Goal: Information Seeking & Learning: Learn about a topic

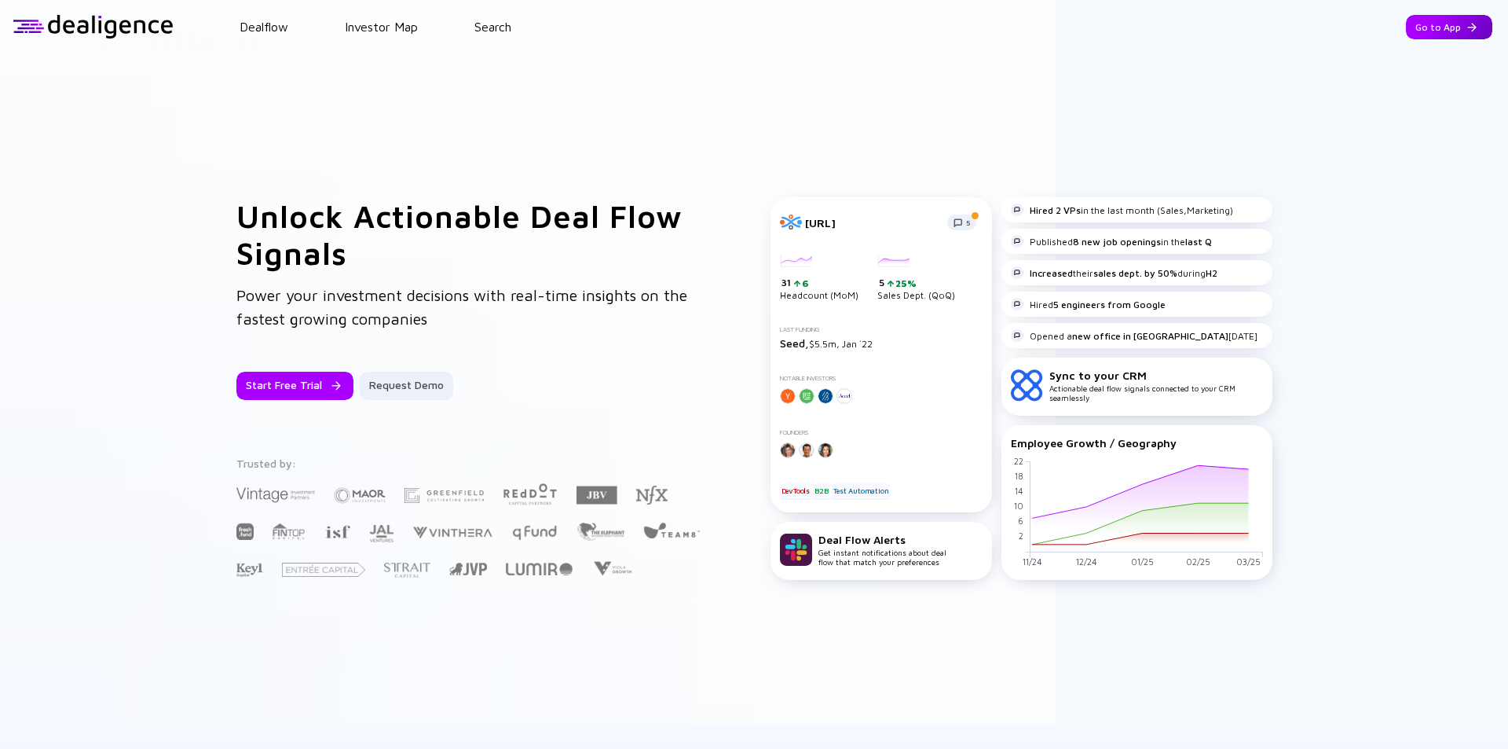
click at [1427, 28] on div "Go to App" at bounding box center [1449, 27] width 86 height 24
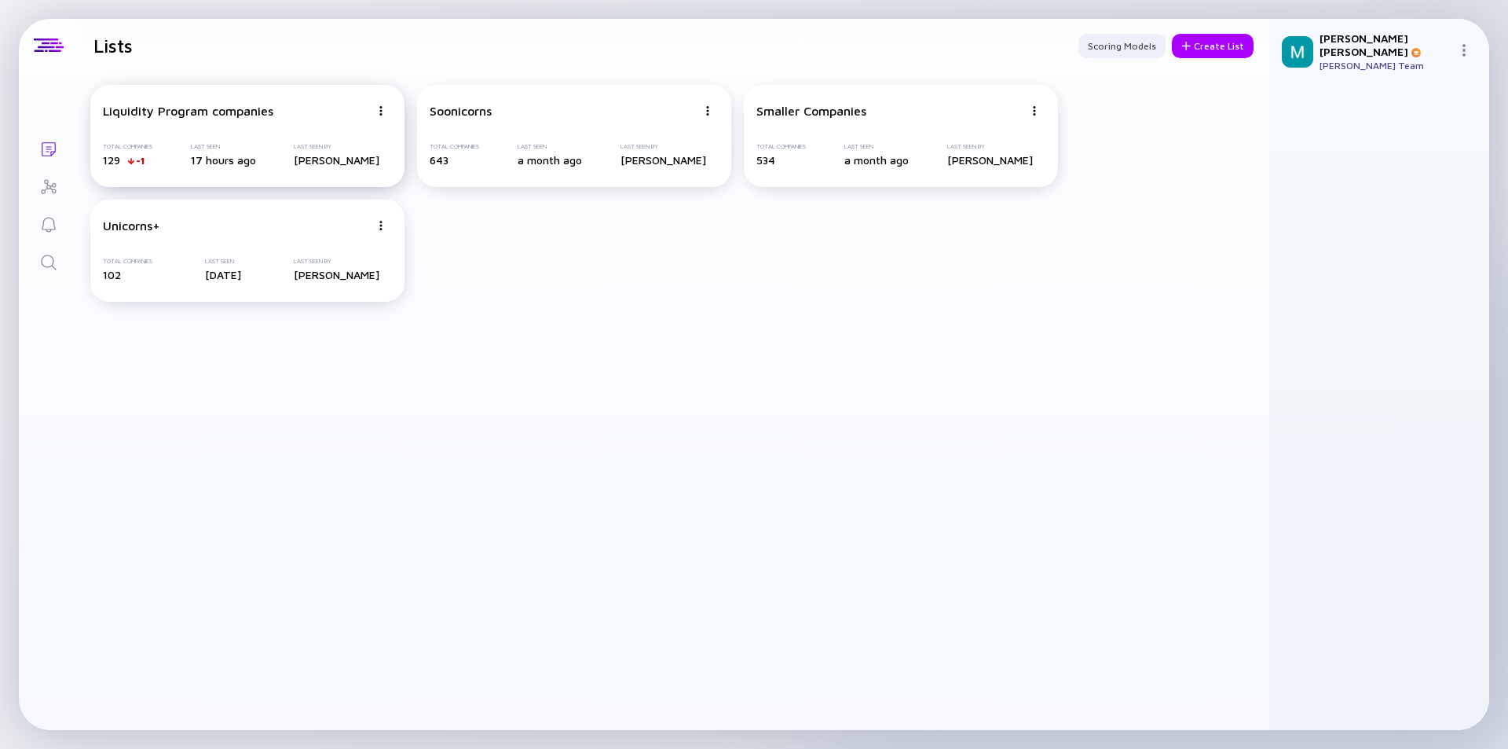
click at [280, 144] on div "Total Companies 129 -1 Last Seen 17 hours ago Last Seen By [PERSON_NAME]" at bounding box center [247, 155] width 289 height 24
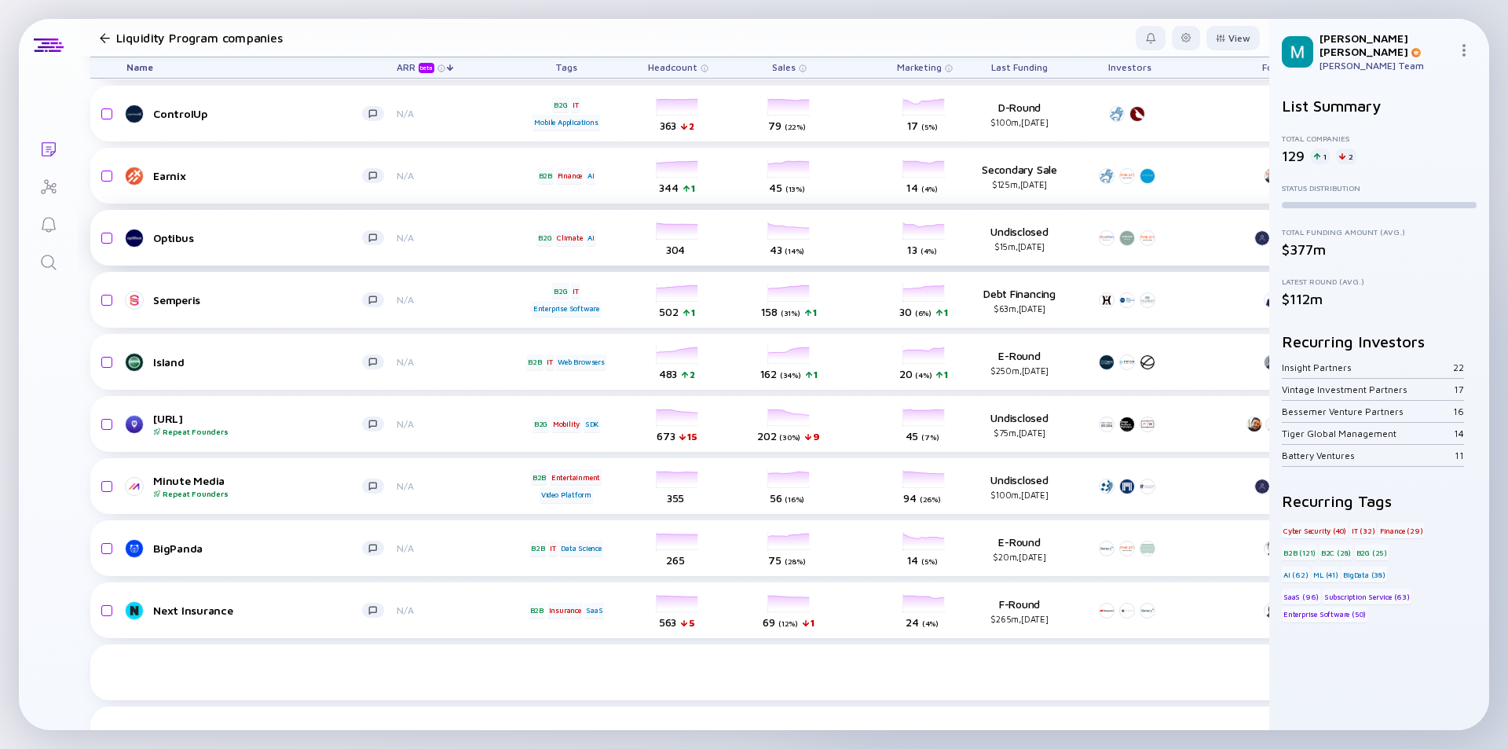
scroll to position [4589, 0]
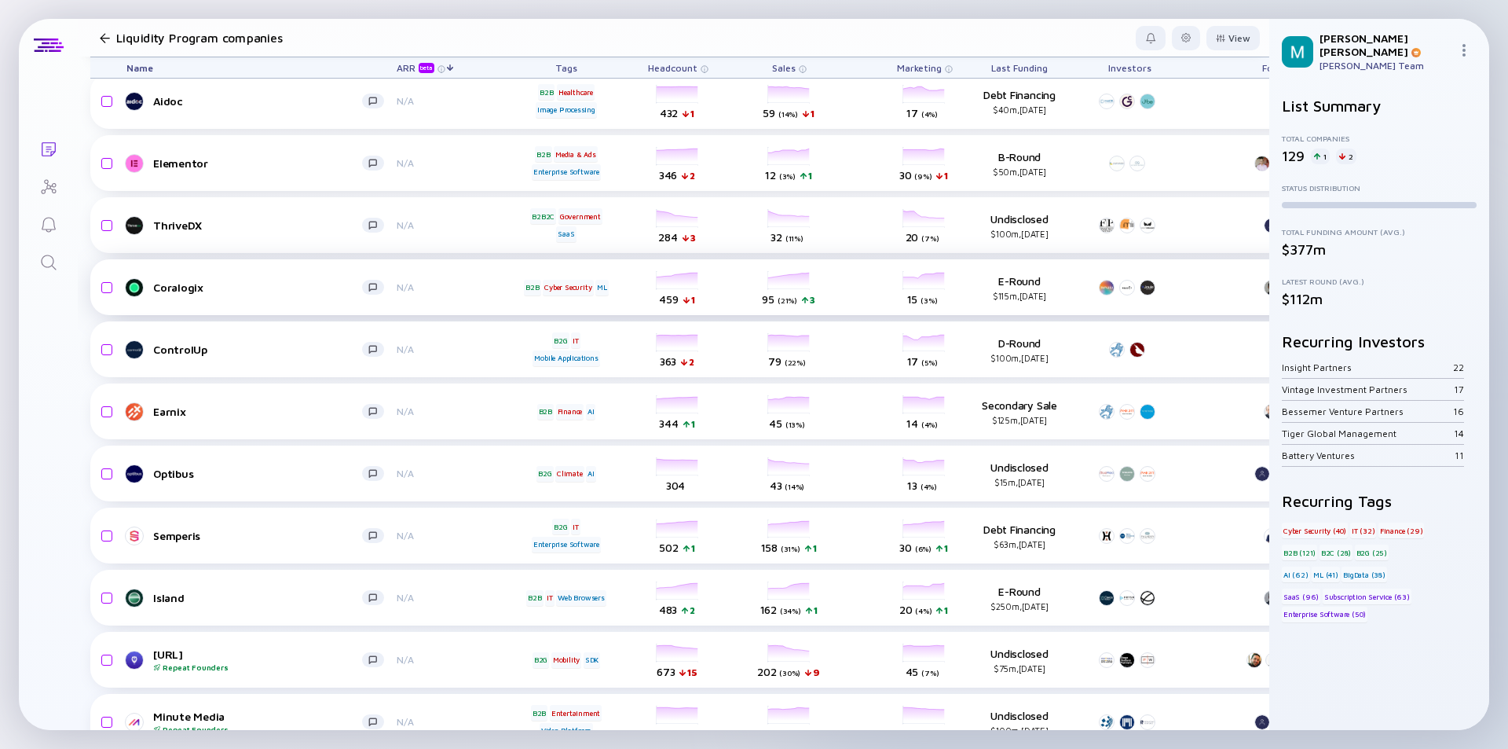
click at [306, 295] on link "Coralogix" at bounding box center [261, 287] width 270 height 19
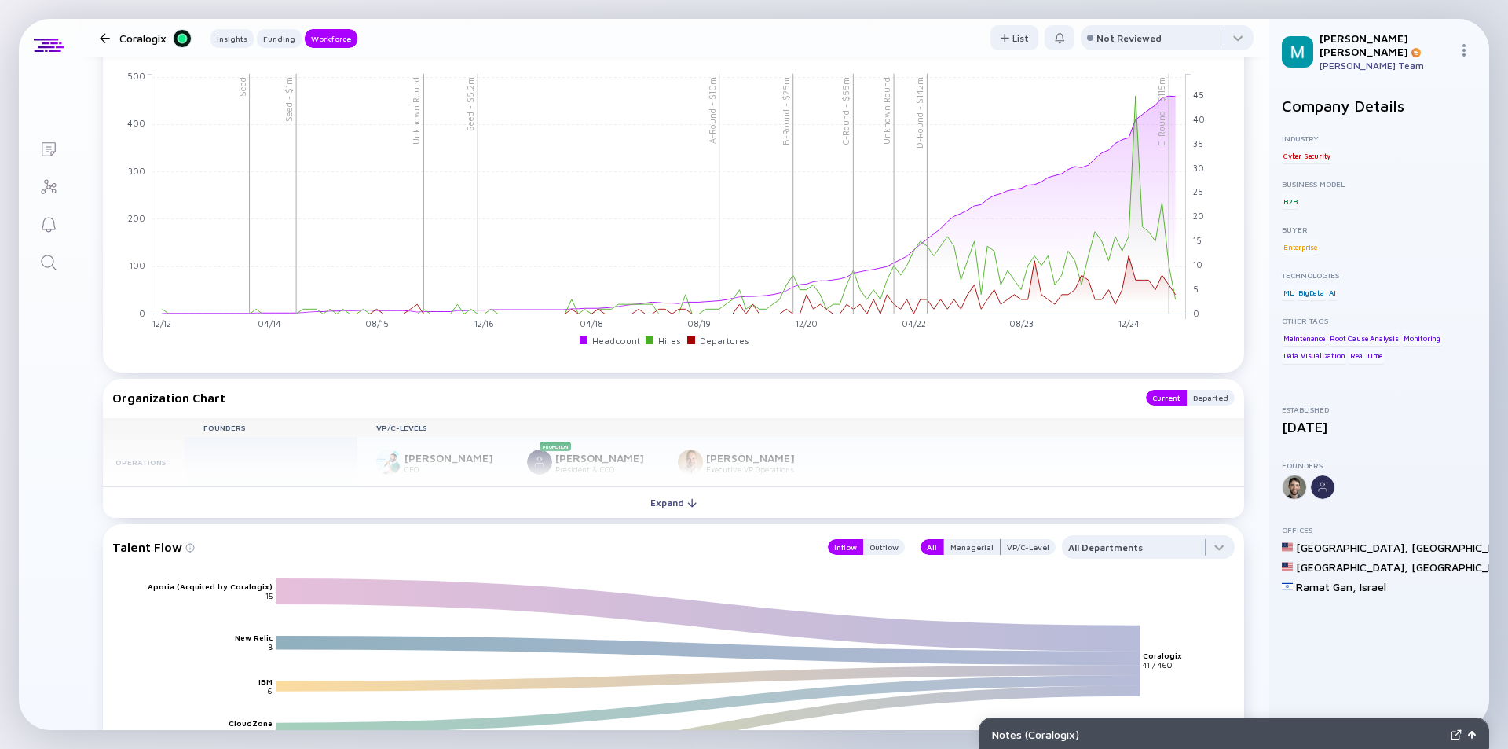
scroll to position [1885, 0]
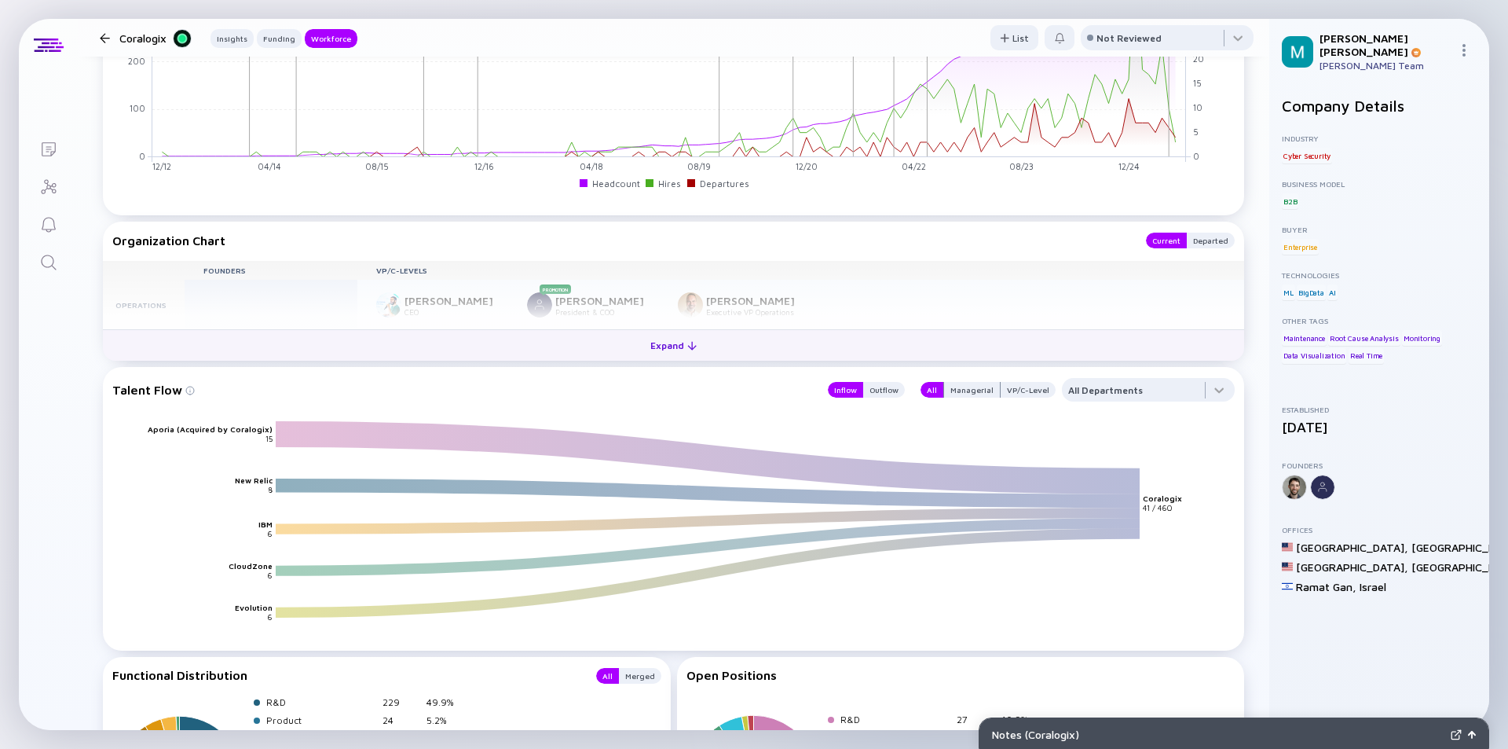
click at [660, 357] on div "Expand" at bounding box center [673, 345] width 65 height 24
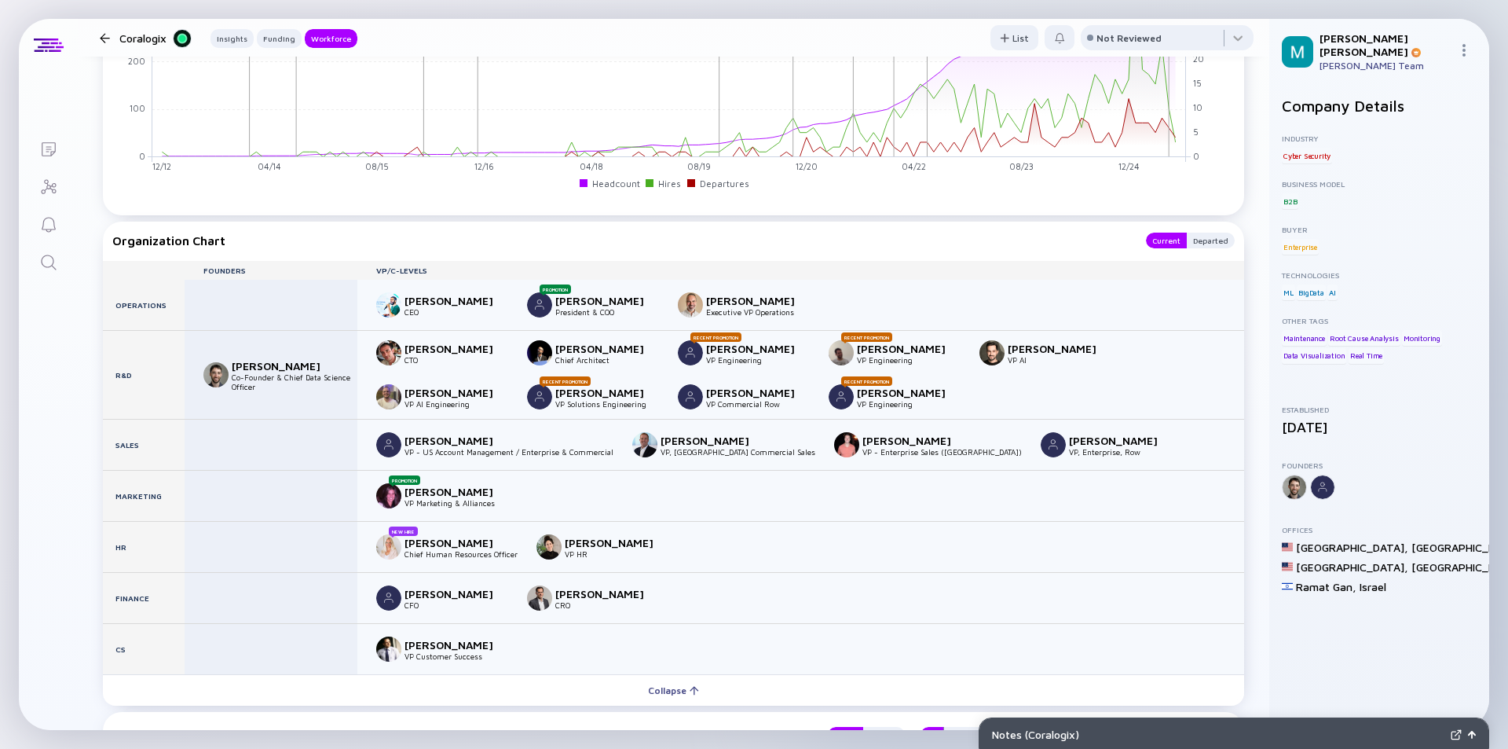
click at [103, 38] on div at bounding box center [105, 38] width 10 height 10
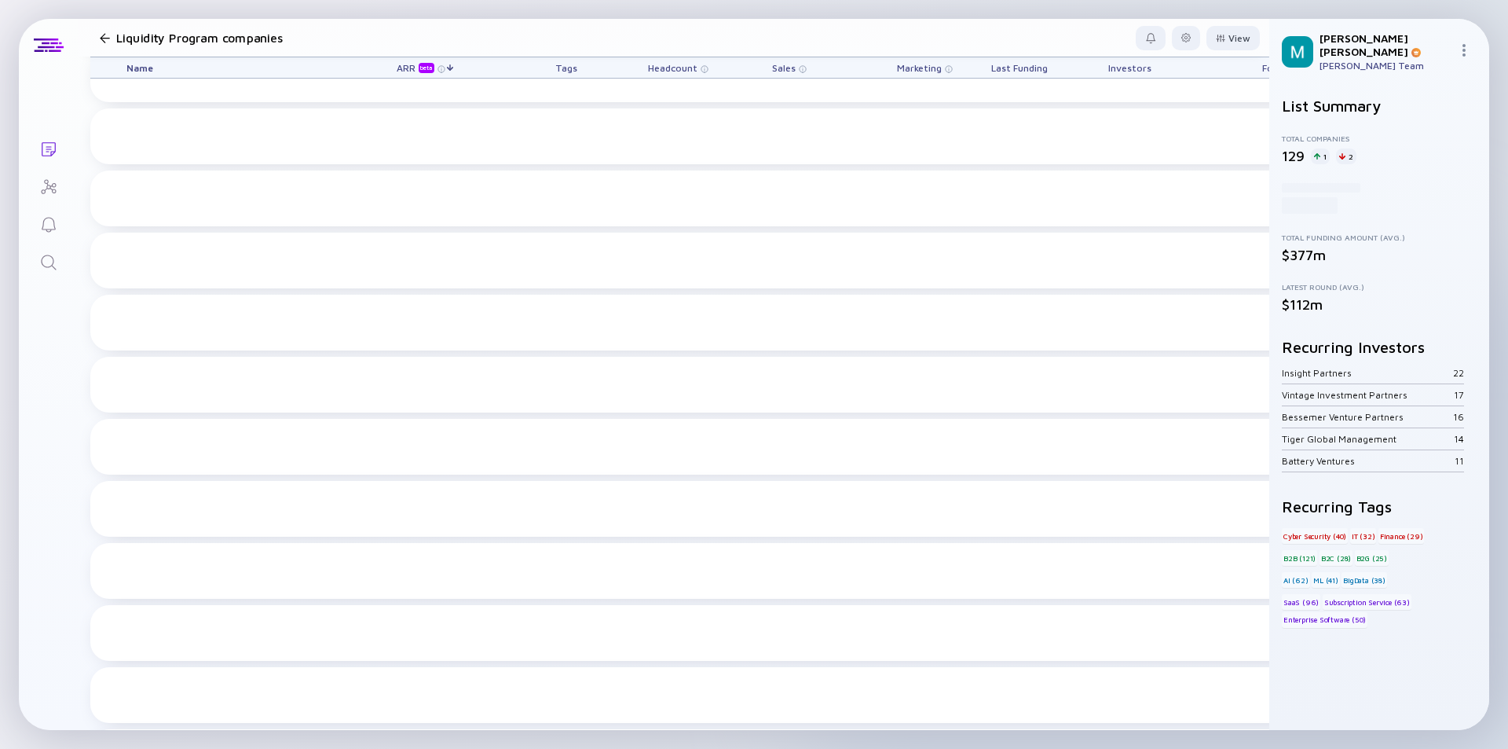
scroll to position [4589, 0]
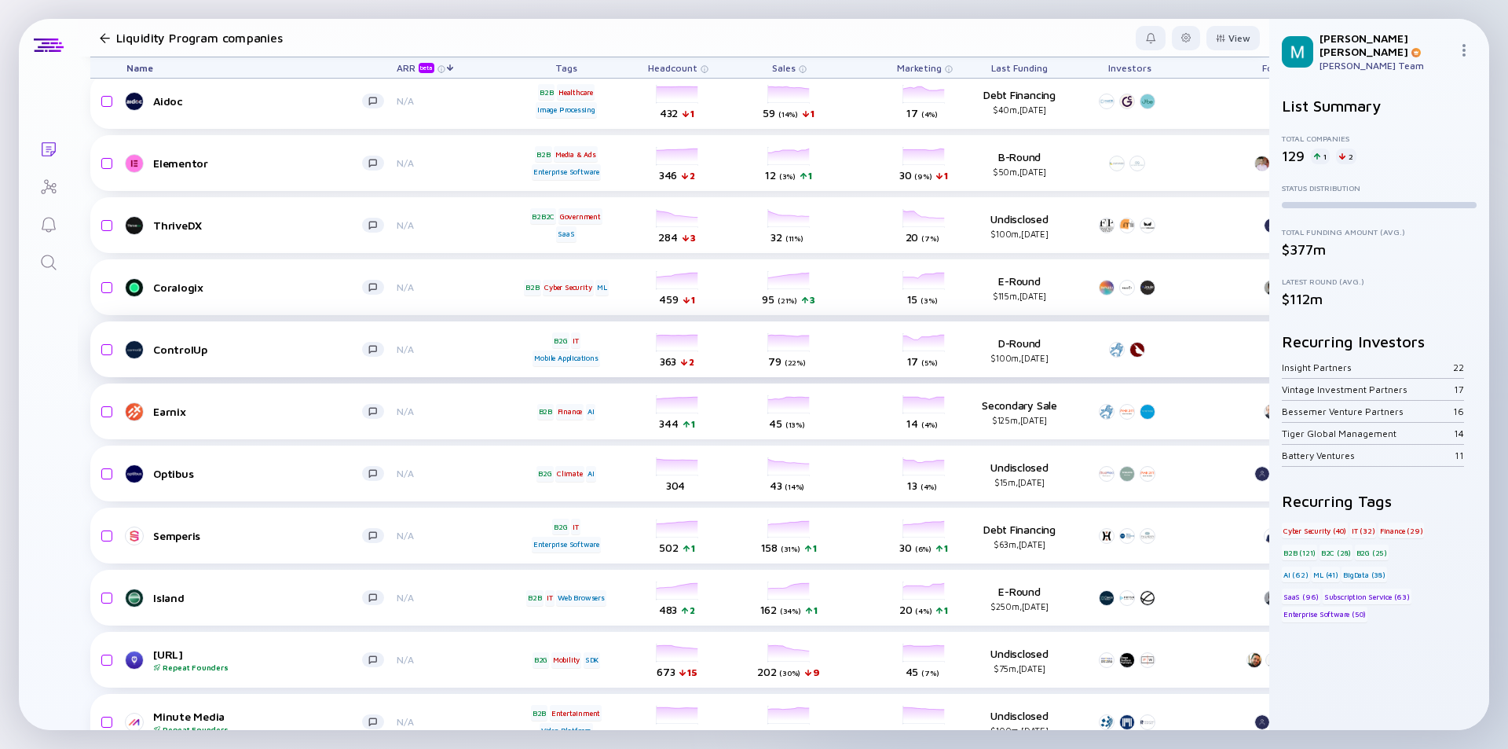
click at [302, 337] on div "ControlUp N/A B2G IT Mobile Applications headcount-controlup 363 2 Headcount sa…" at bounding box center [898, 349] width 1617 height 56
click at [445, 347] on div "N/A" at bounding box center [448, 349] width 102 height 12
click at [469, 355] on div "ControlUp N/A B2G IT Mobile Applications headcount-controlup 363 2 Headcount sa…" at bounding box center [898, 349] width 1617 height 56
drag, startPoint x: 308, startPoint y: 348, endPoint x: 314, endPoint y: 339, distance: 10.7
click at [309, 348] on div "ControlUp" at bounding box center [257, 349] width 209 height 13
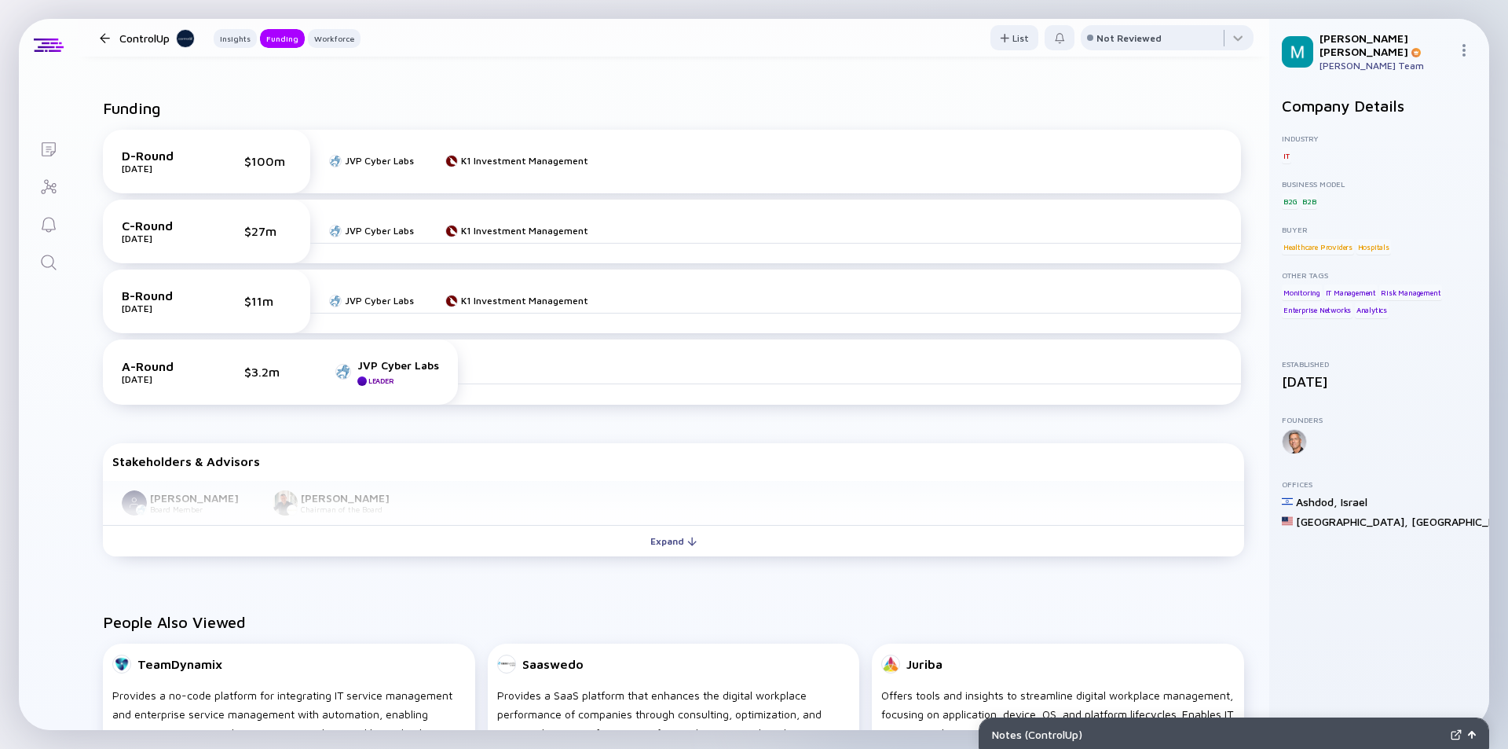
scroll to position [943, 0]
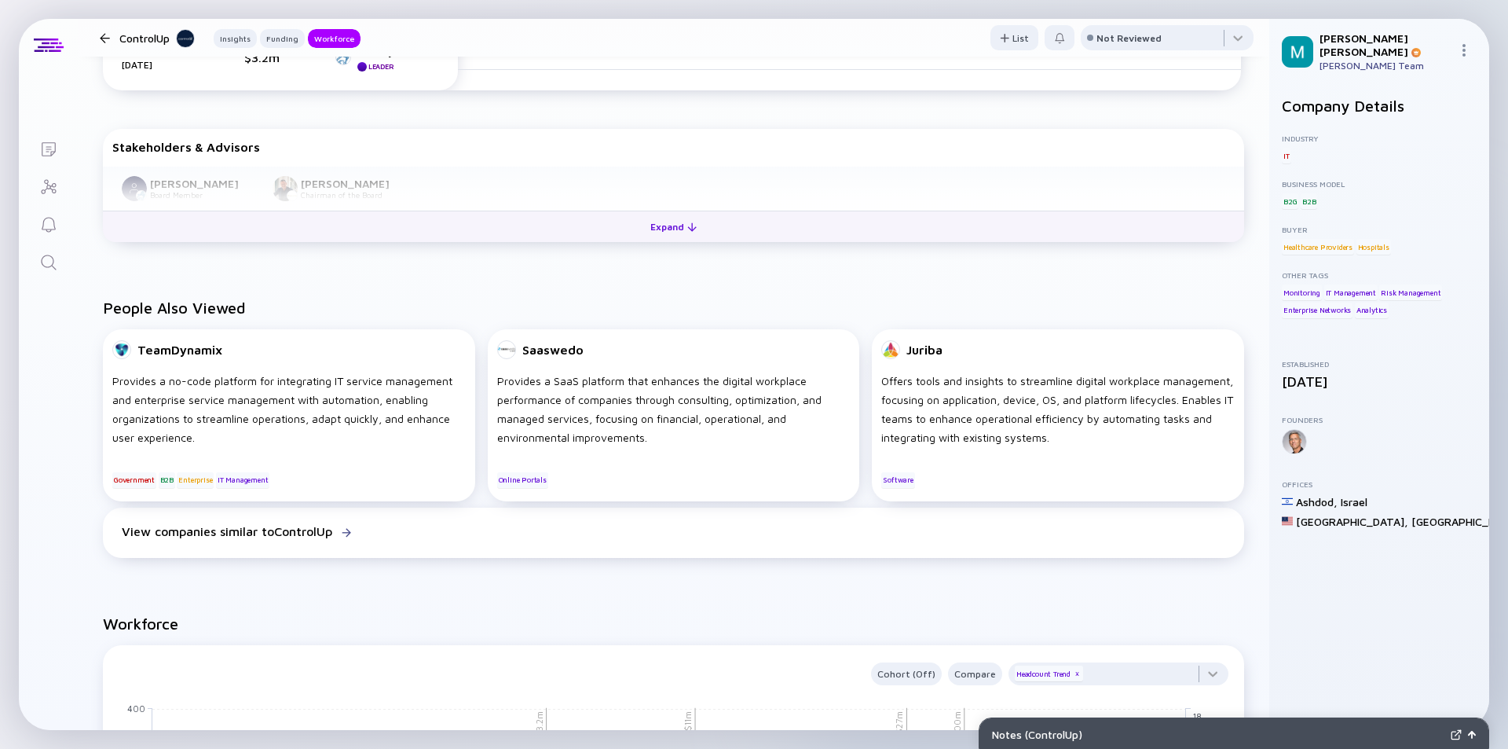
click at [678, 231] on div "Expand" at bounding box center [673, 226] width 65 height 24
click at [678, 231] on div "Collapse" at bounding box center [674, 226] width 70 height 24
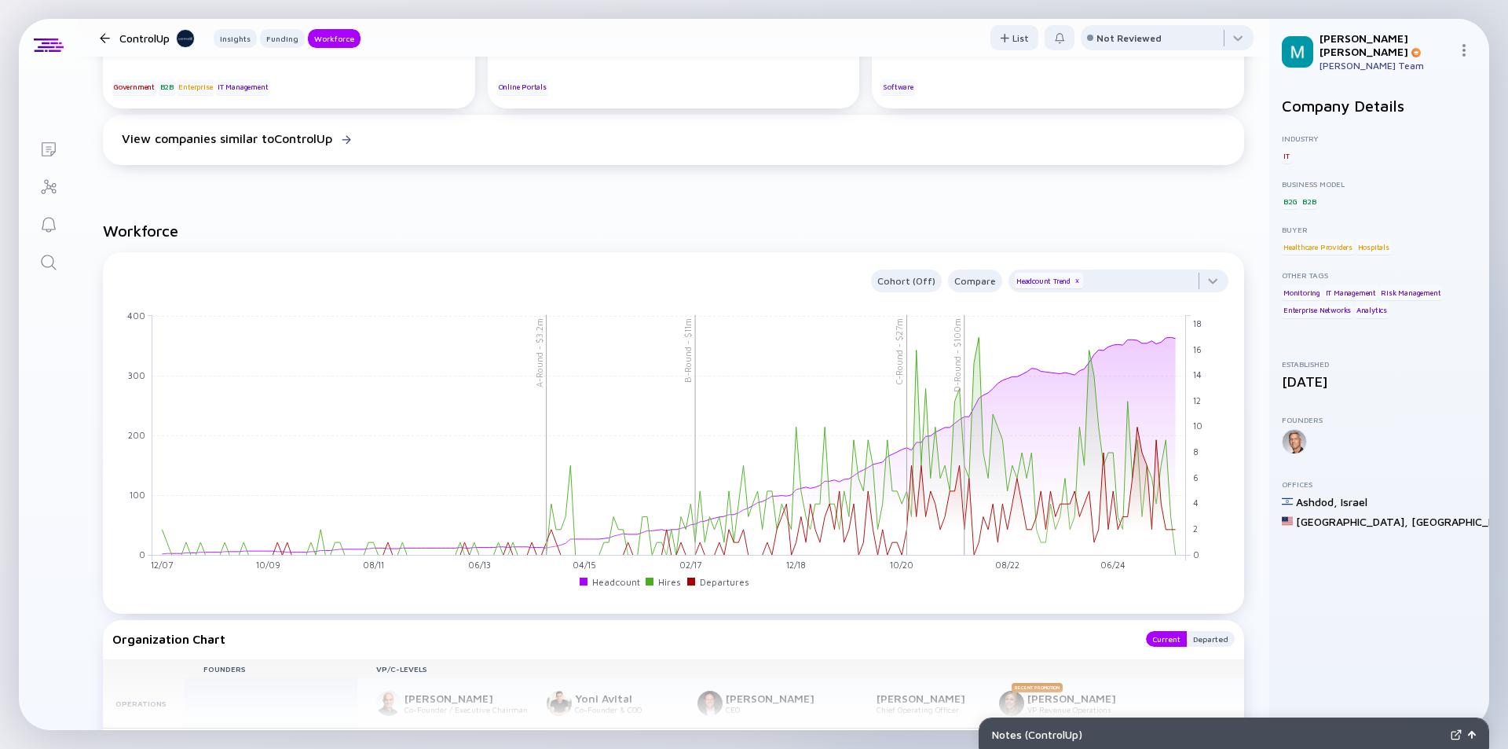
scroll to position [1650, 0]
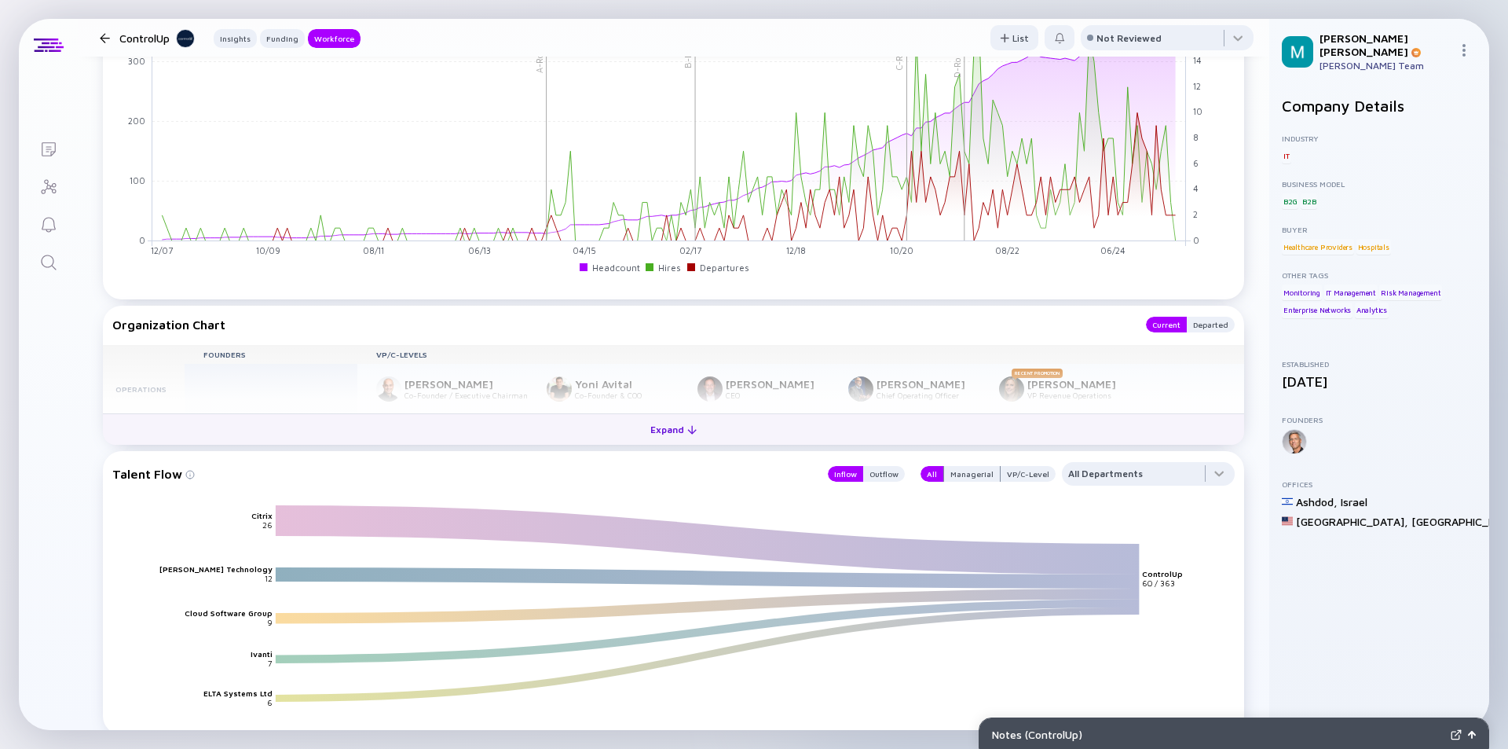
click at [665, 425] on div "Expand" at bounding box center [673, 429] width 65 height 24
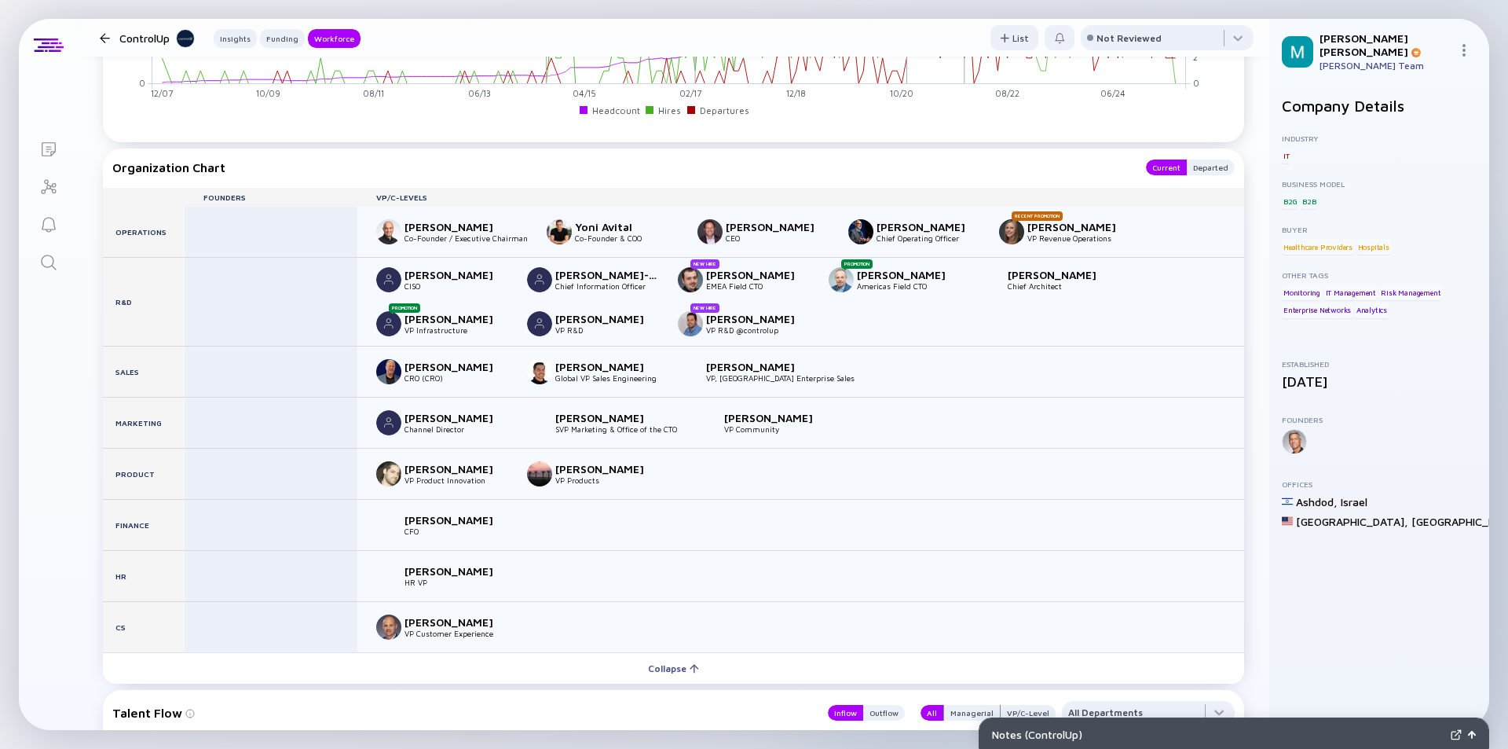
scroll to position [1964, 0]
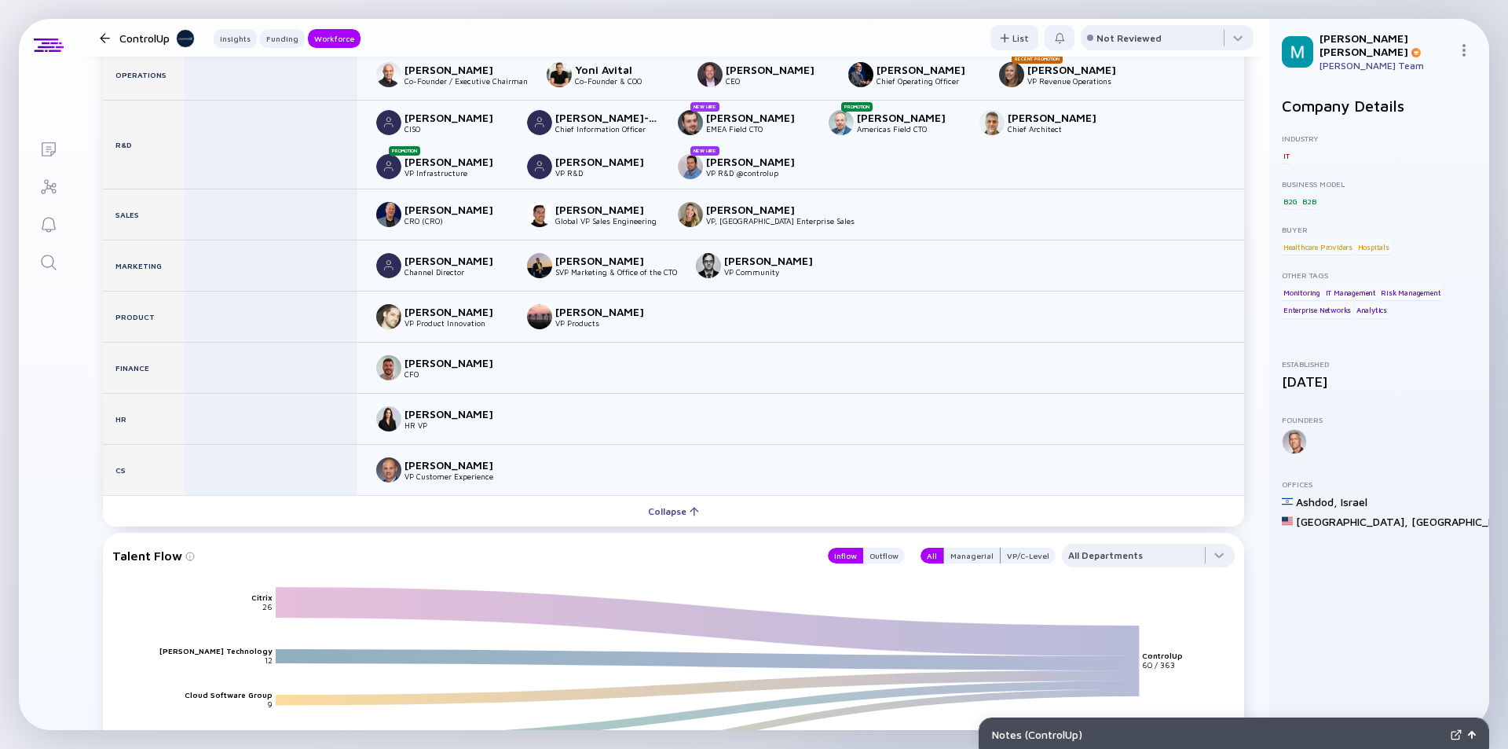
click at [108, 37] on div at bounding box center [105, 38] width 10 height 10
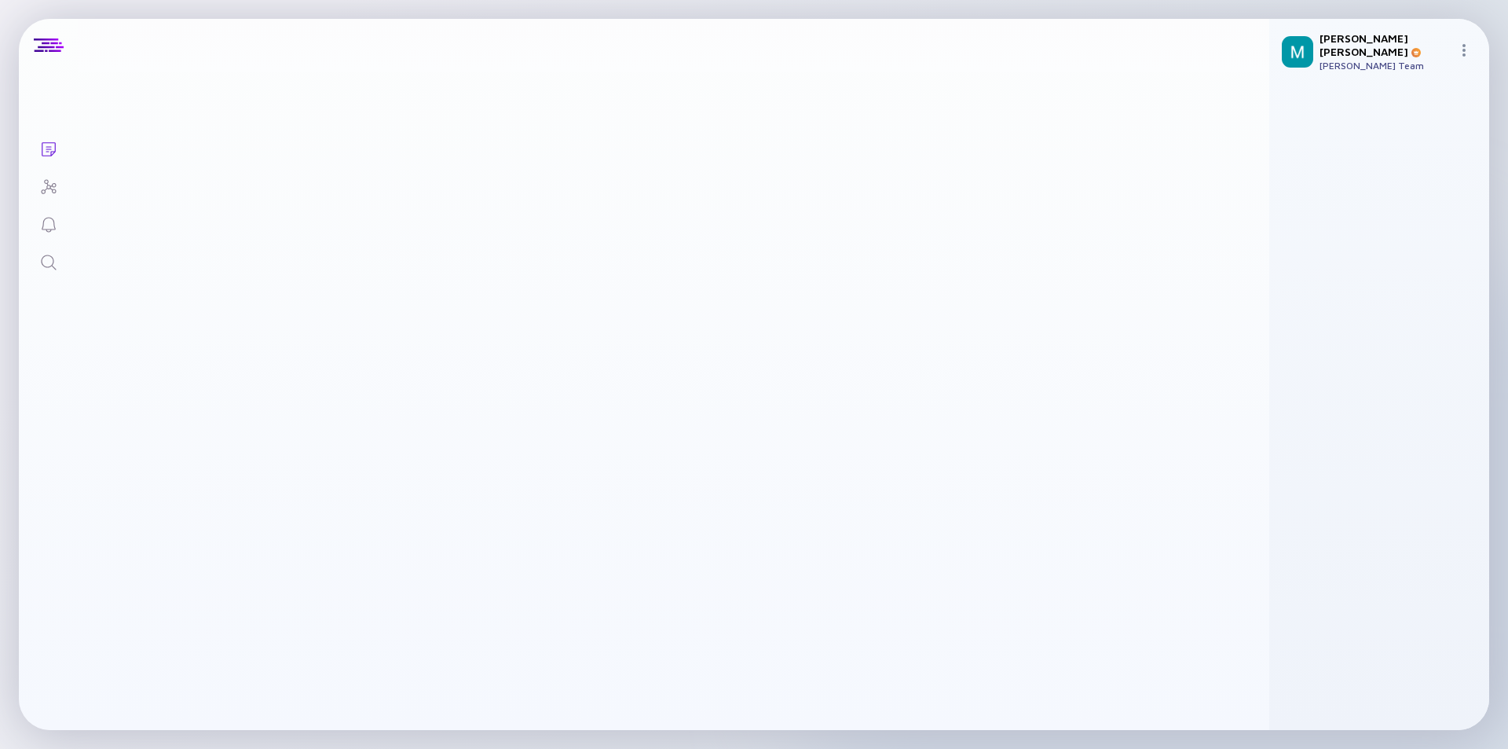
scroll to position [4589, 0]
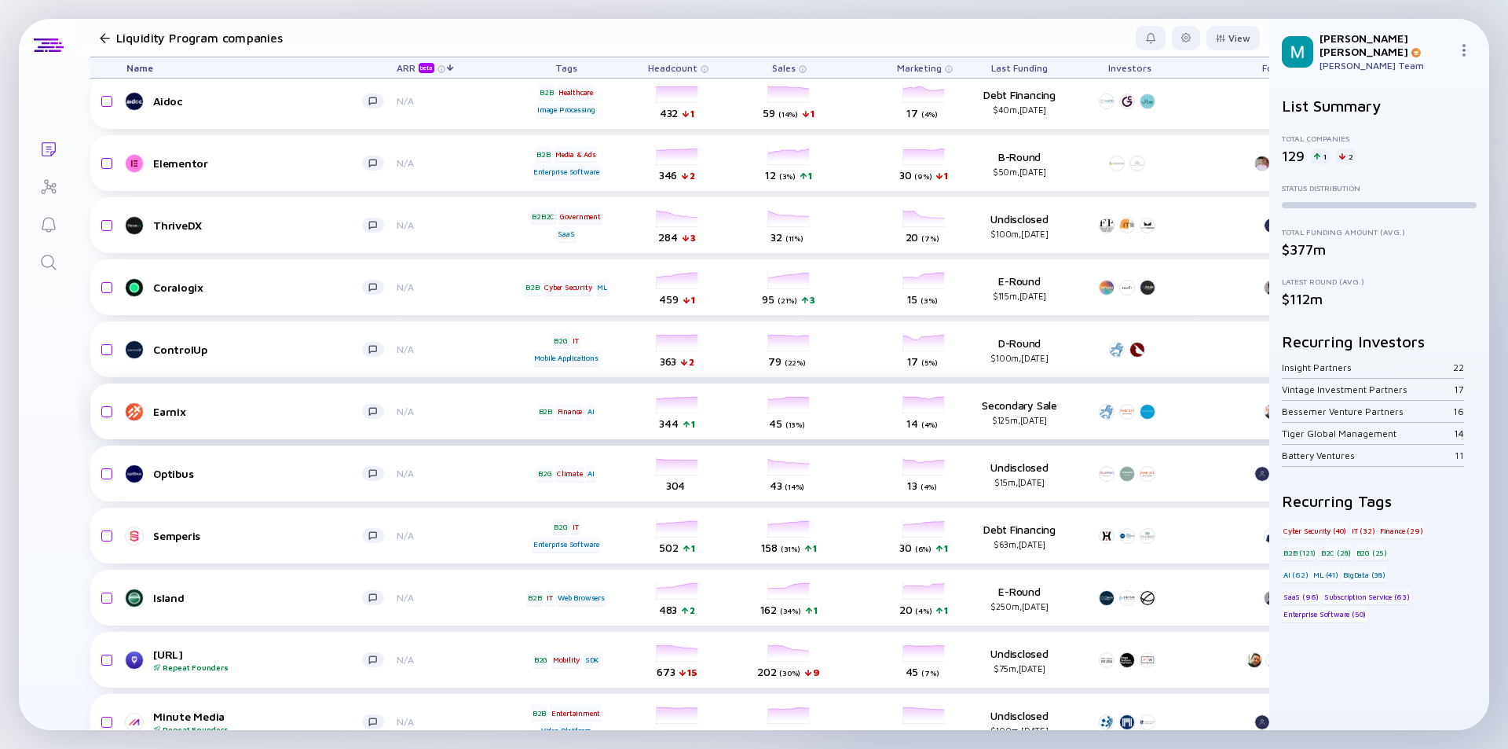
click at [204, 405] on div "Earnix" at bounding box center [257, 411] width 209 height 13
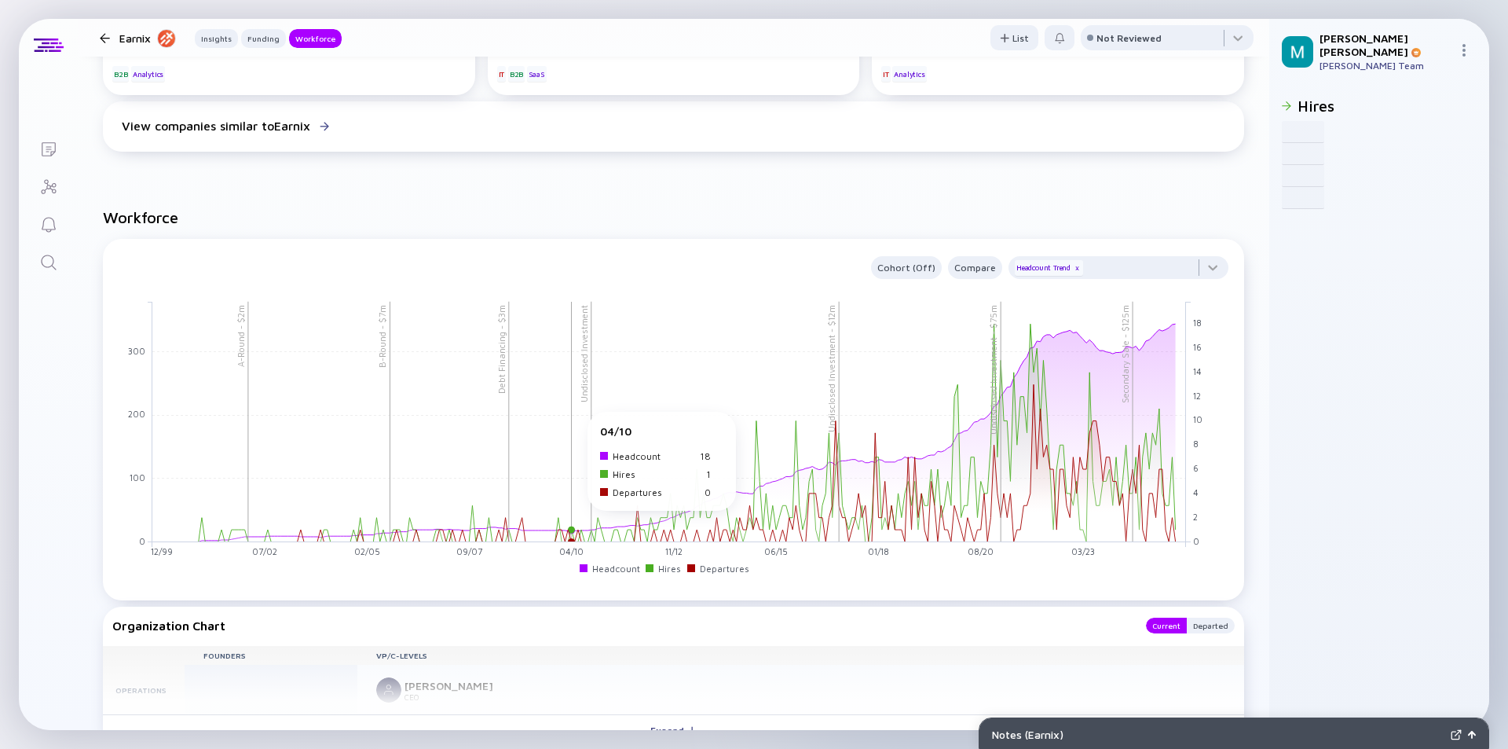
scroll to position [1414, 0]
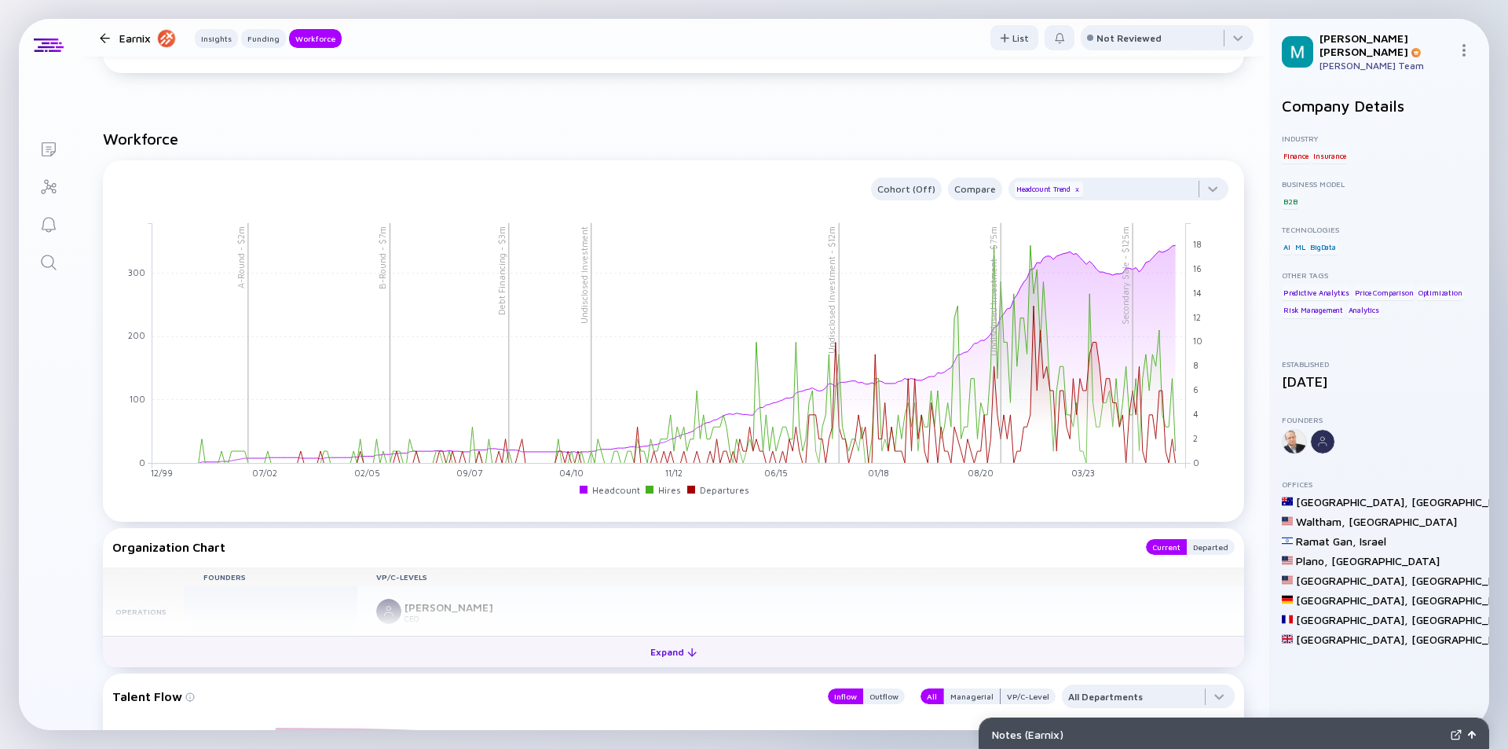
click at [661, 647] on div "Expand" at bounding box center [673, 651] width 65 height 24
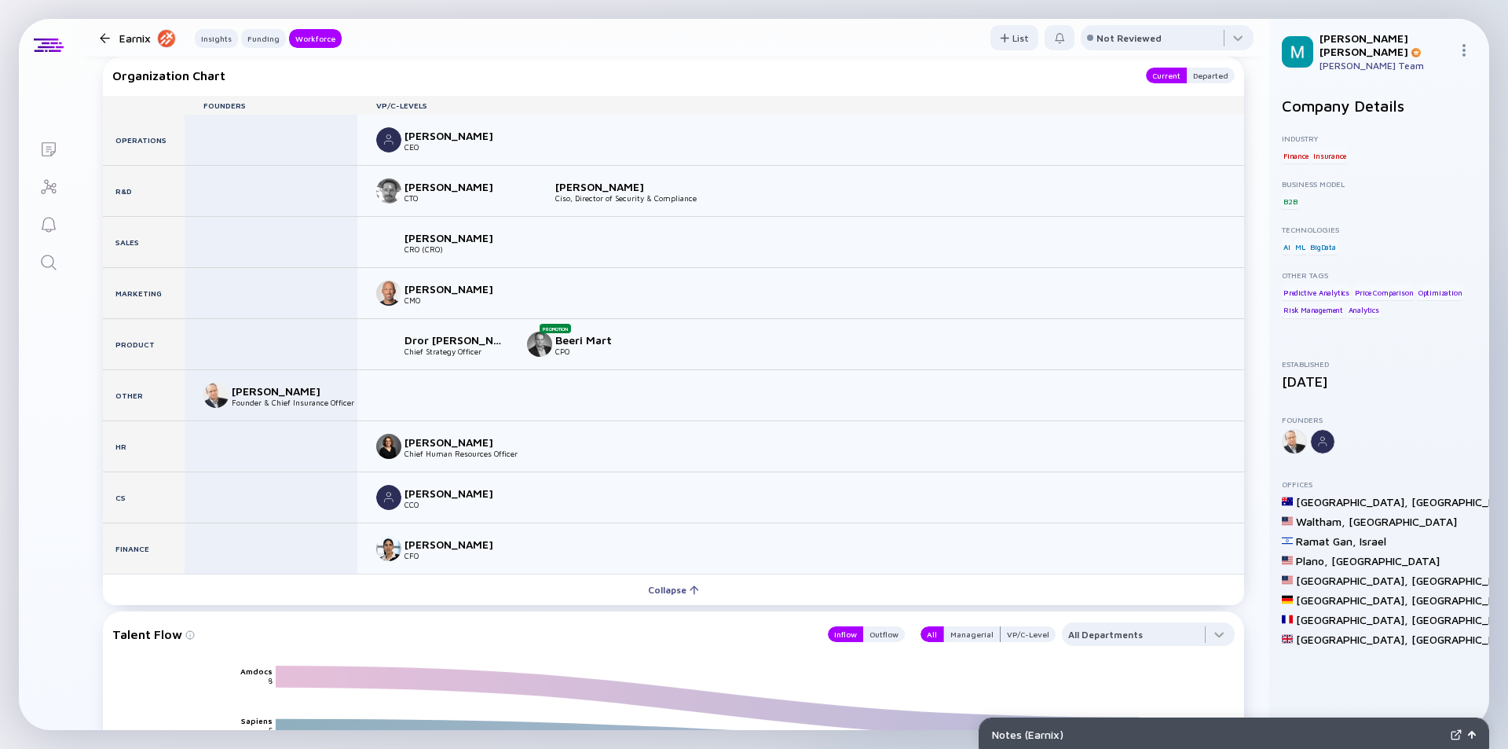
scroll to position [2043, 0]
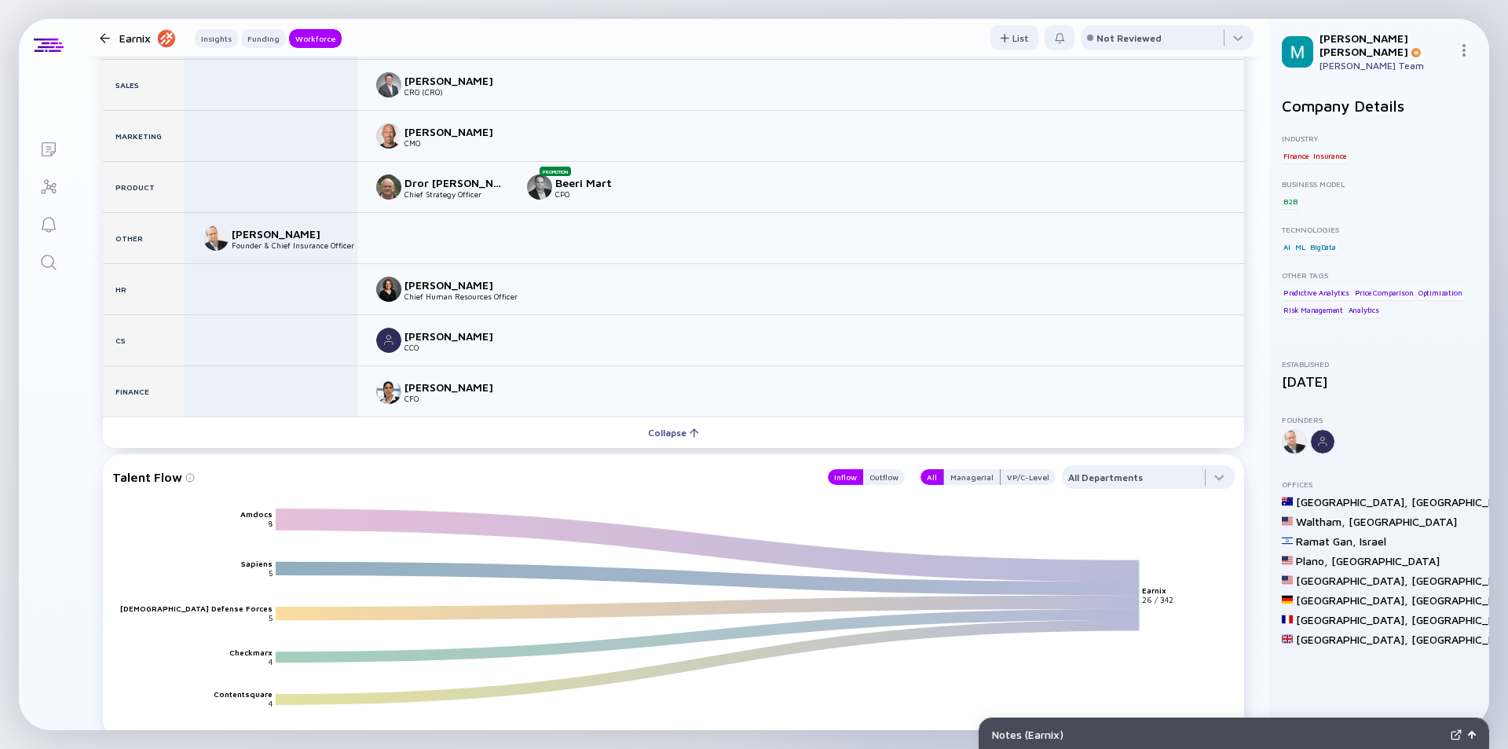
click at [97, 36] on div at bounding box center [104, 38] width 23 height 10
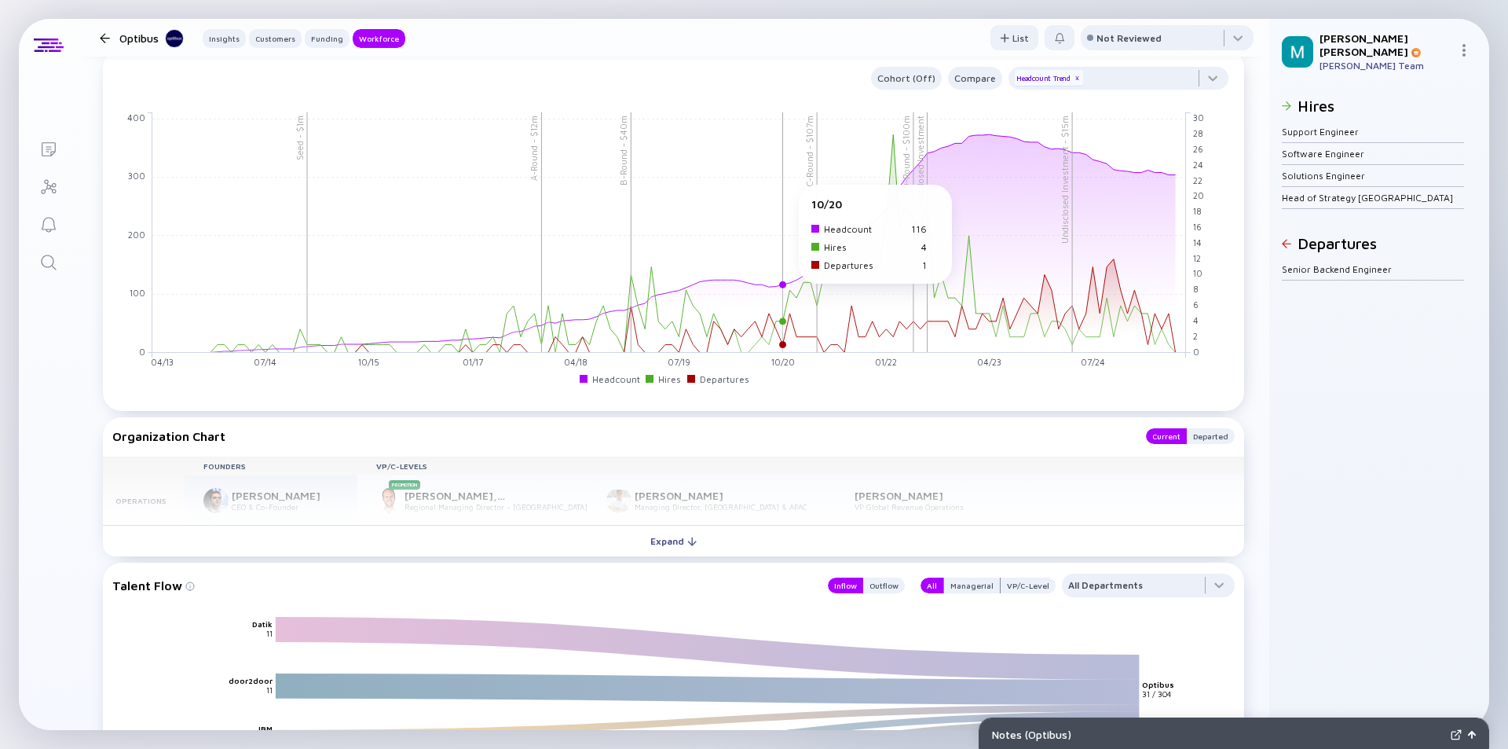
scroll to position [1728, 0]
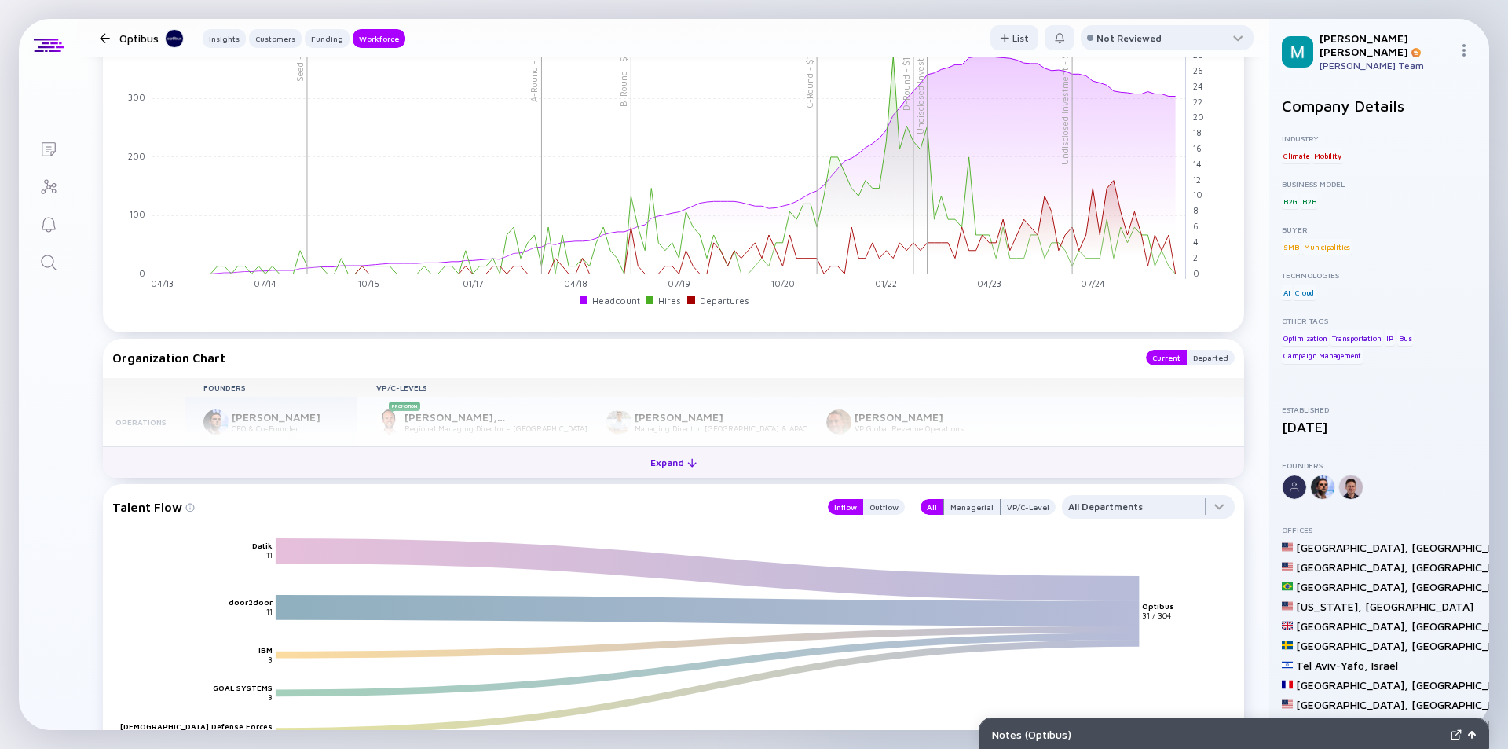
click at [679, 463] on div "Expand" at bounding box center [673, 462] width 65 height 24
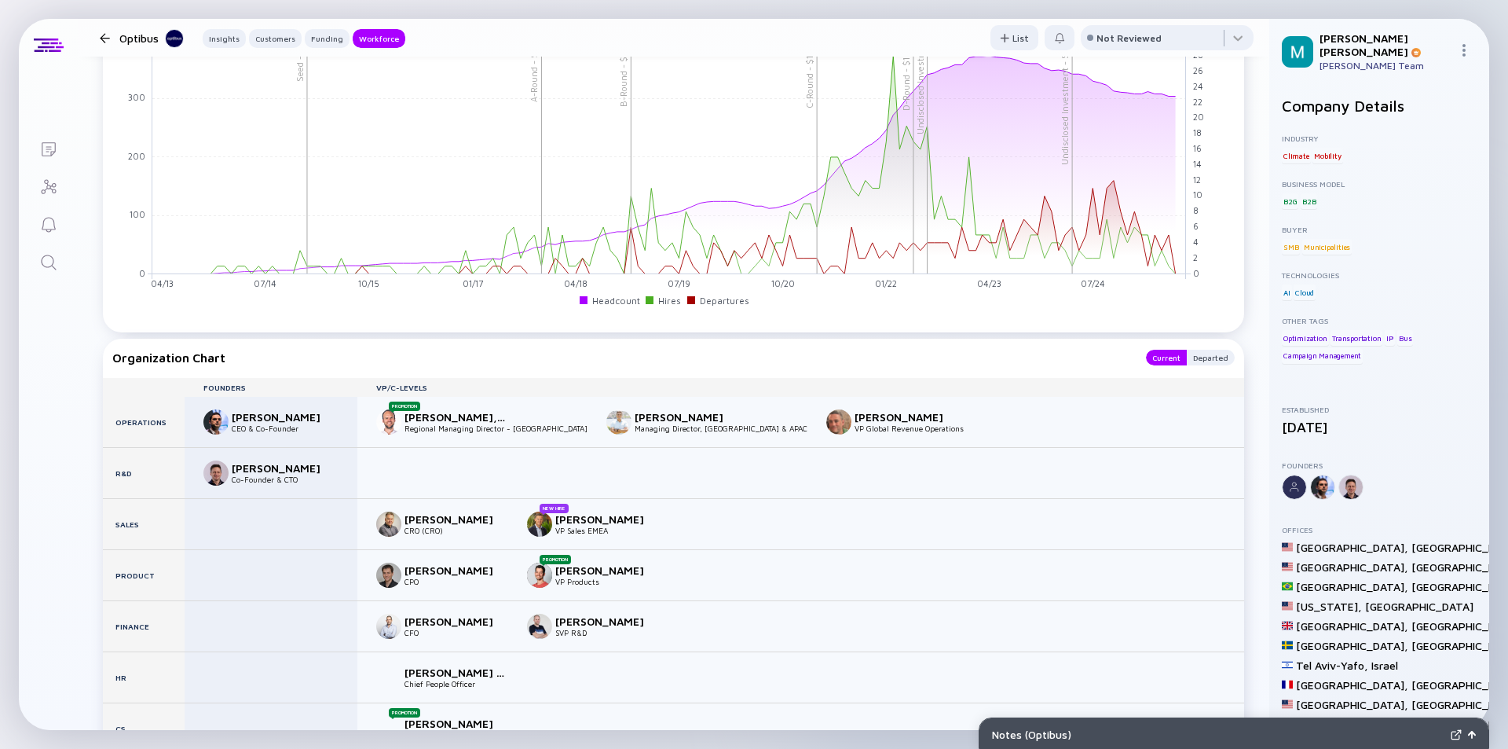
scroll to position [1885, 0]
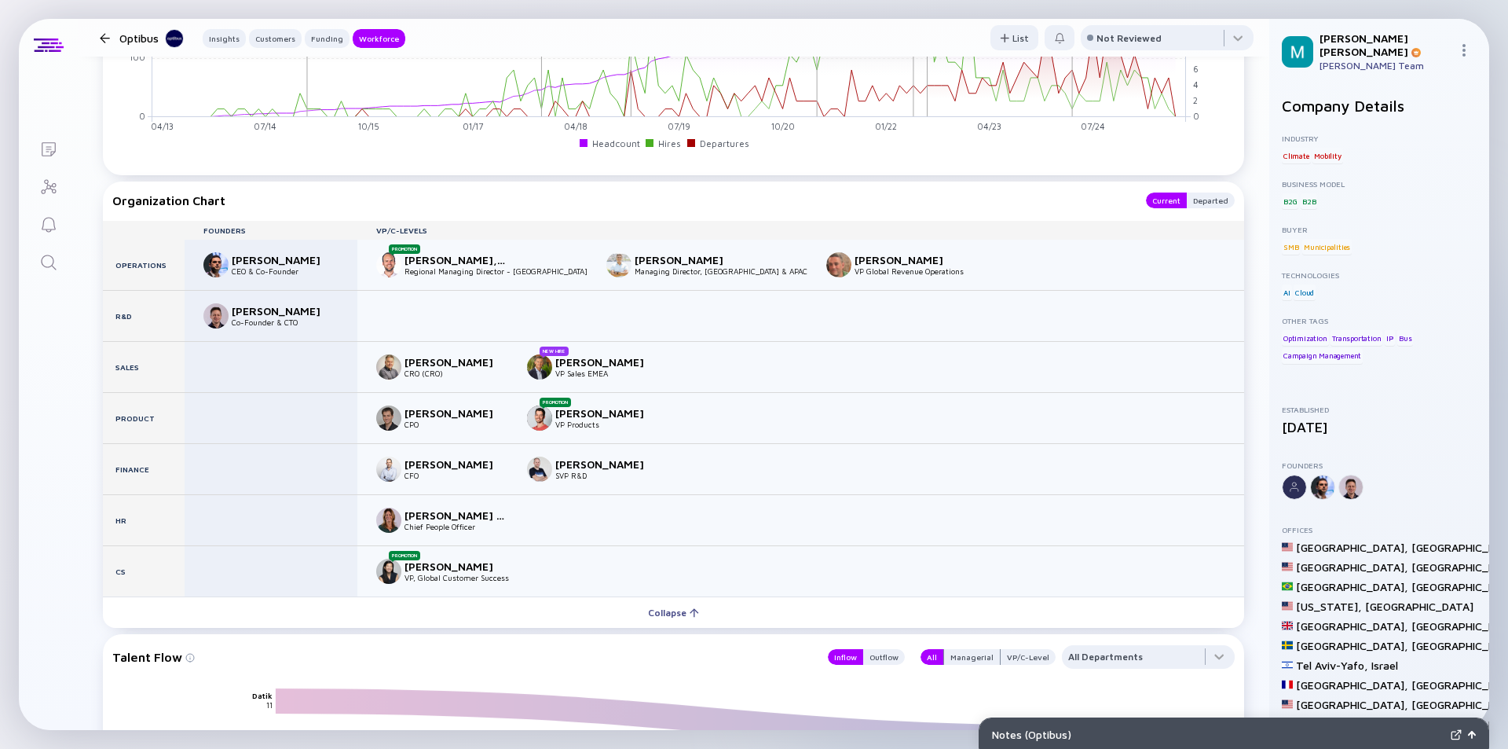
click at [107, 35] on div at bounding box center [105, 38] width 10 height 10
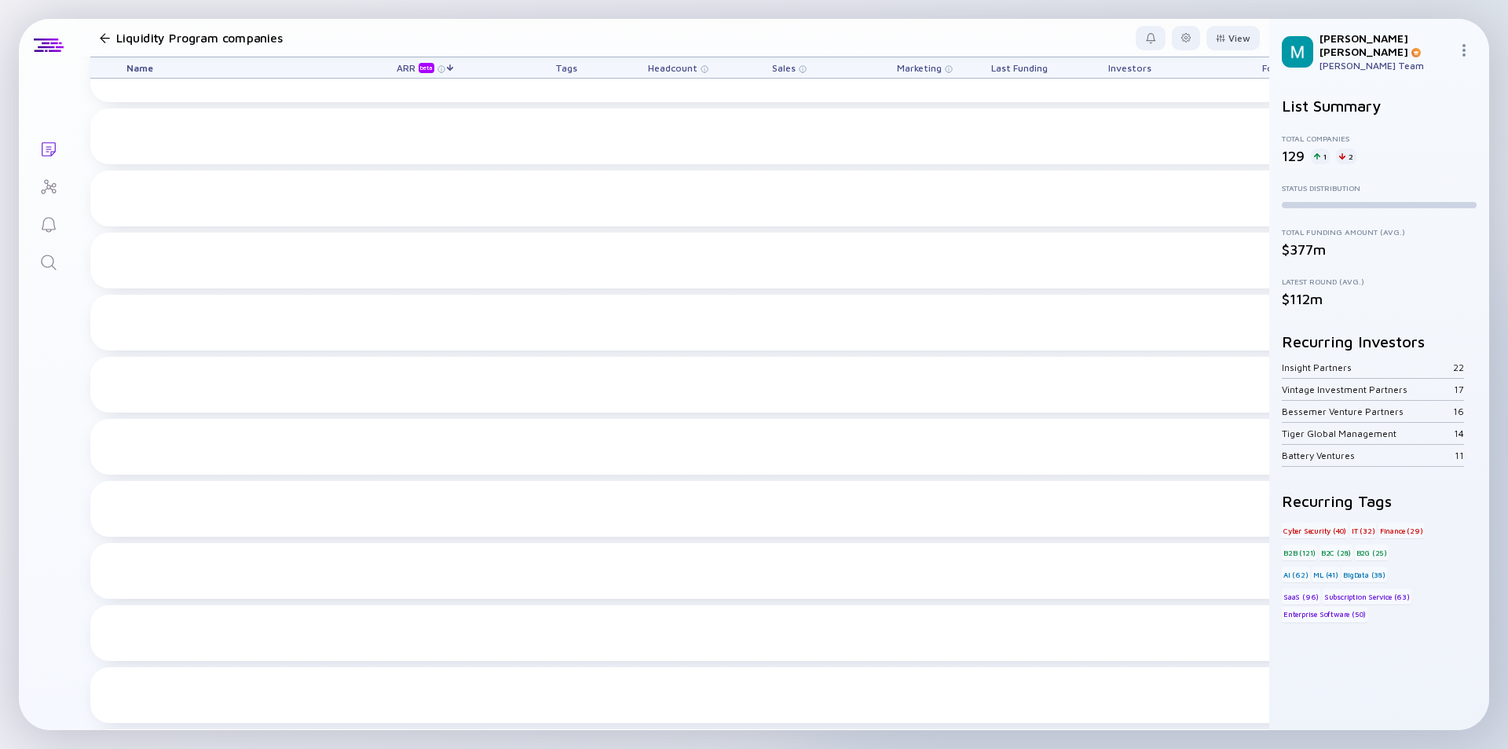
scroll to position [4589, 0]
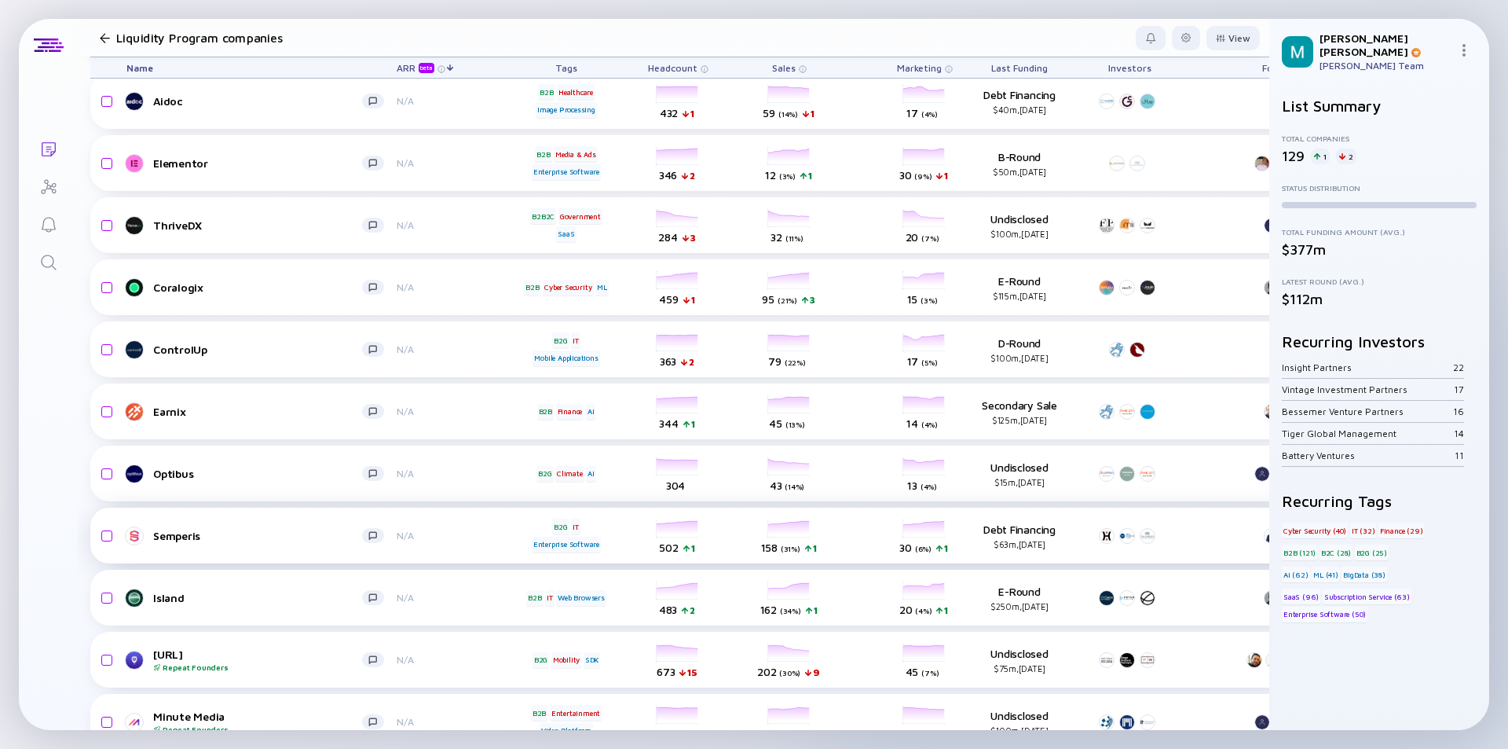
click at [310, 547] on div "Semperis N/A B2G IT Enterprise Software headcount-semperis 502 1 Headcount sale…" at bounding box center [898, 535] width 1617 height 56
click at [317, 542] on link "Semperis" at bounding box center [261, 535] width 270 height 19
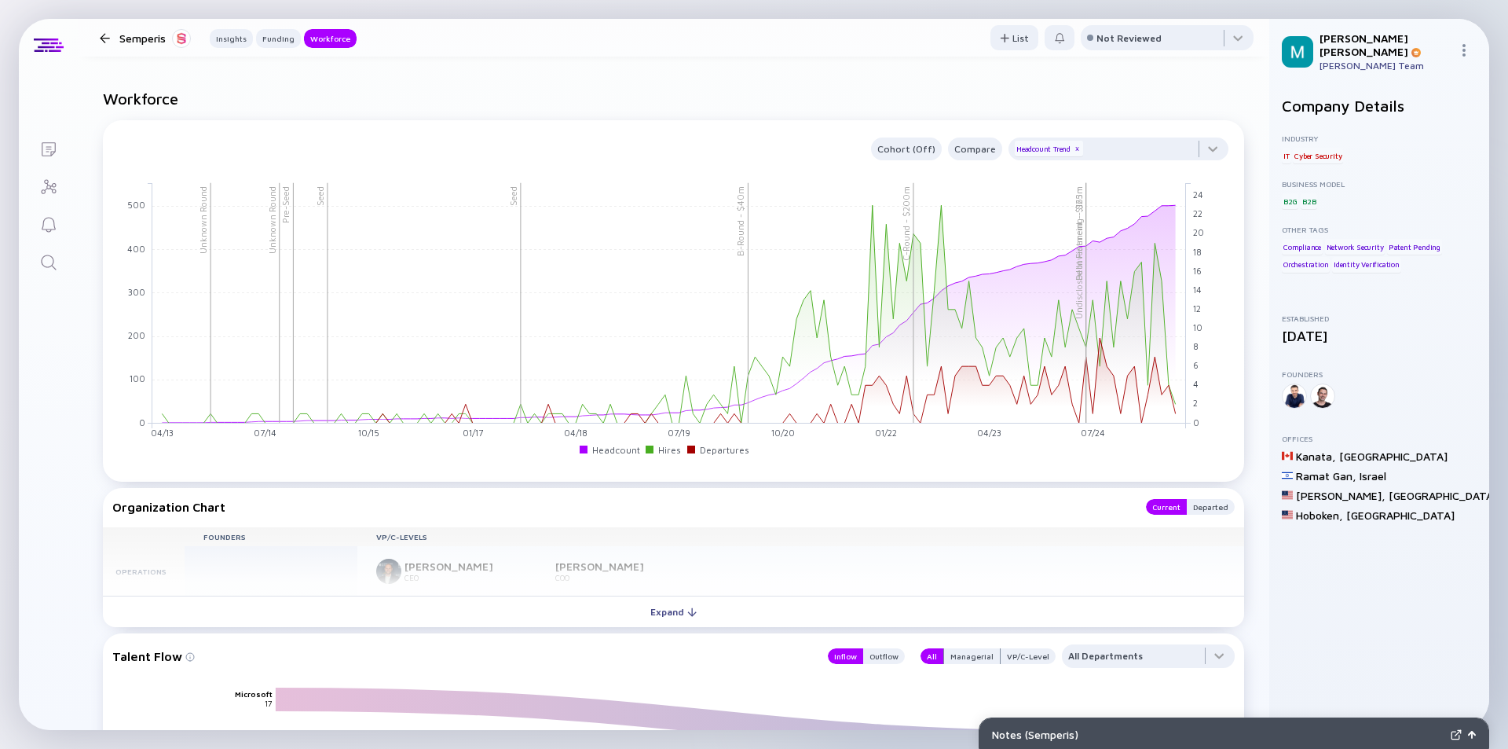
scroll to position [1571, 0]
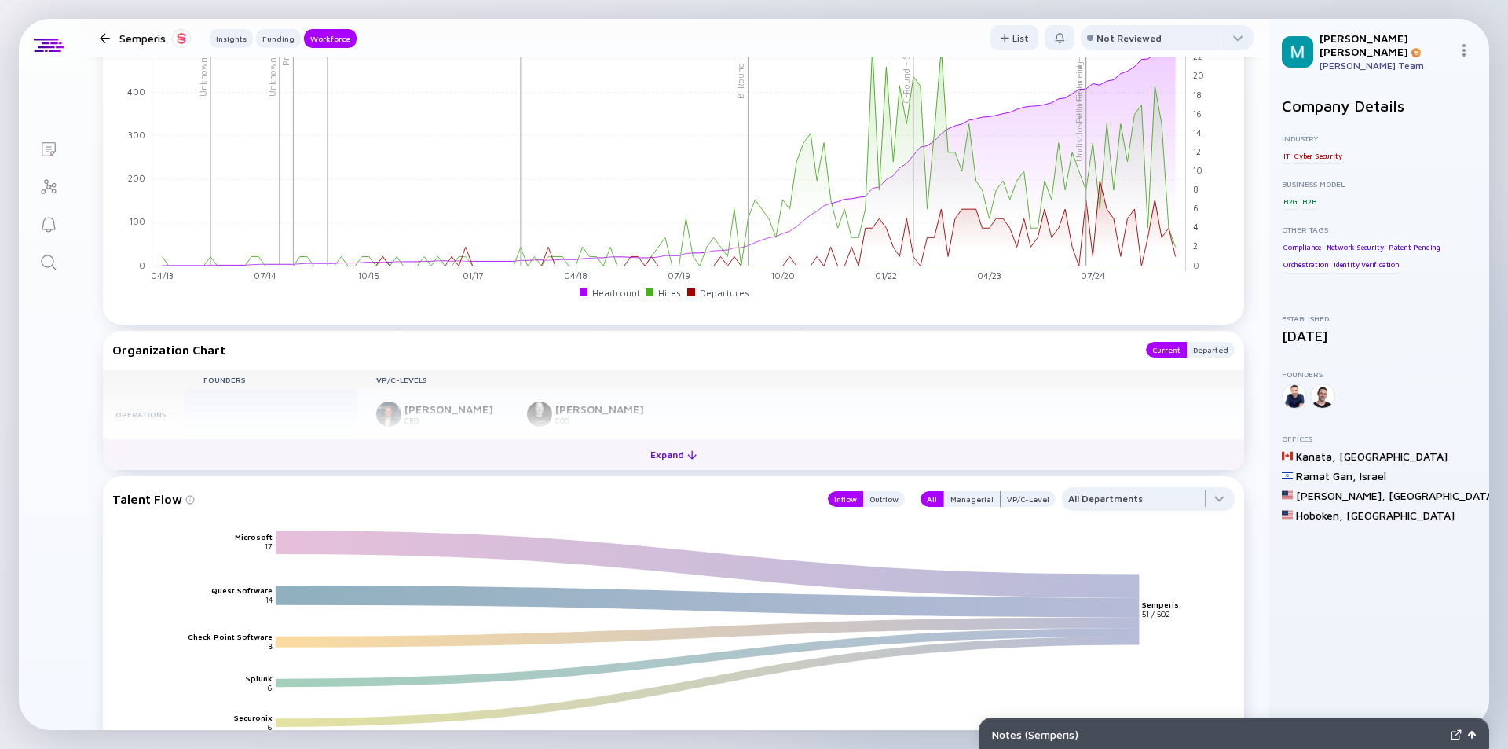
click at [649, 448] on div "Expand" at bounding box center [673, 454] width 65 height 24
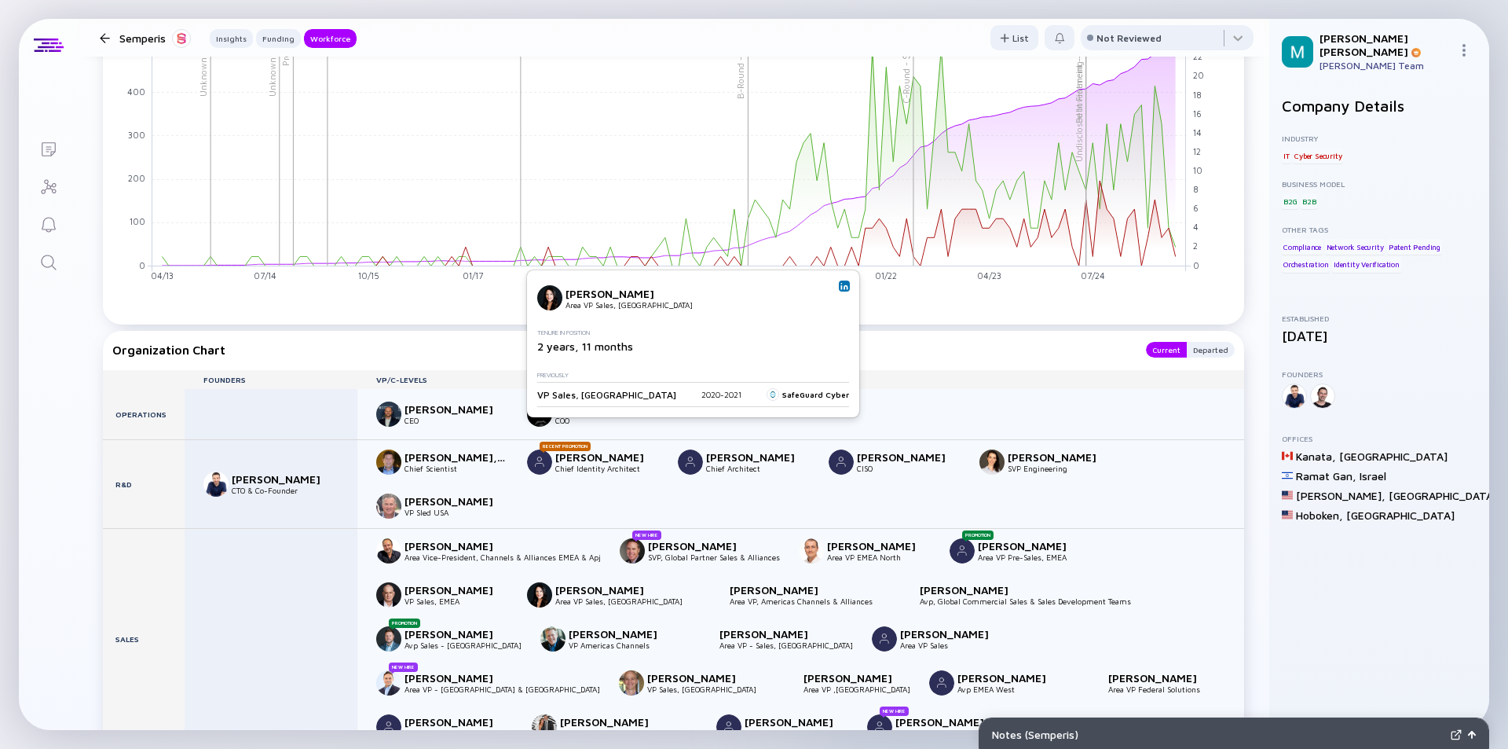
scroll to position [1885, 0]
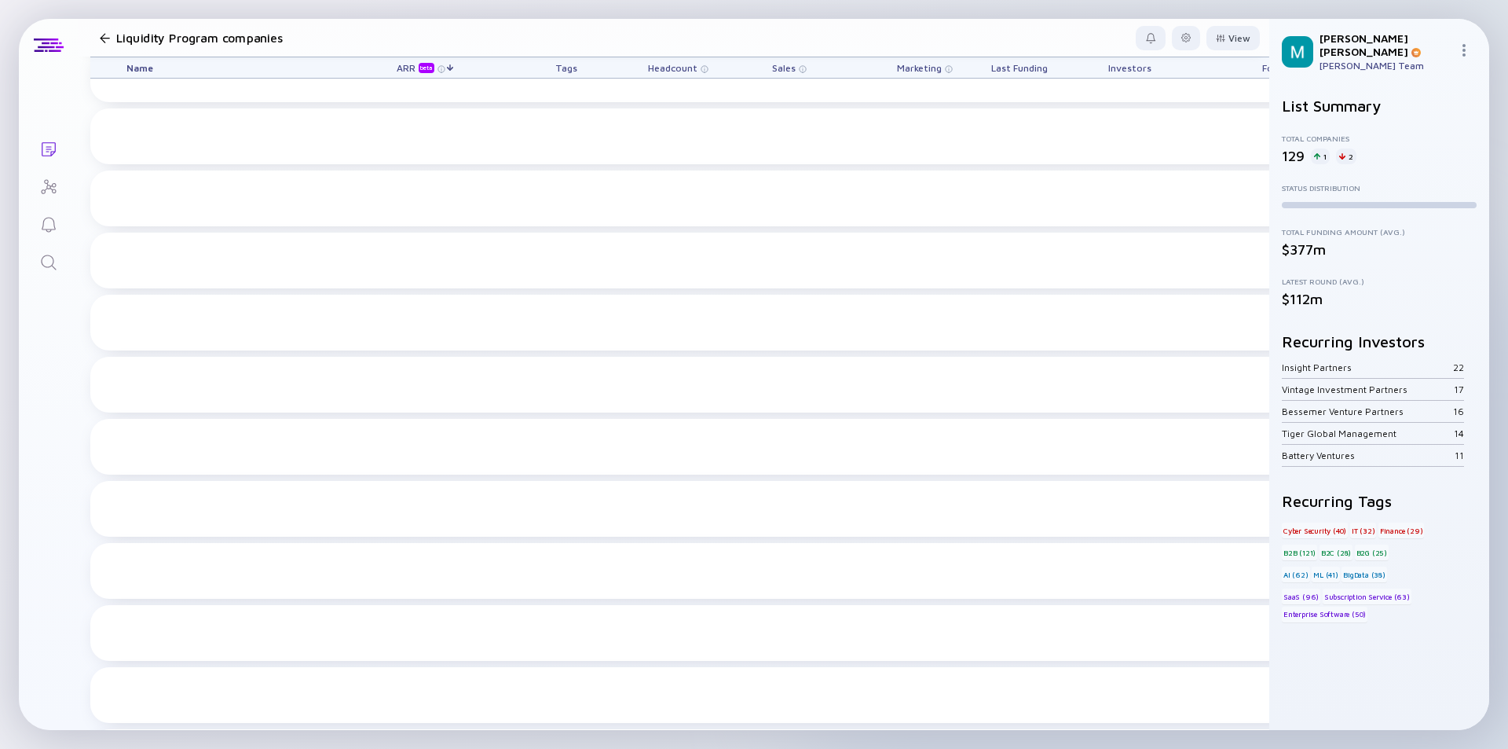
scroll to position [4589, 0]
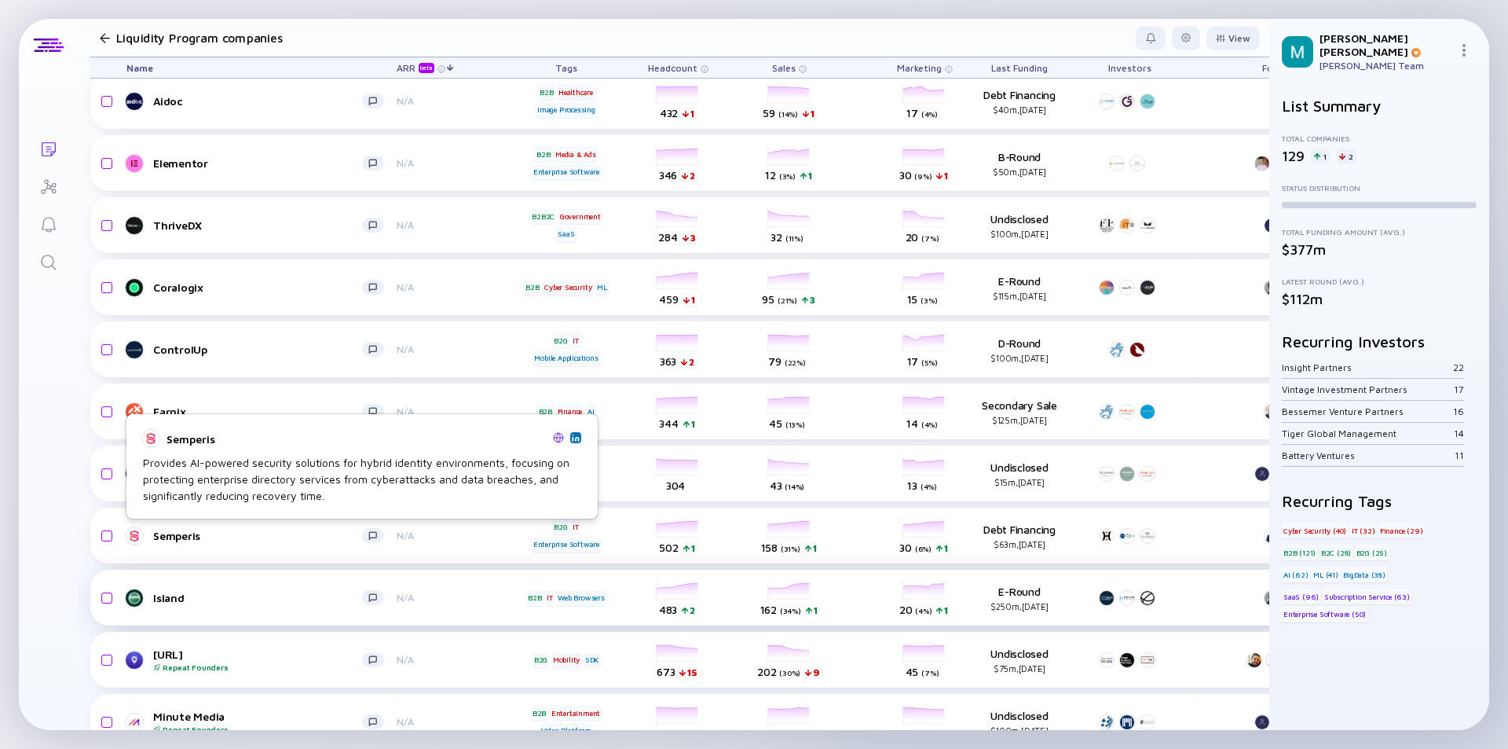
click at [322, 592] on div "Island" at bounding box center [257, 597] width 209 height 13
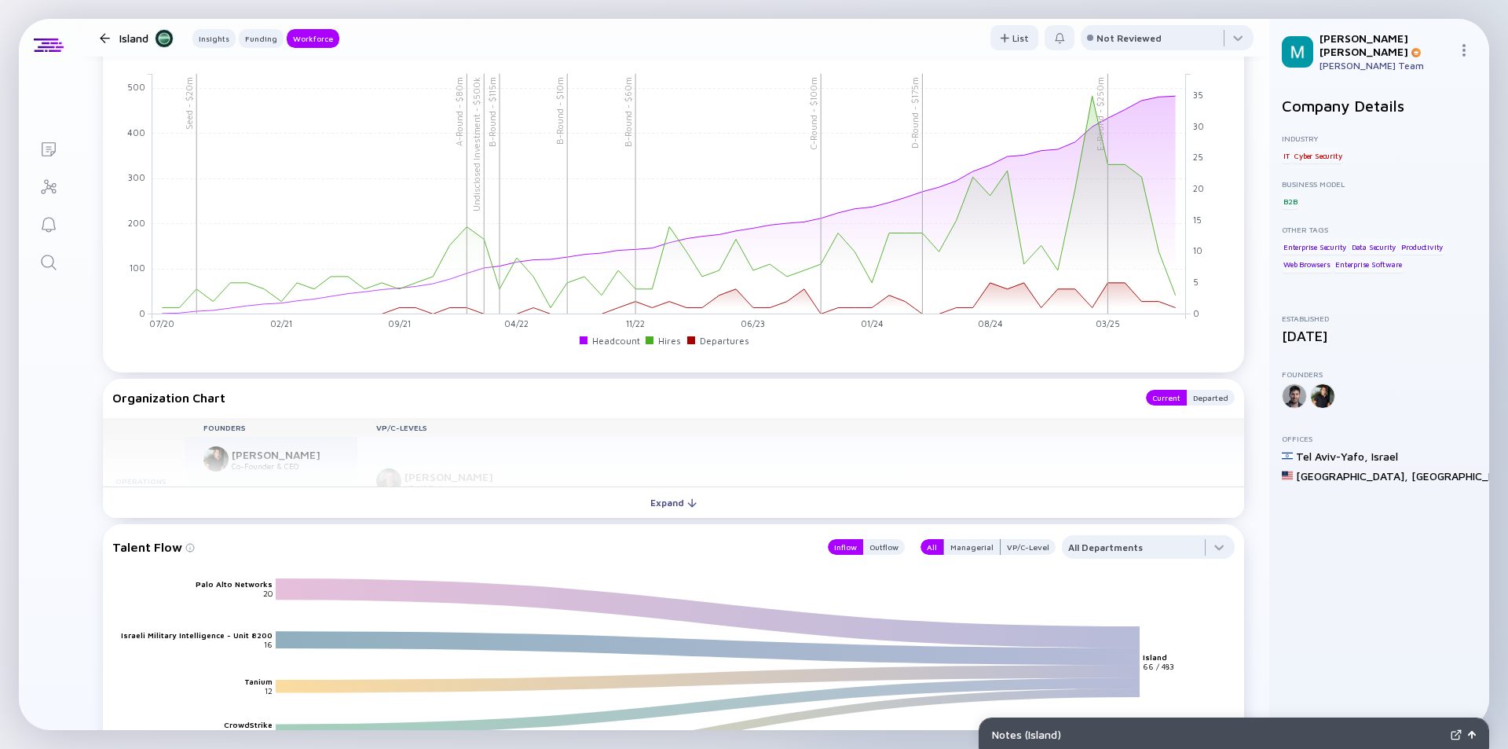
scroll to position [1728, 0]
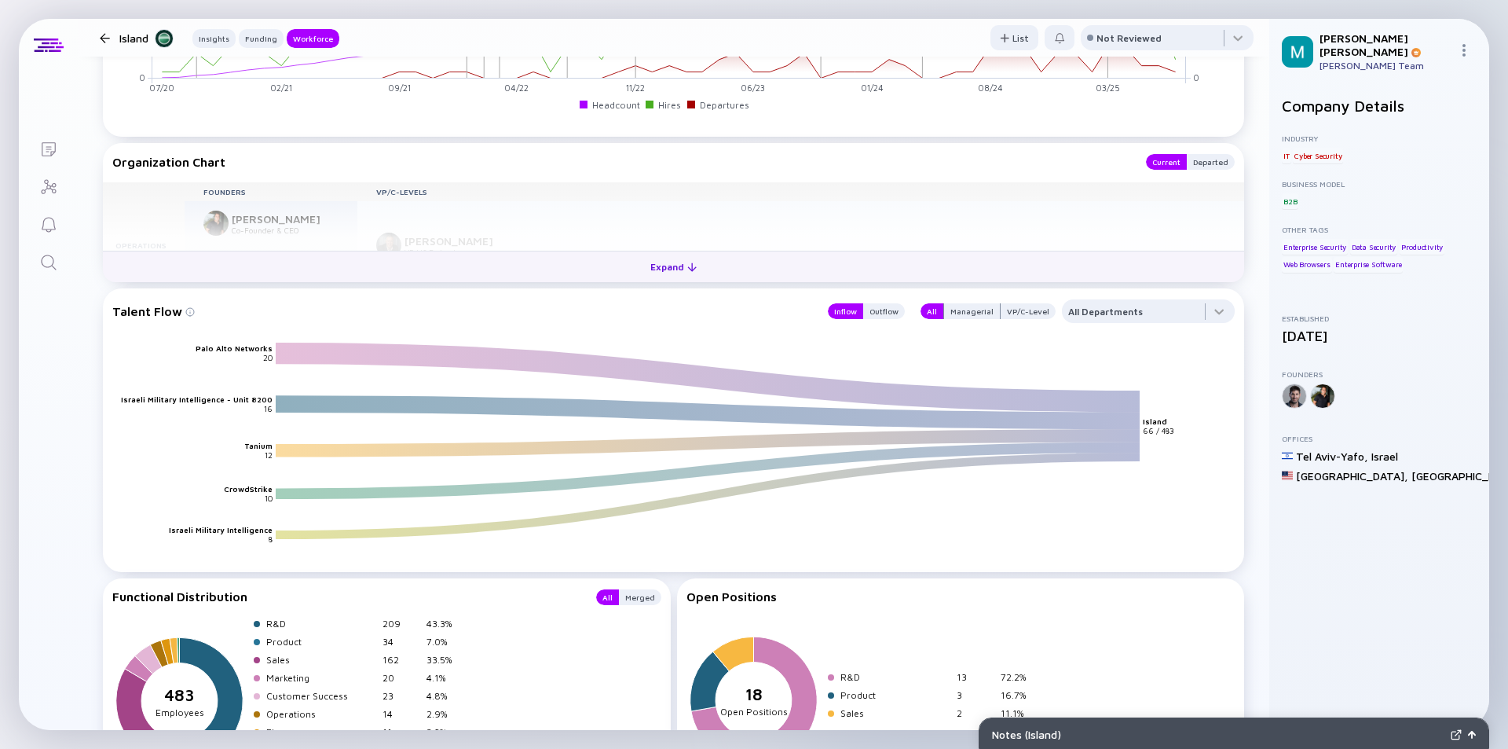
click at [665, 266] on div "Expand" at bounding box center [673, 267] width 65 height 24
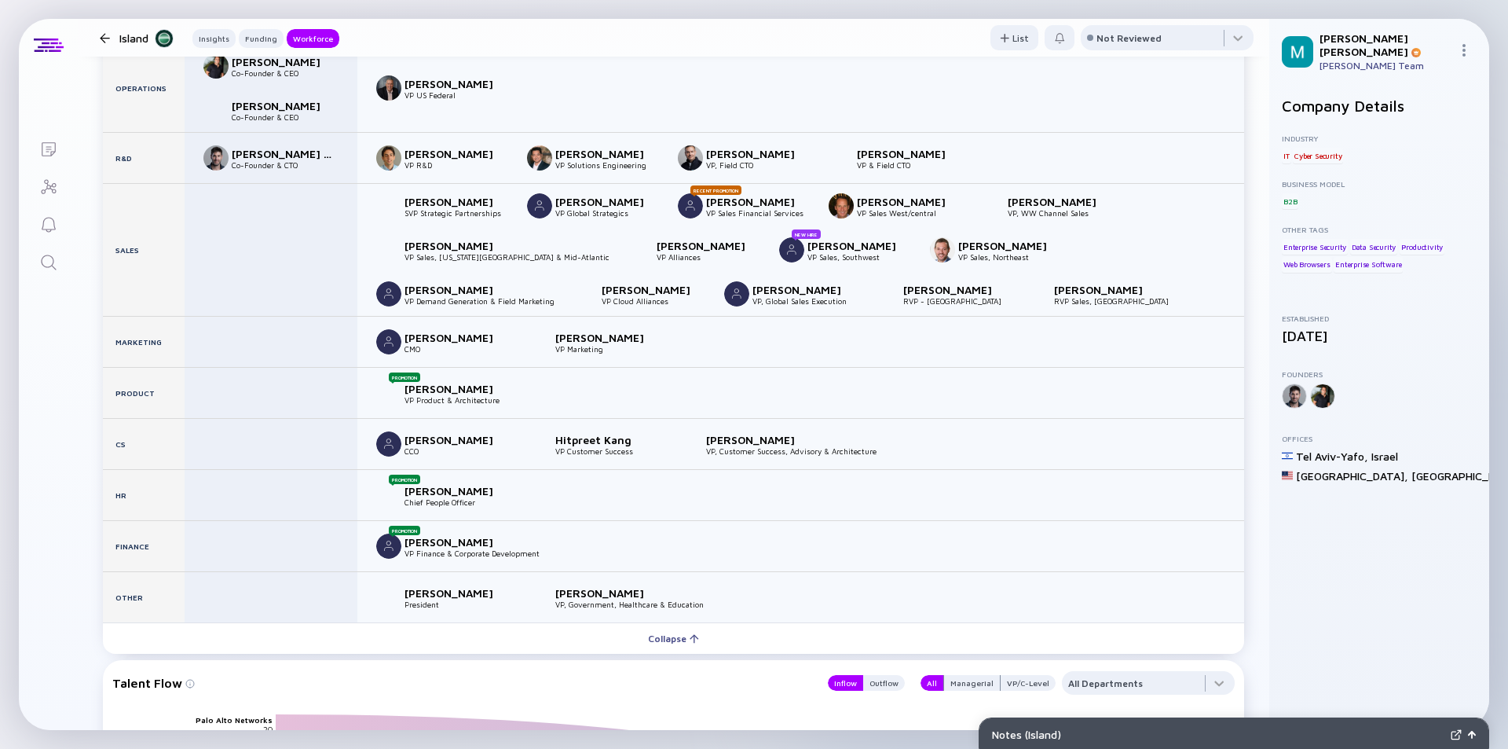
scroll to position [2043, 0]
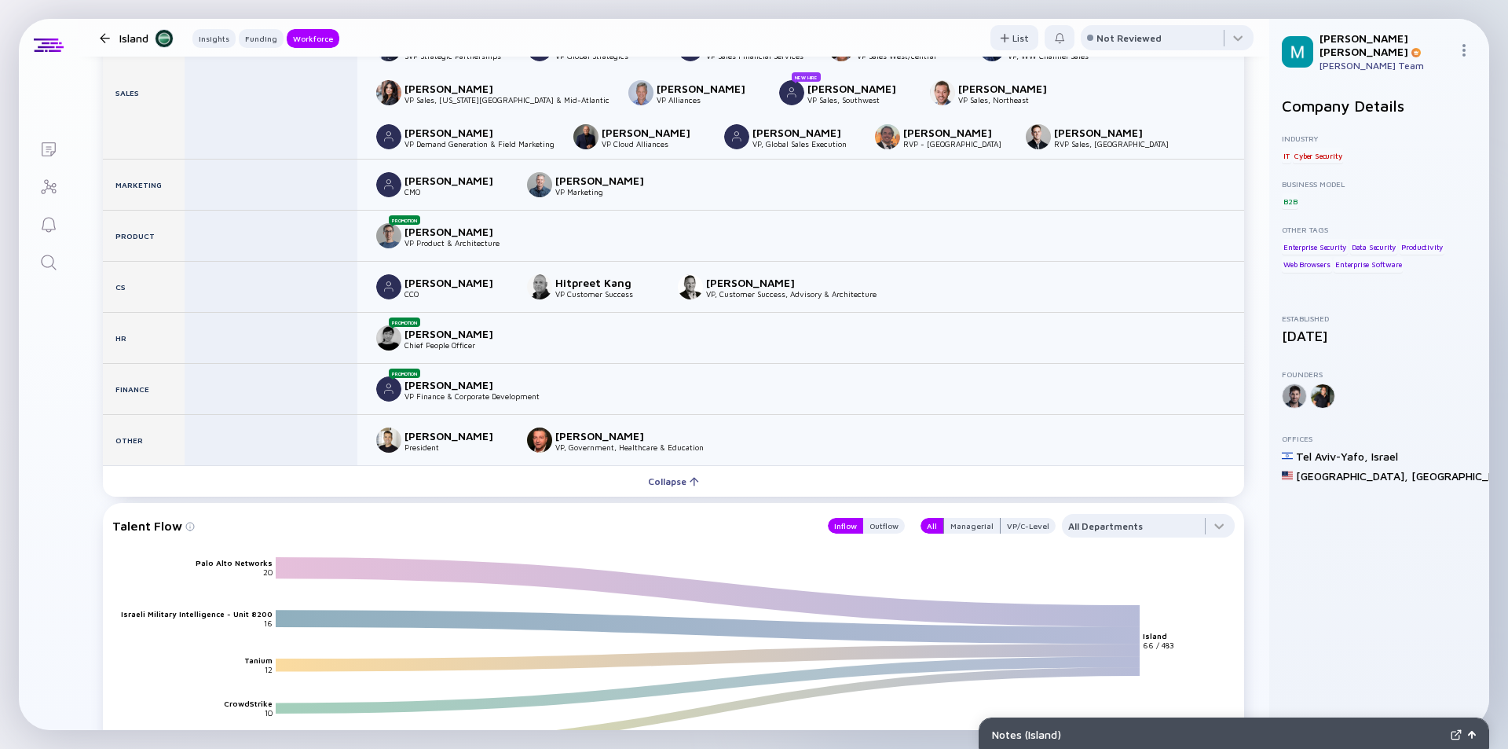
click at [104, 34] on div at bounding box center [105, 38] width 10 height 10
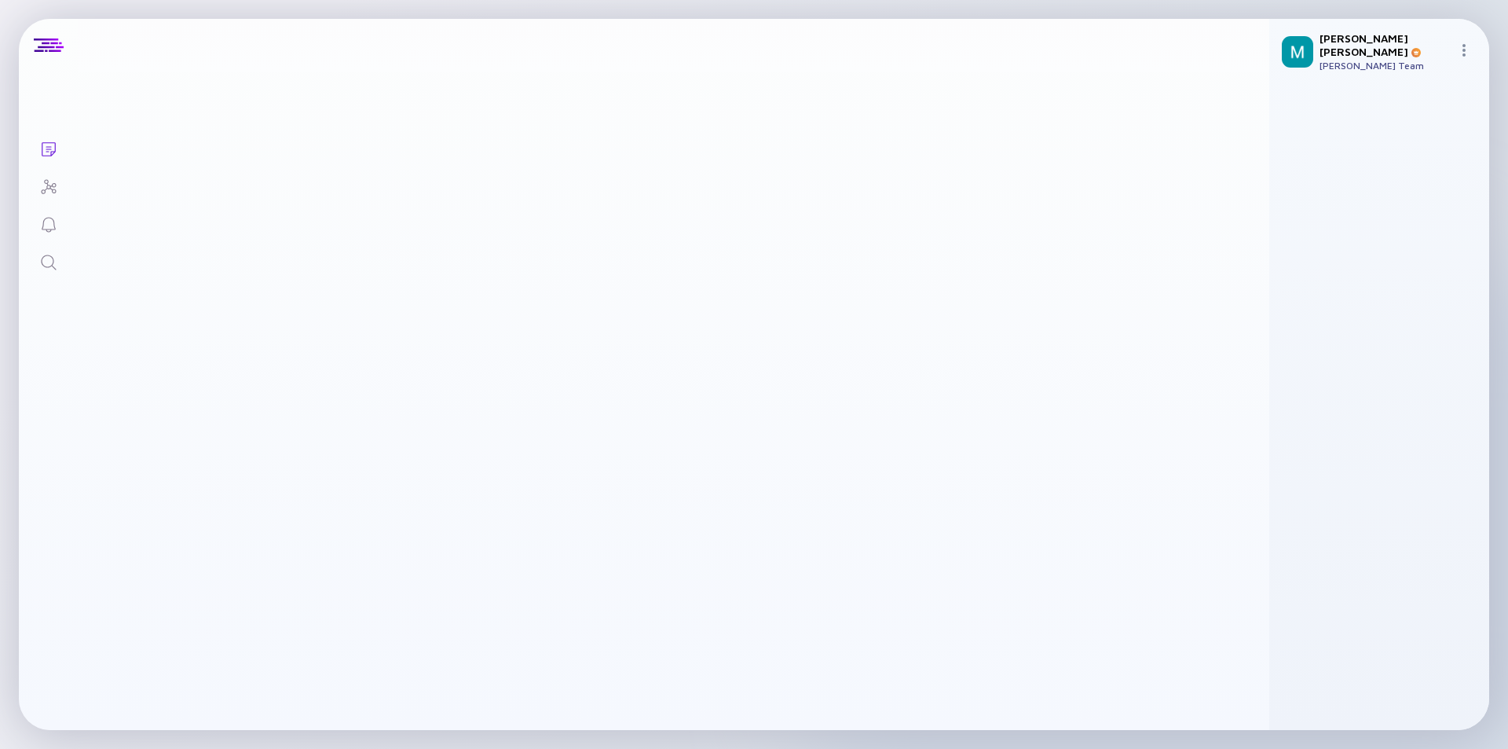
scroll to position [4589, 0]
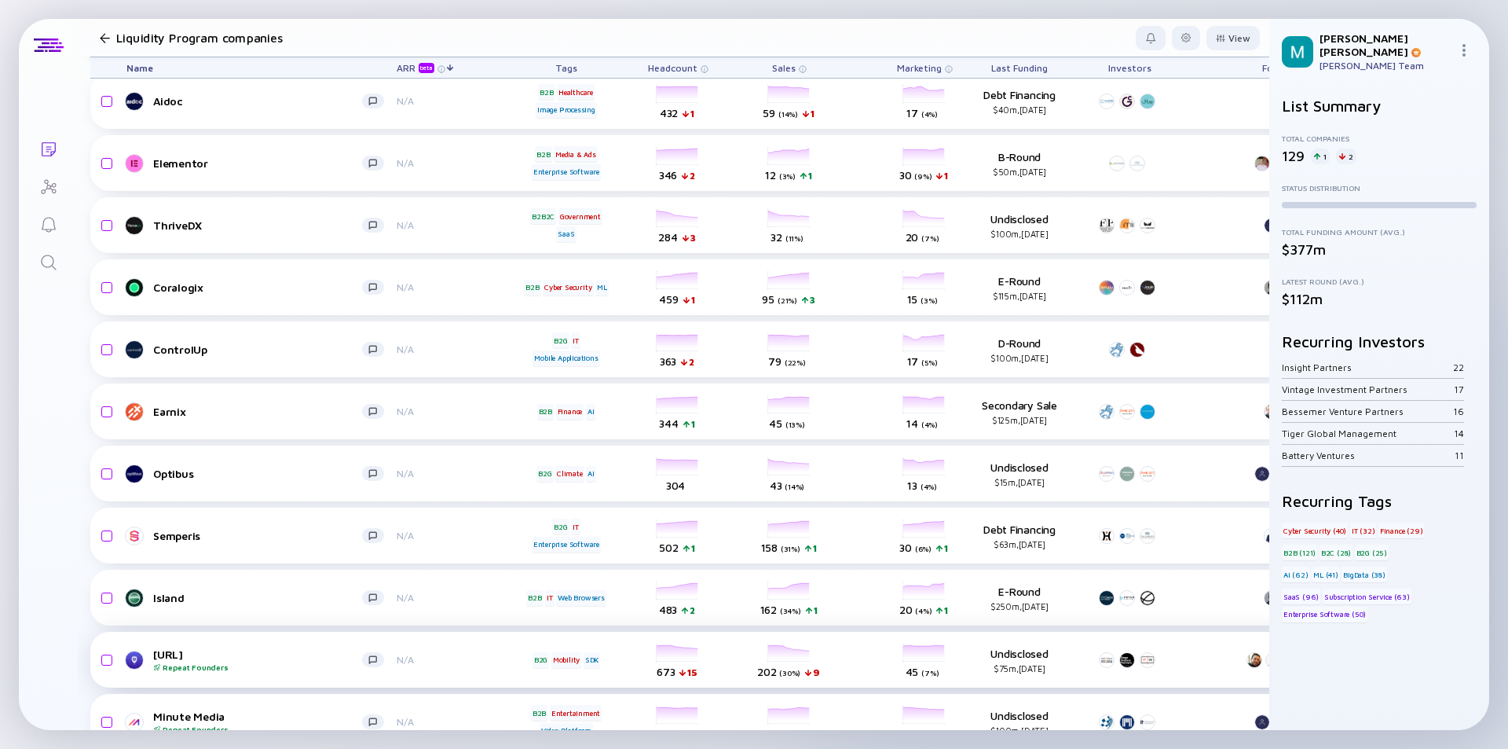
click at [275, 650] on div "[URL] Repeat Founders" at bounding box center [257, 659] width 209 height 24
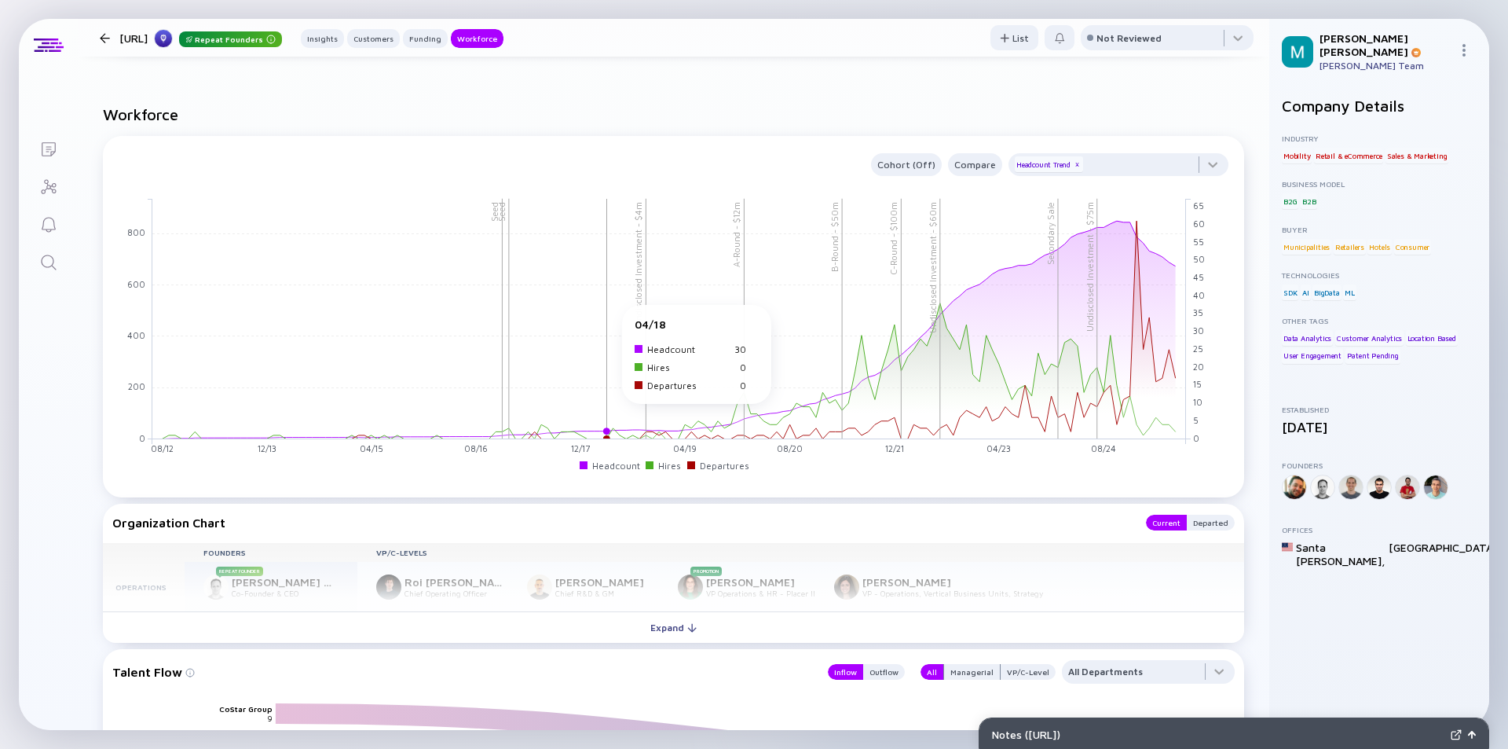
scroll to position [1807, 0]
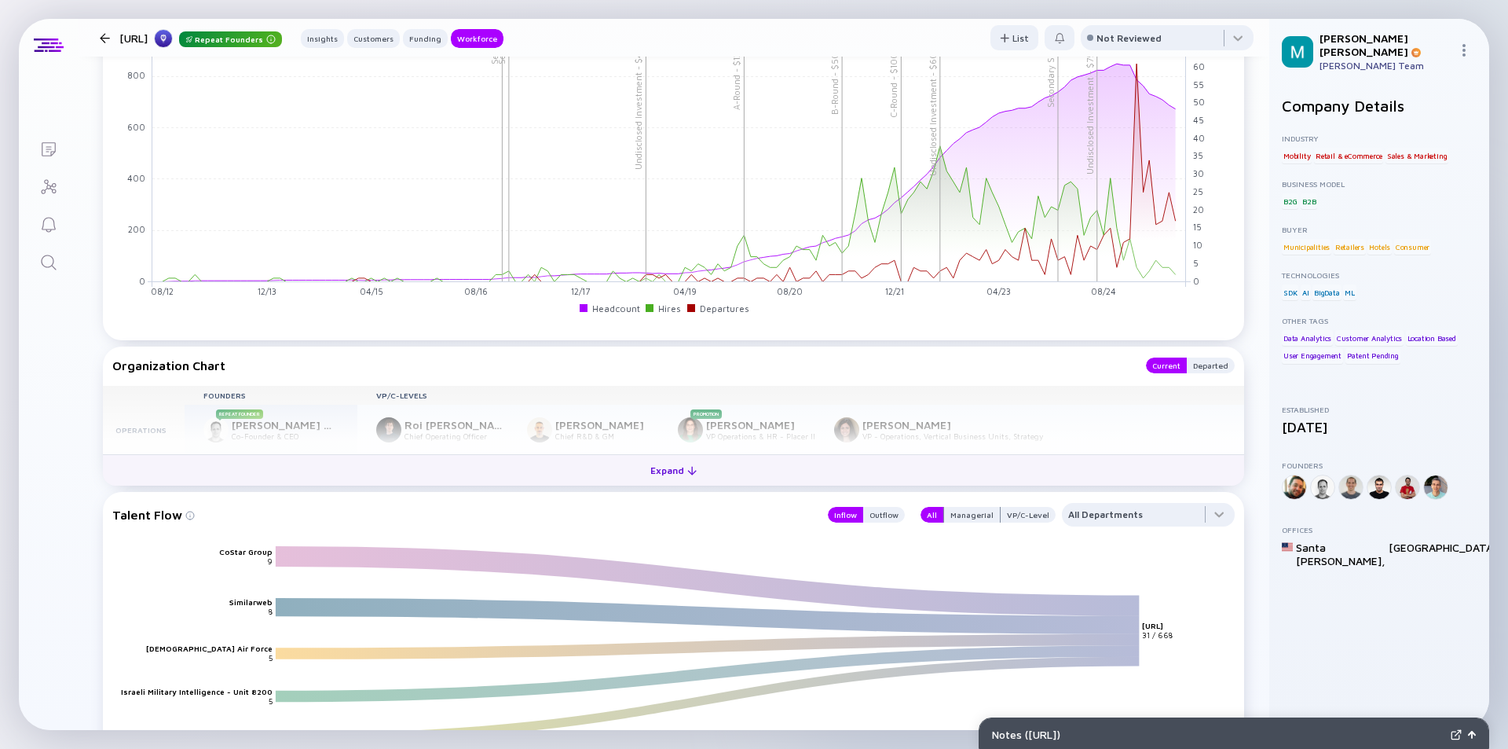
click at [673, 473] on div "Expand" at bounding box center [673, 470] width 65 height 24
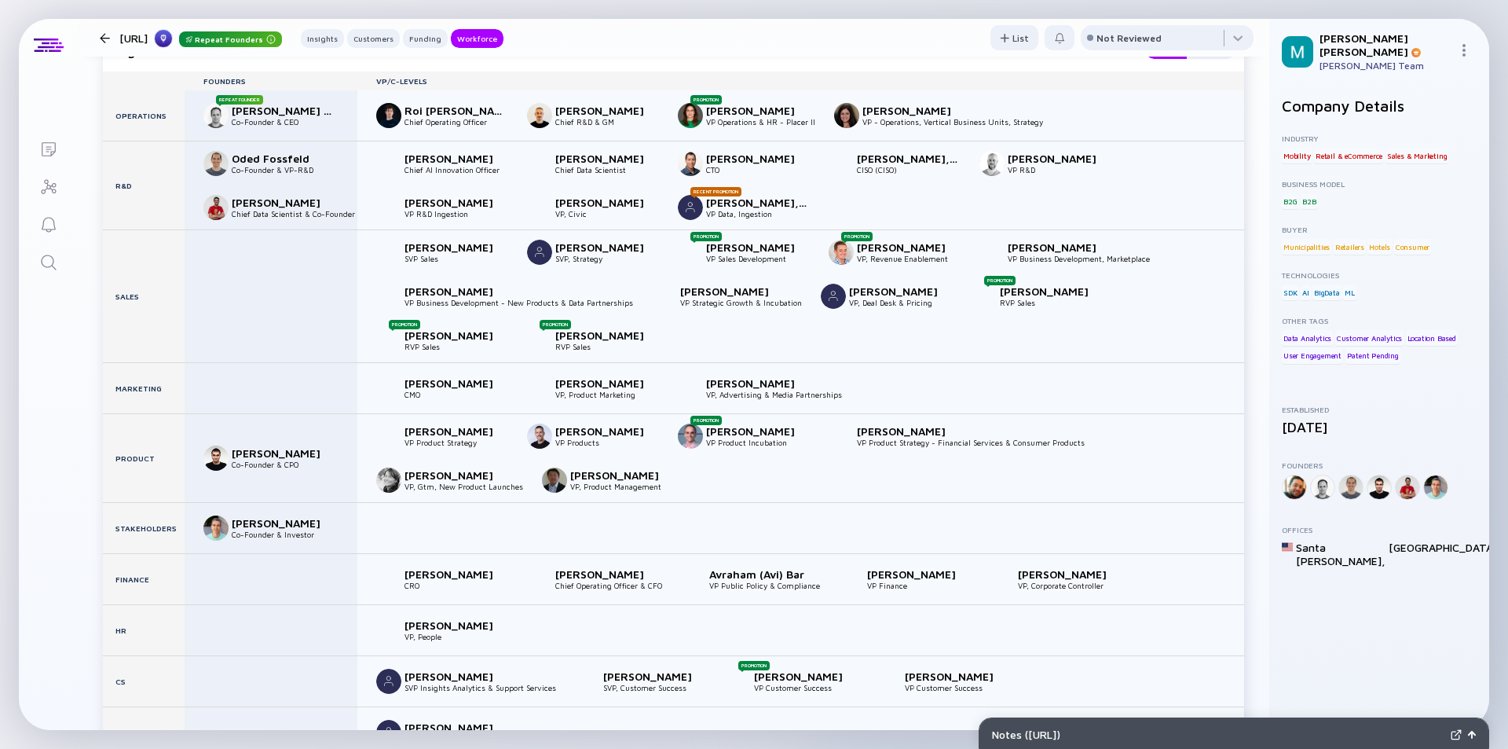
scroll to position [2200, 0]
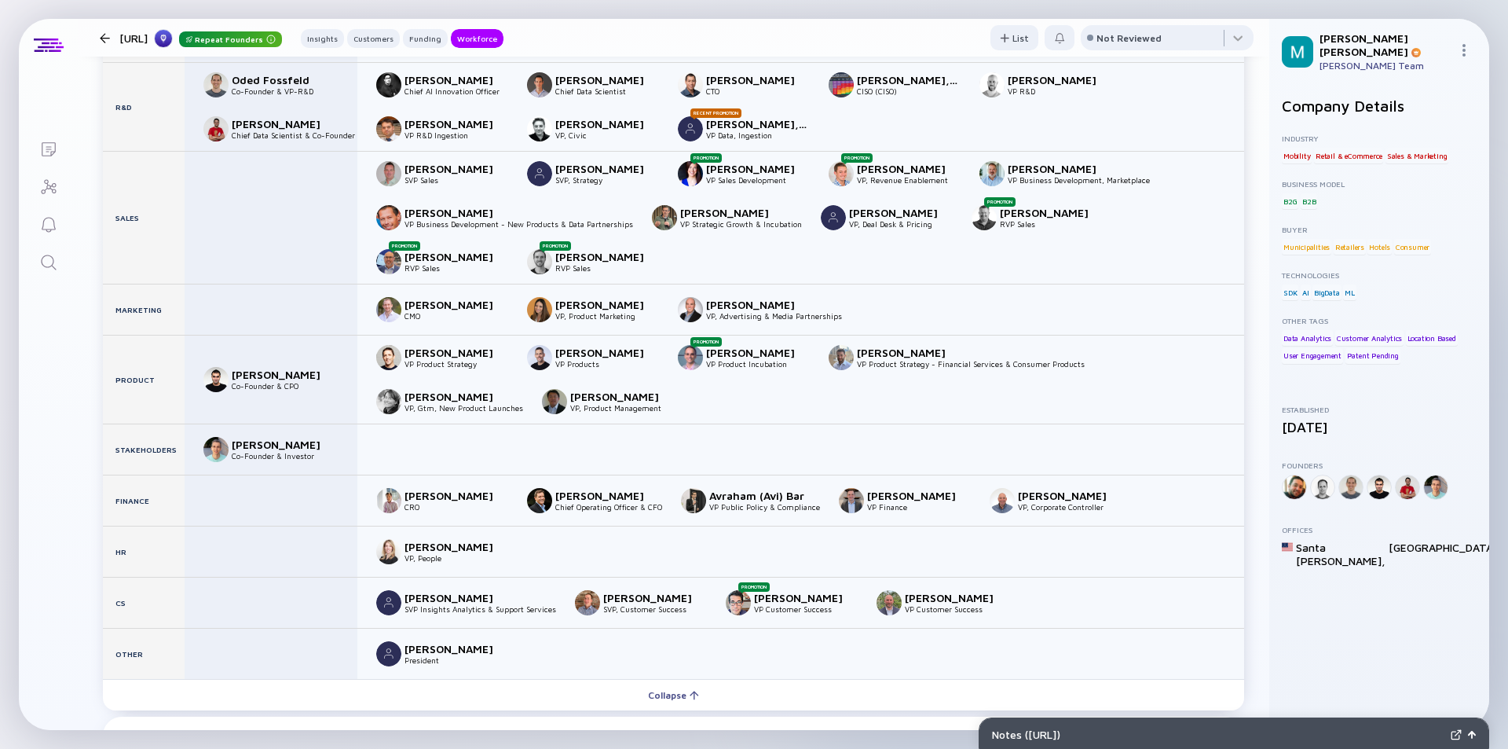
click at [104, 40] on div at bounding box center [105, 38] width 10 height 10
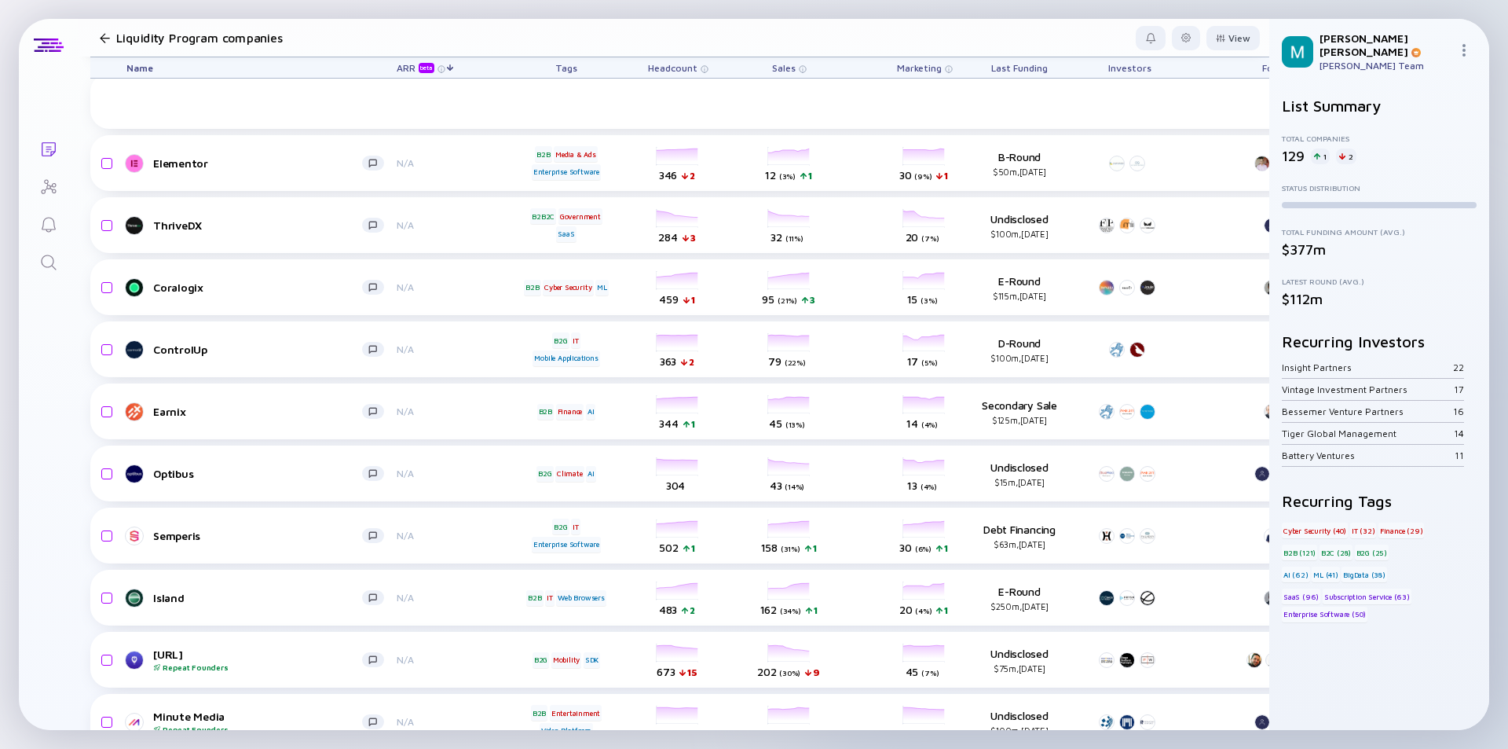
scroll to position [4746, 0]
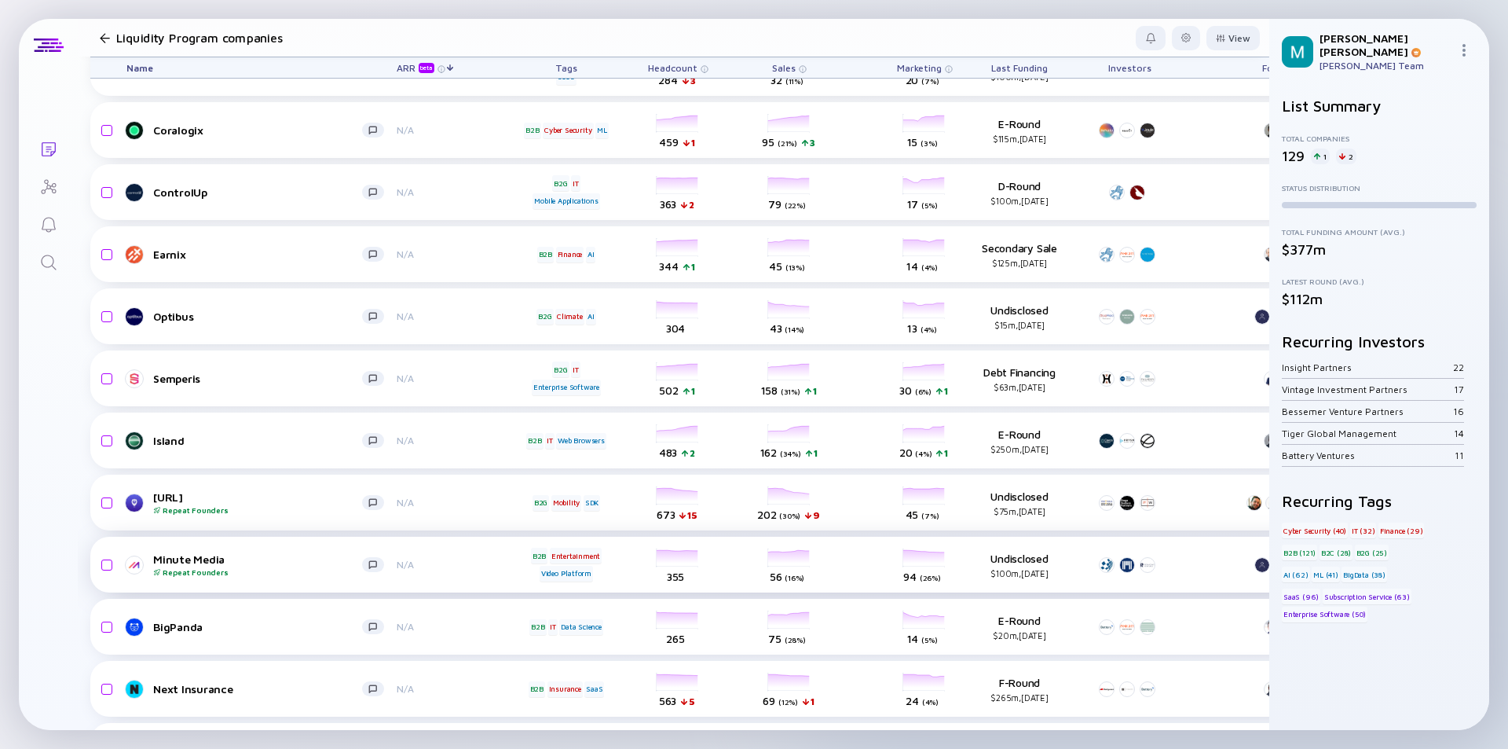
click at [251, 565] on div "Minute Media Repeat Founders" at bounding box center [257, 564] width 209 height 24
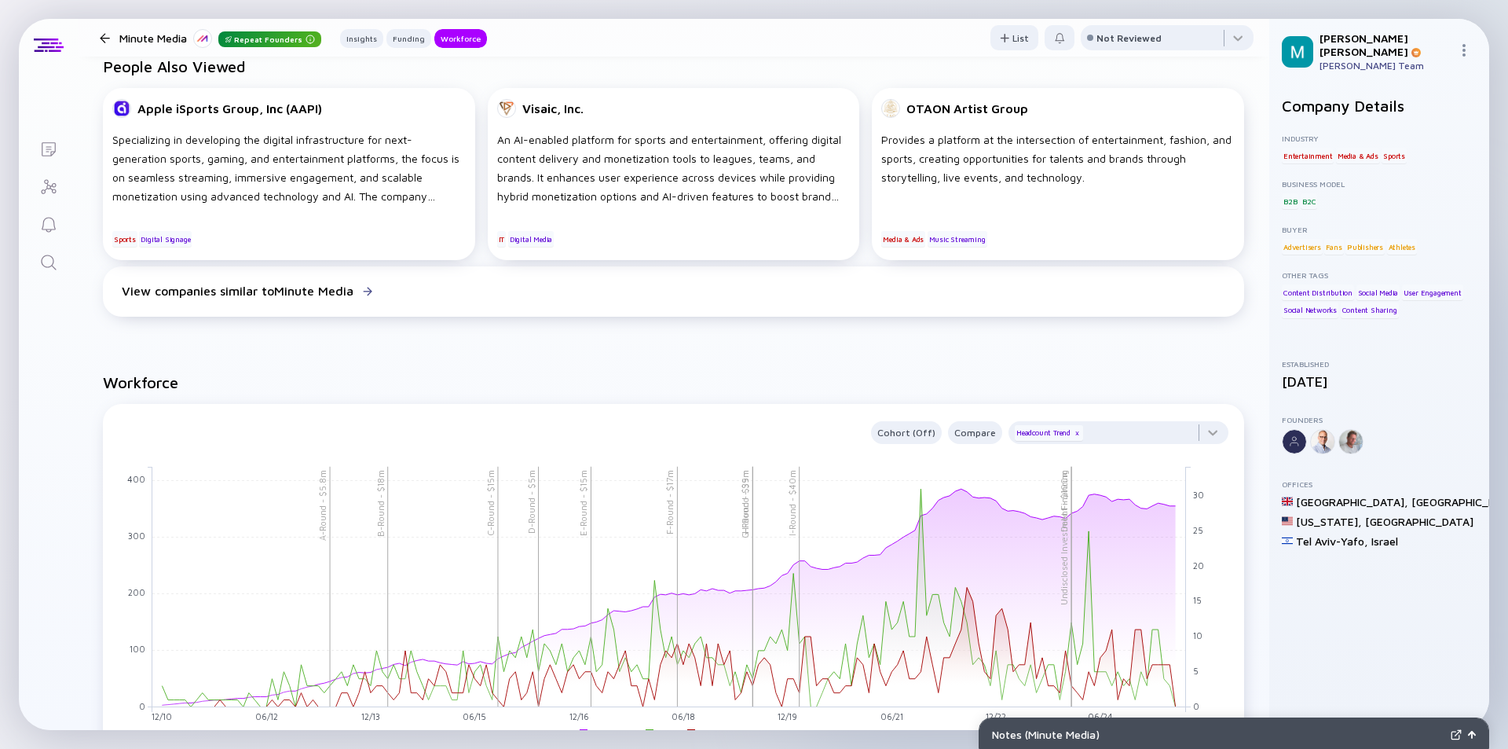
scroll to position [1650, 0]
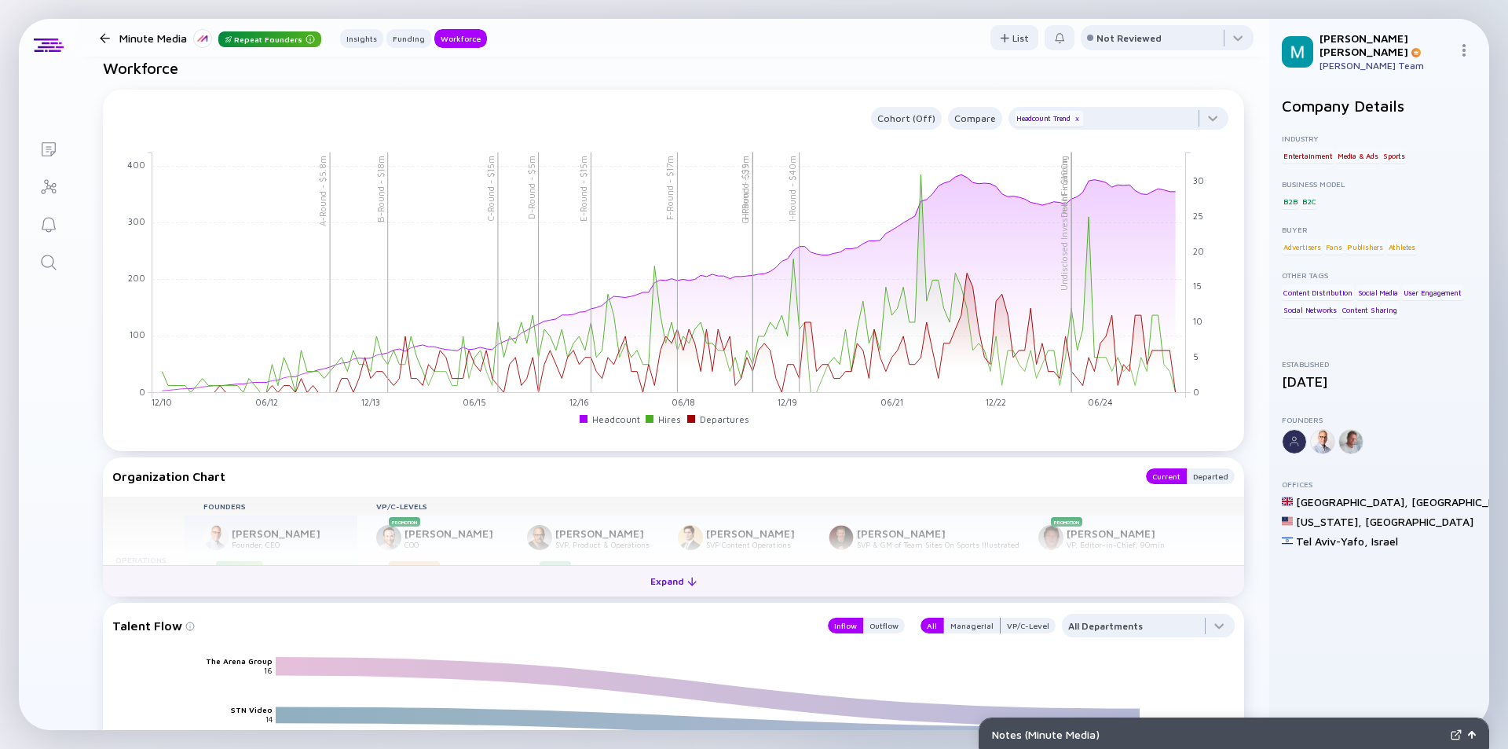
click at [676, 580] on div "Expand" at bounding box center [673, 581] width 65 height 24
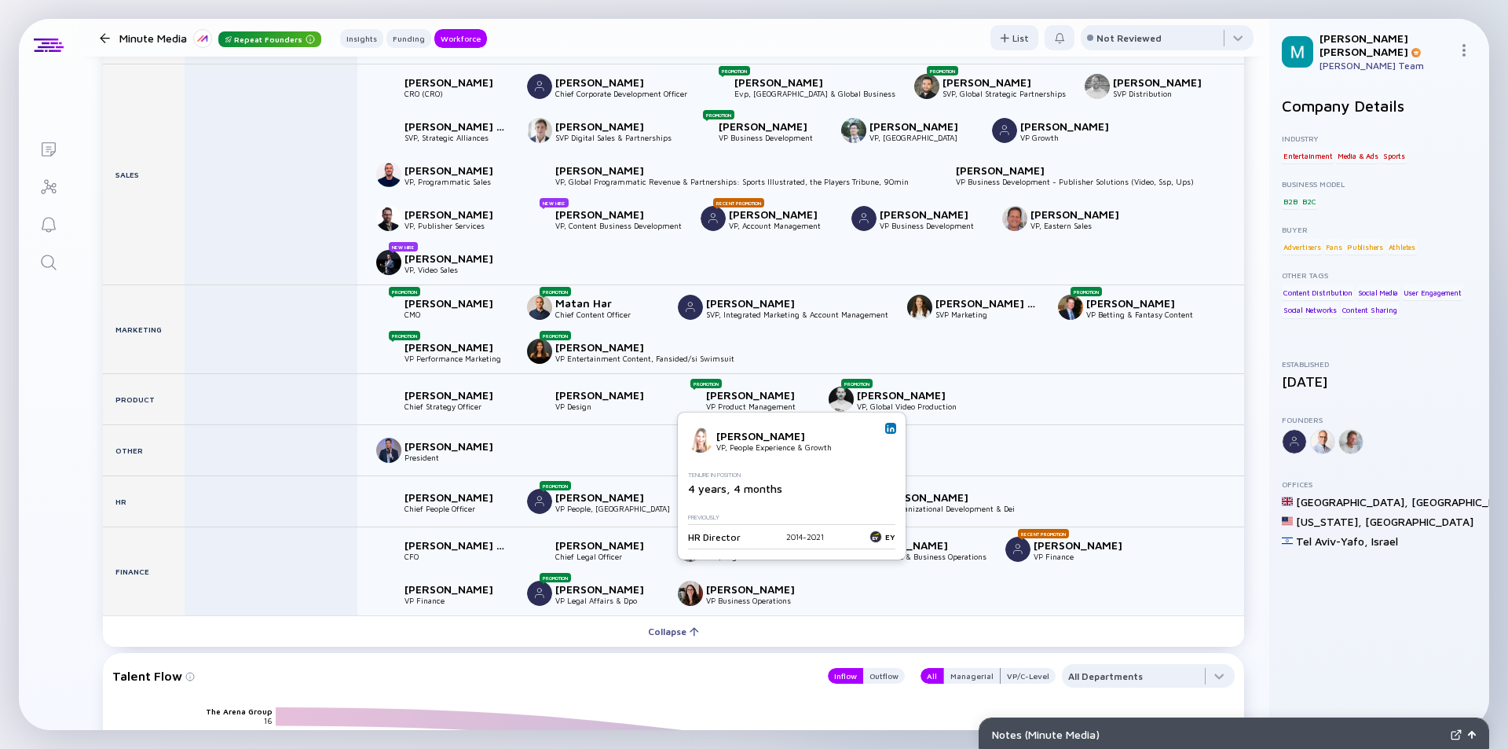
scroll to position [2357, 0]
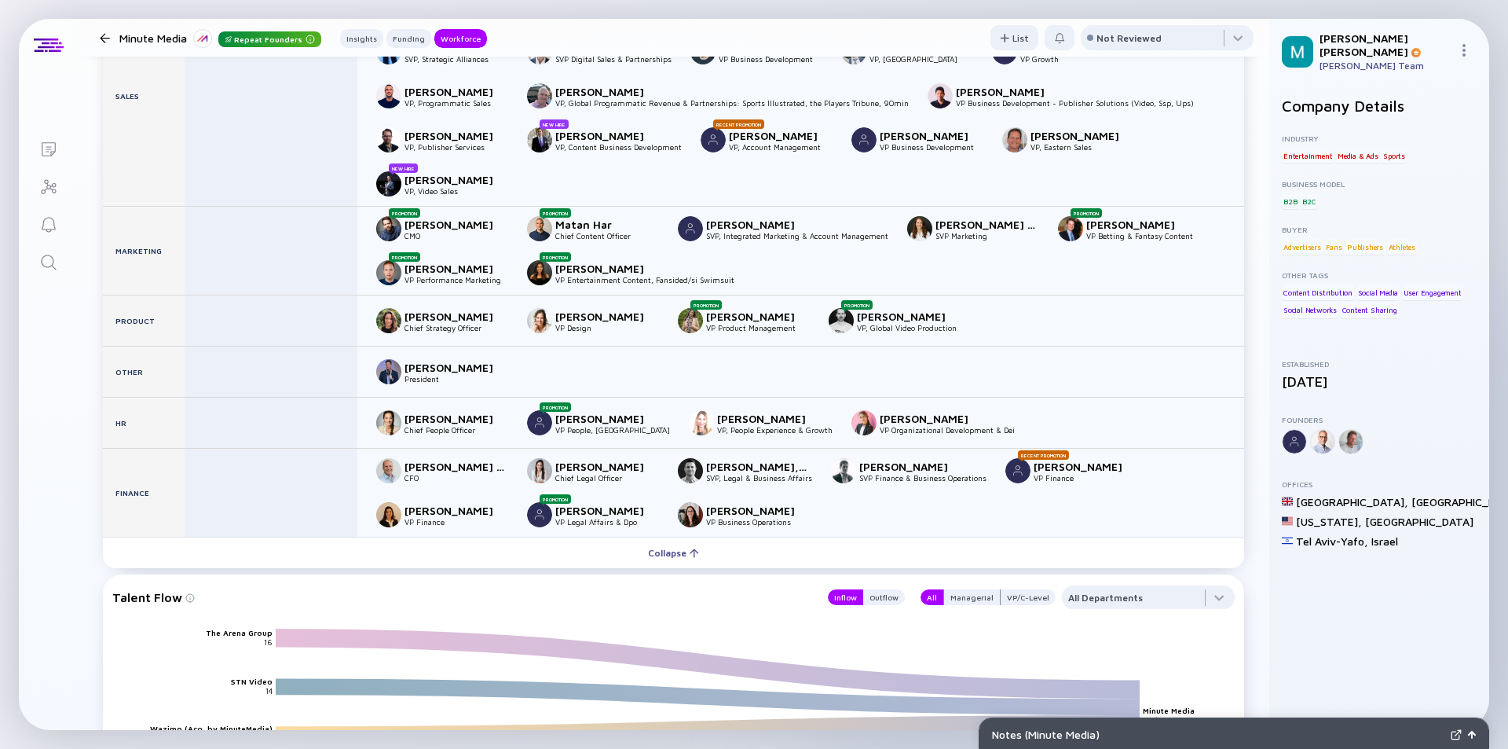
click at [99, 39] on div at bounding box center [104, 38] width 23 height 10
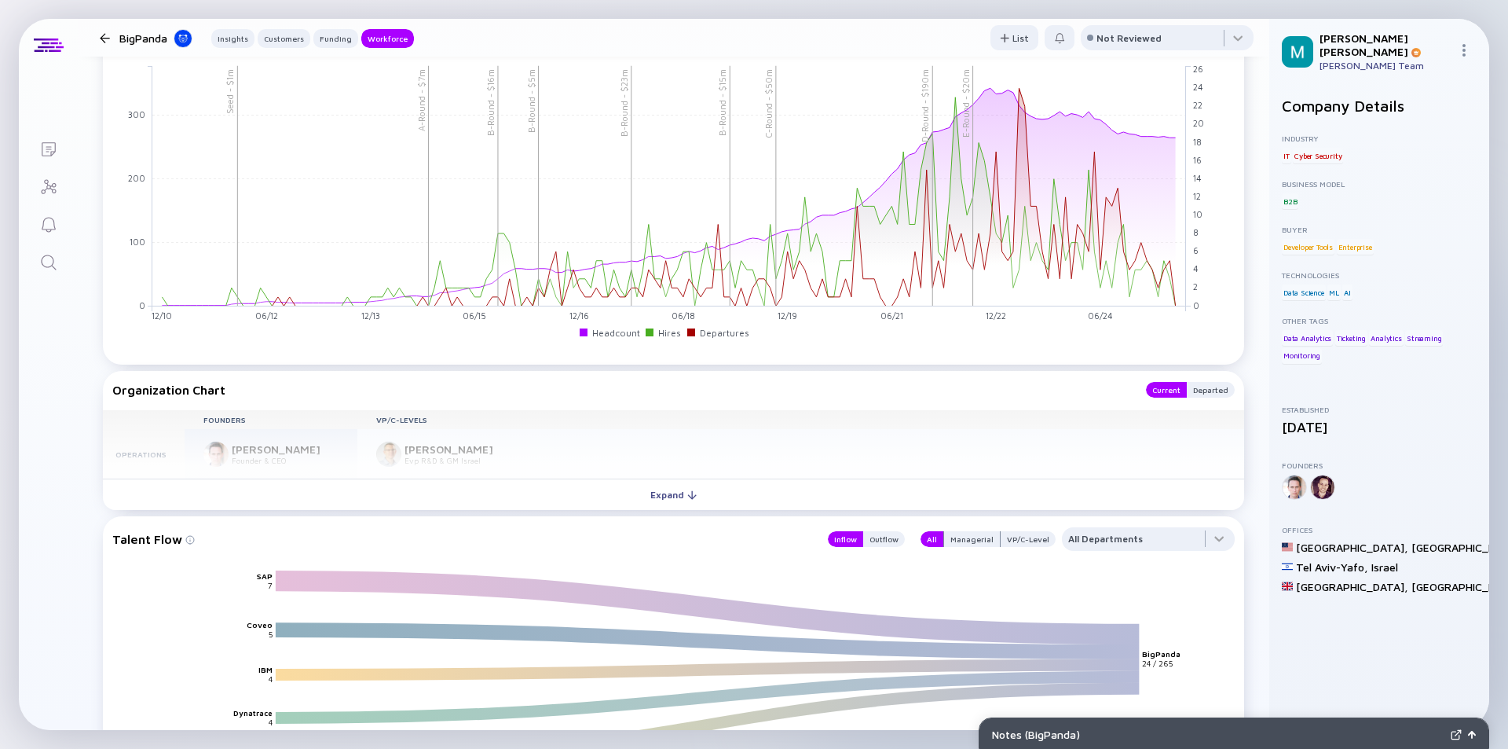
scroll to position [1885, 0]
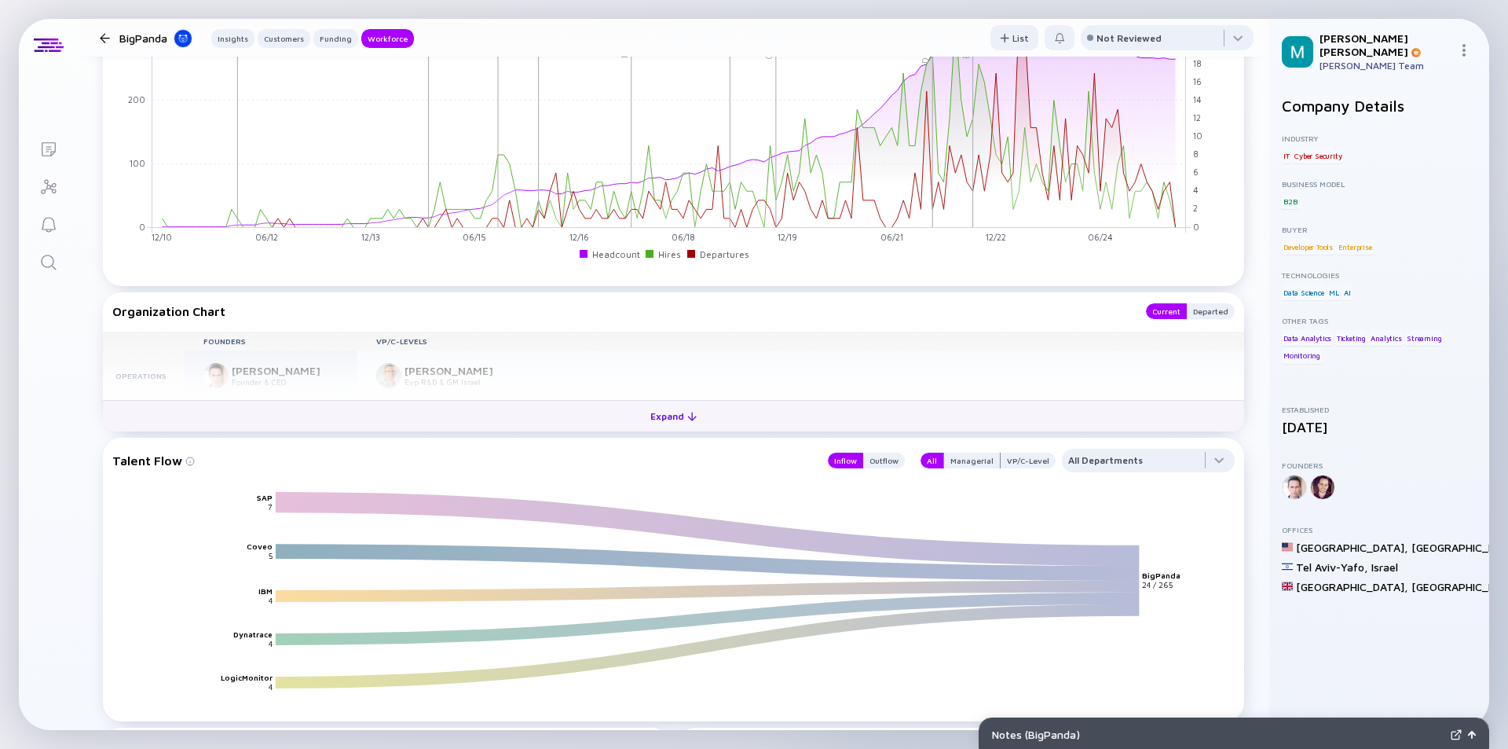
click at [672, 416] on div "Expand" at bounding box center [673, 416] width 65 height 24
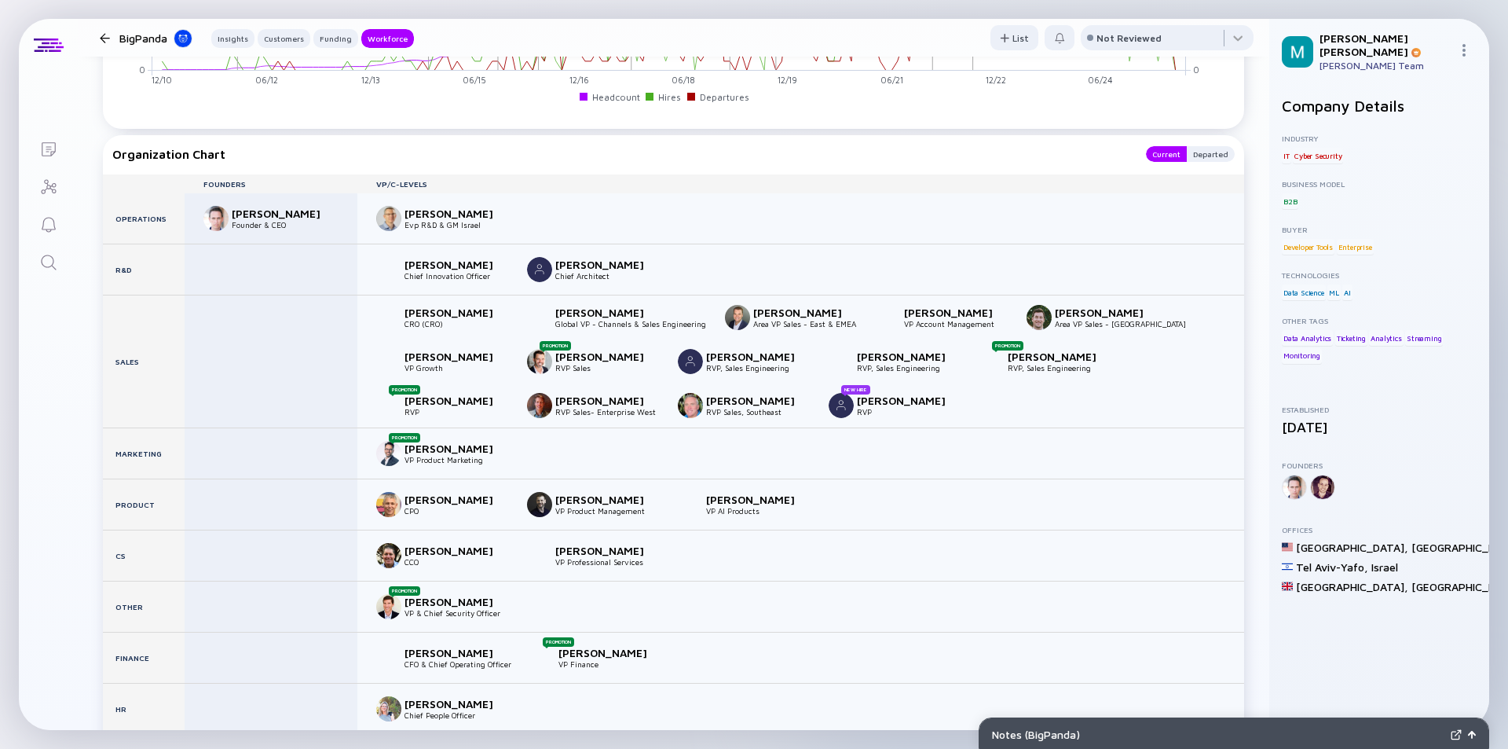
scroll to position [2200, 0]
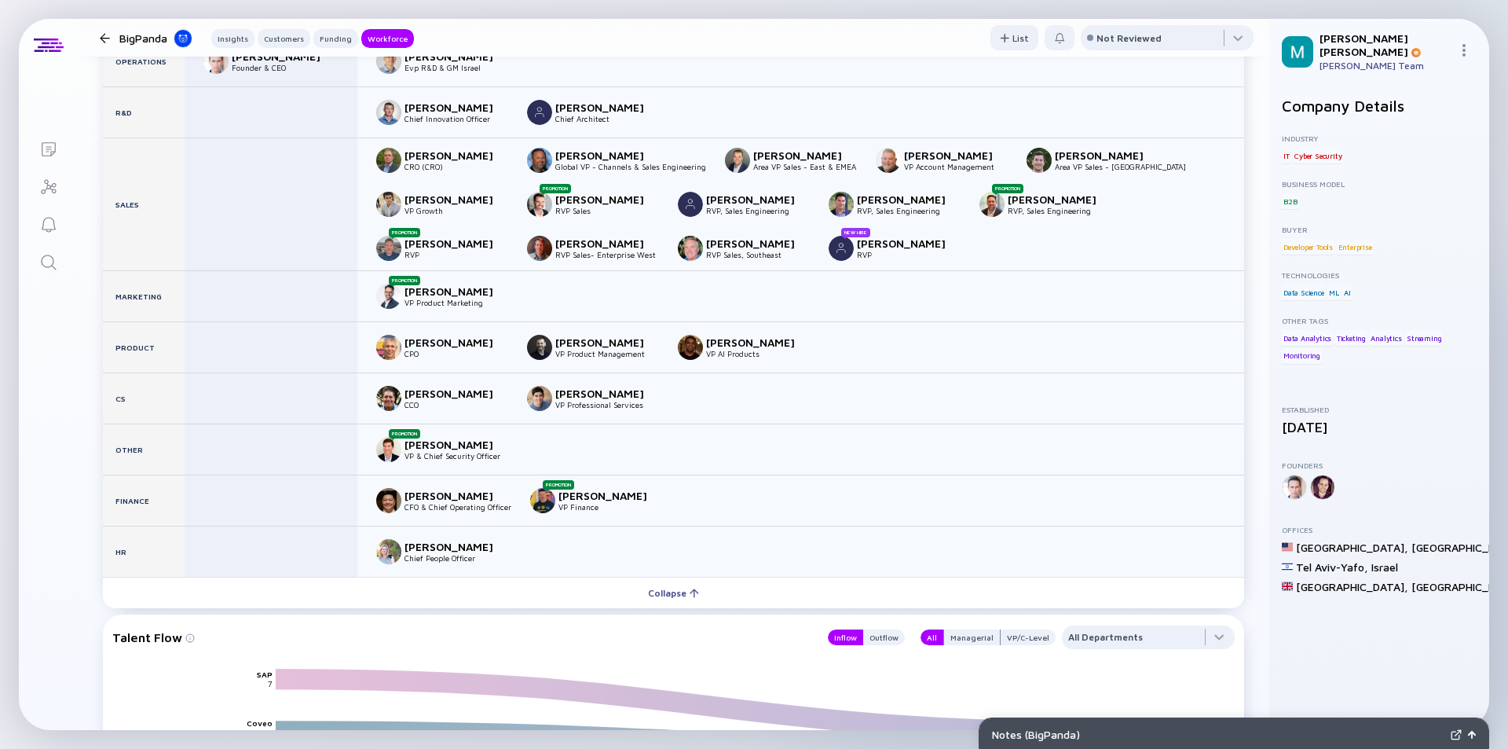
click at [99, 35] on div at bounding box center [104, 38] width 23 height 10
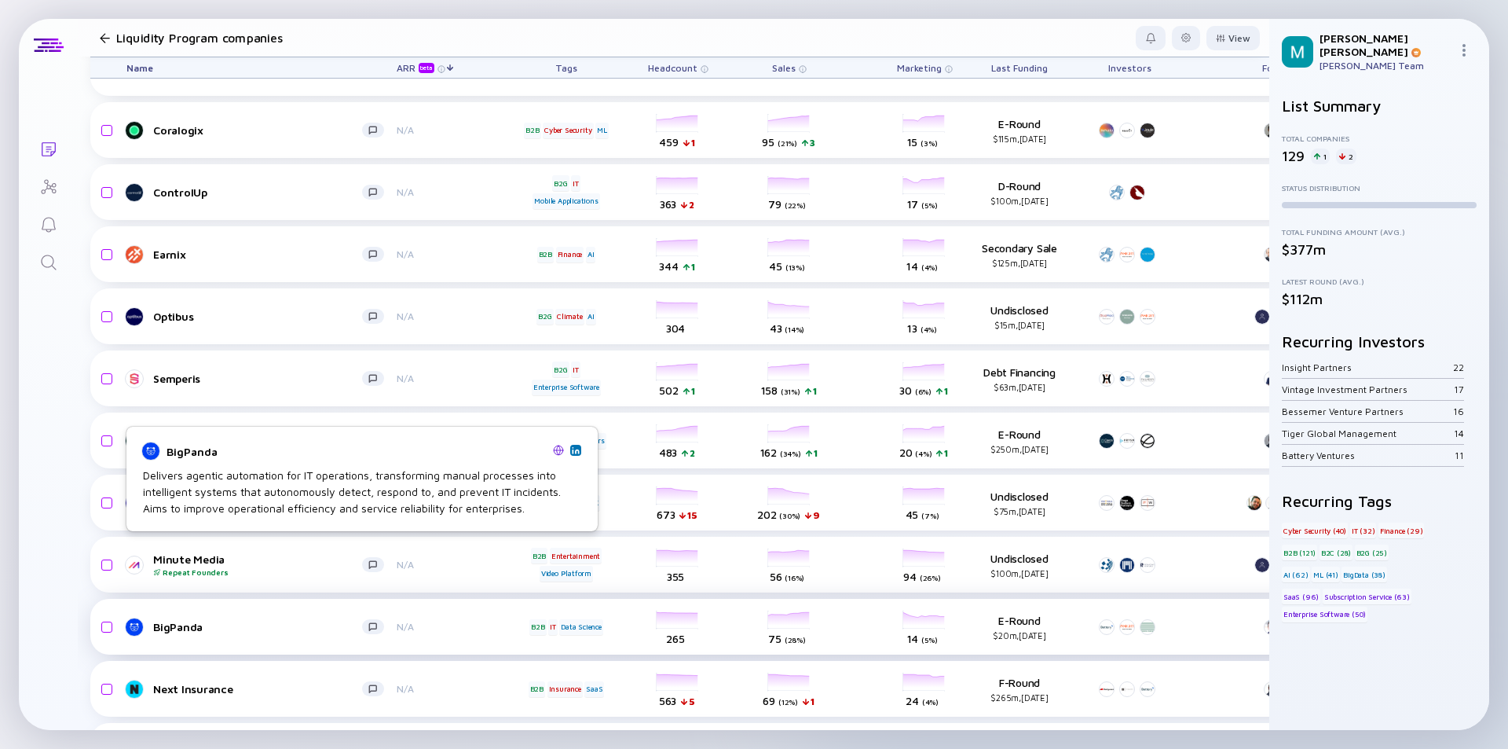
scroll to position [4825, 0]
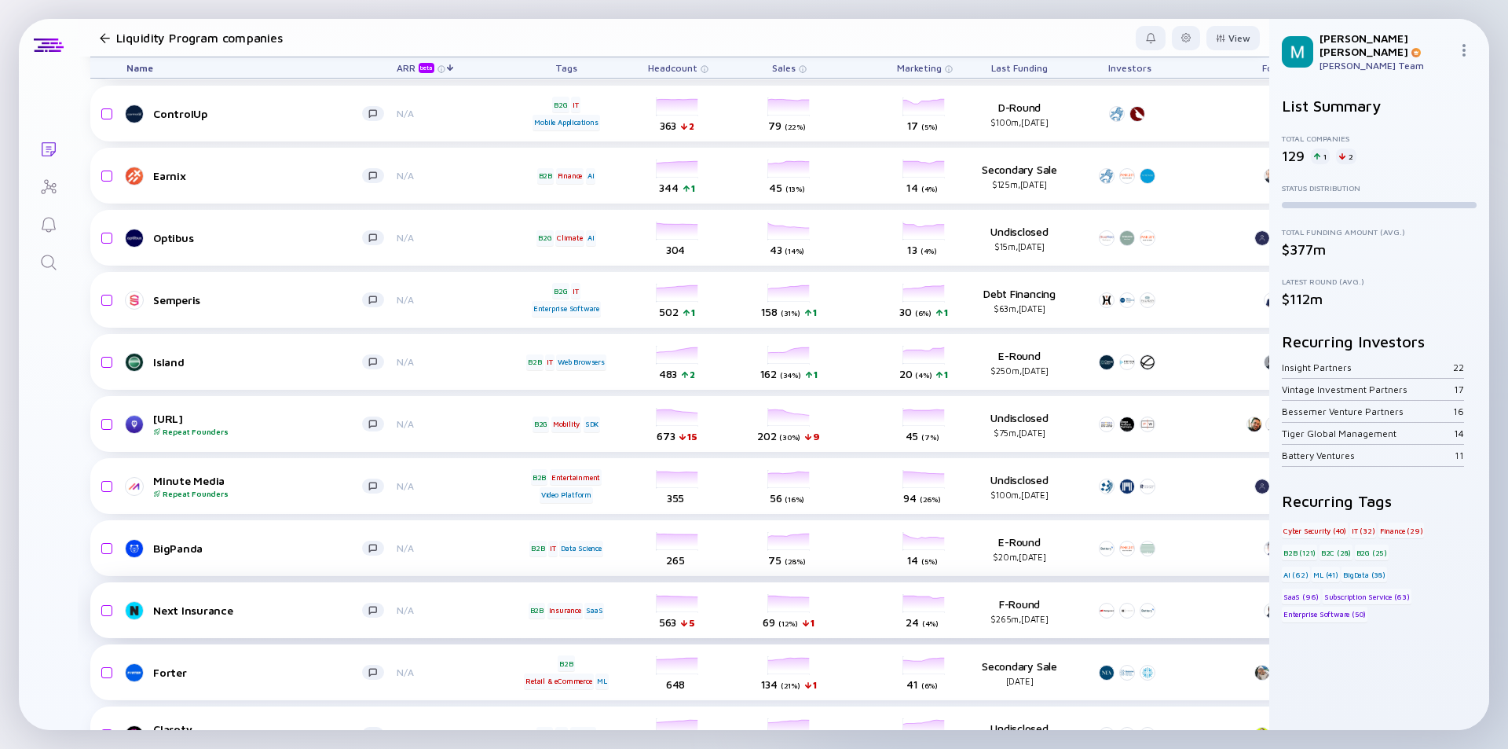
click at [262, 612] on div "Next Insurance" at bounding box center [257, 609] width 209 height 13
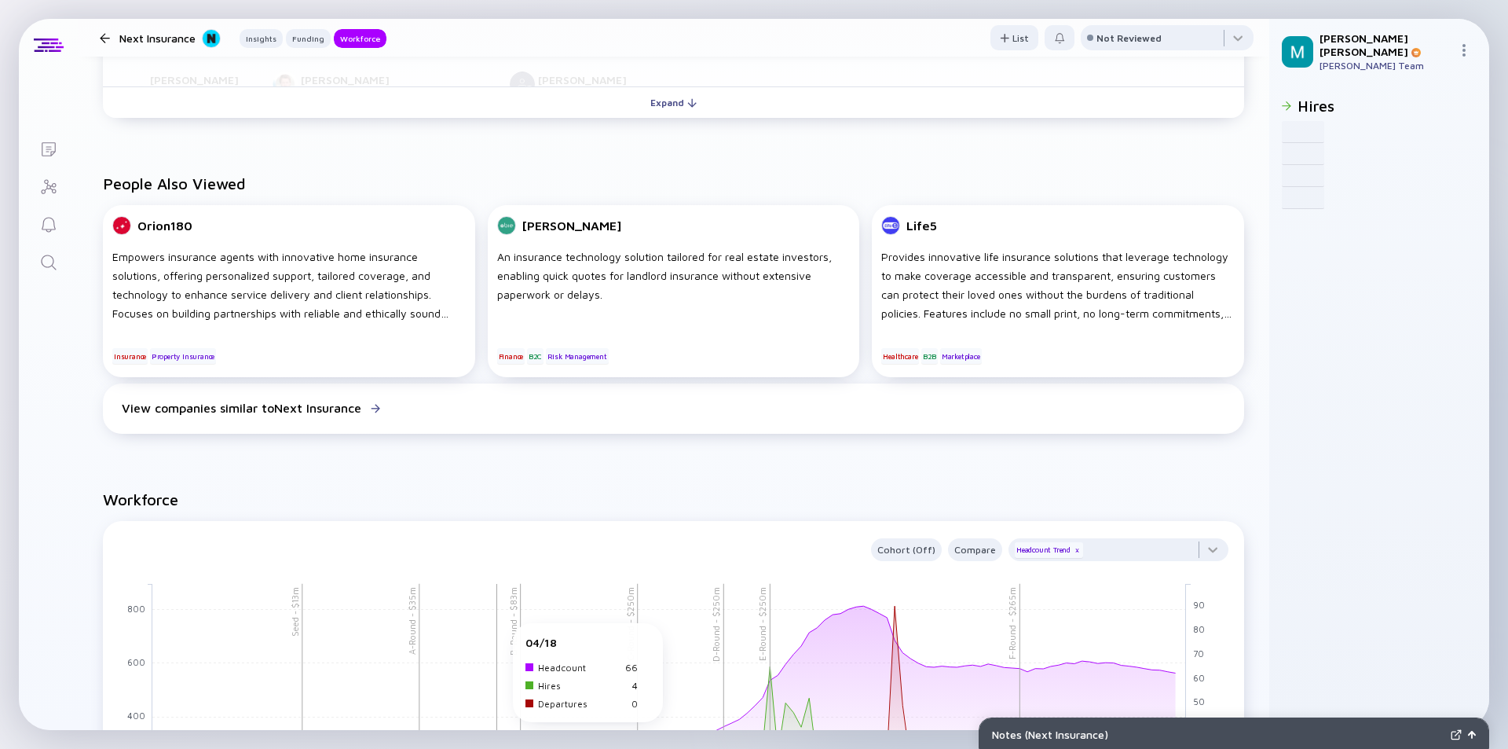
scroll to position [1414, 0]
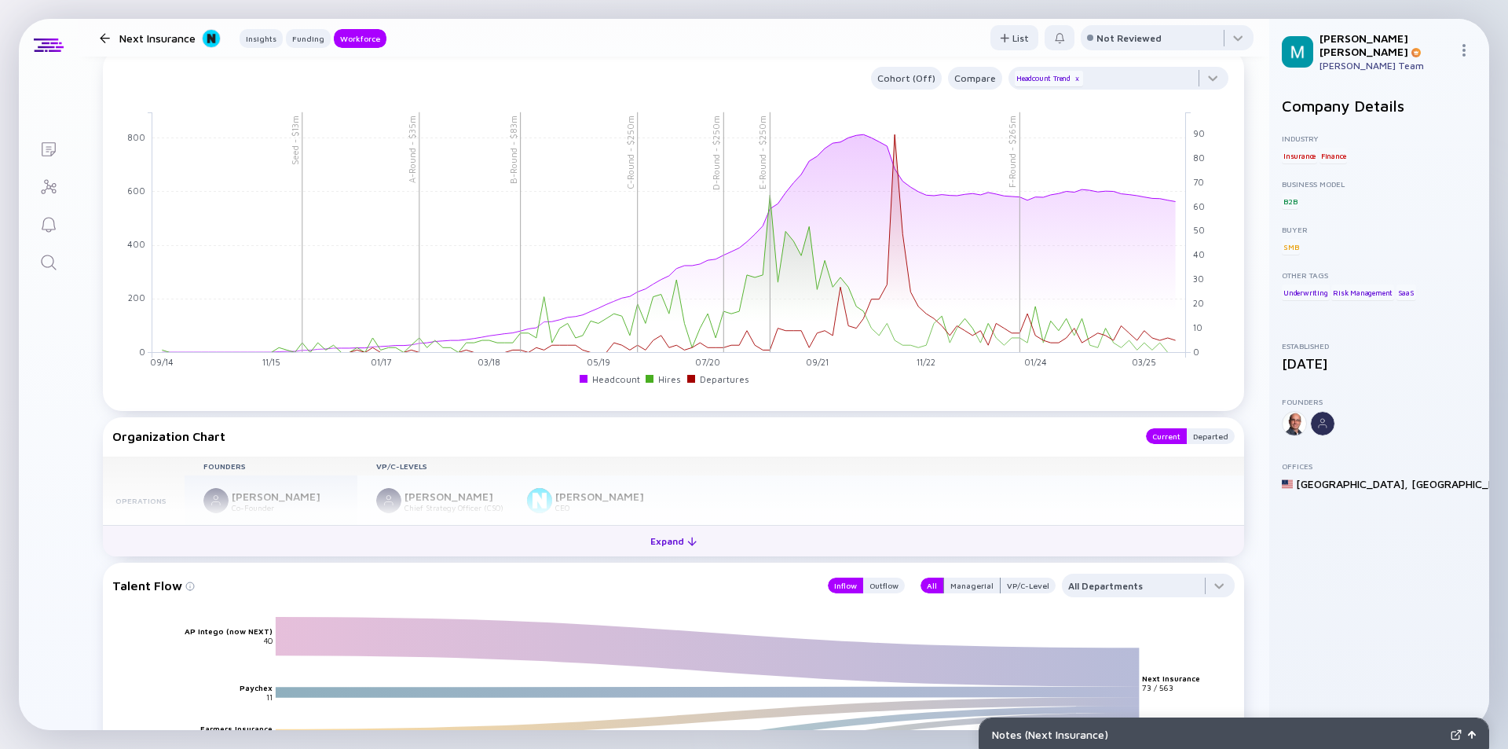
click at [671, 536] on div "Expand" at bounding box center [673, 541] width 65 height 24
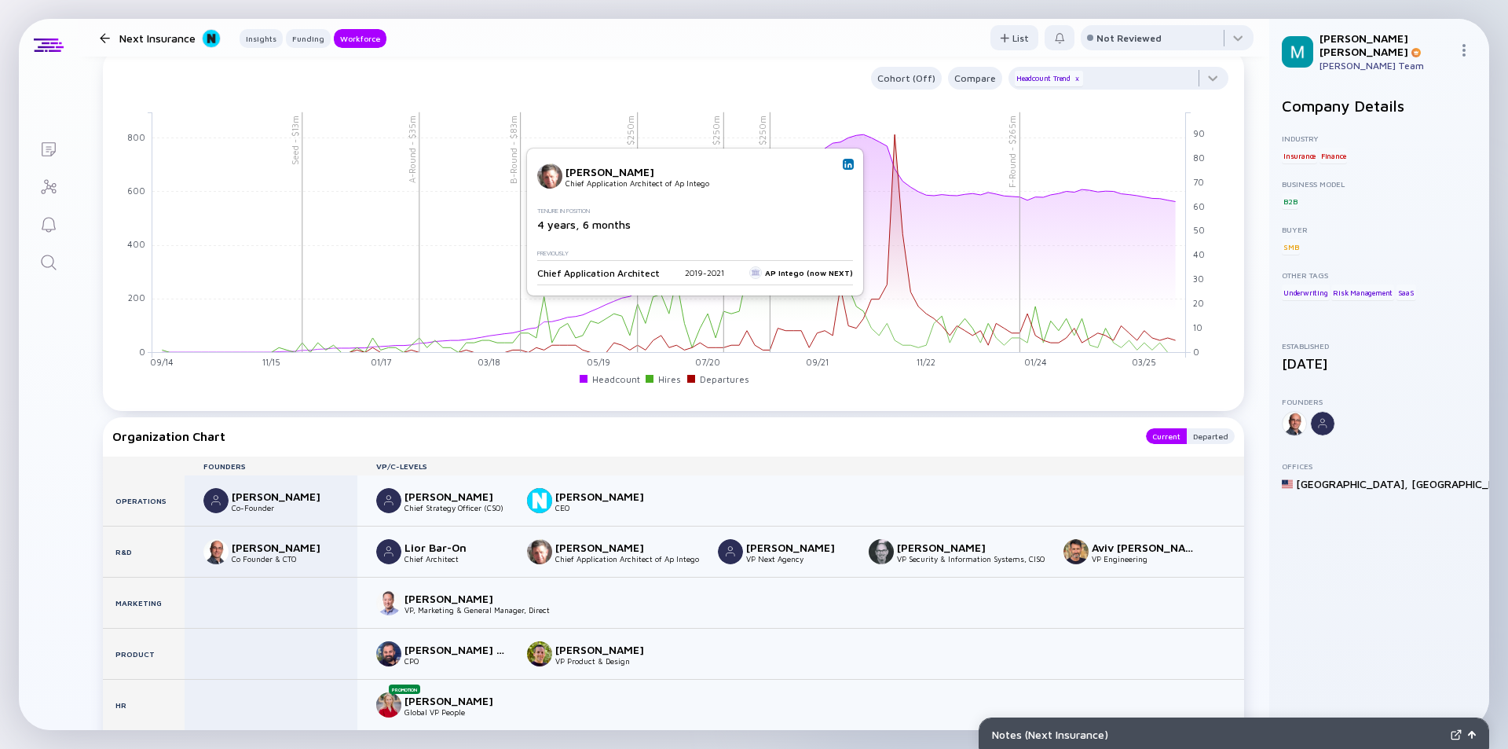
scroll to position [1728, 0]
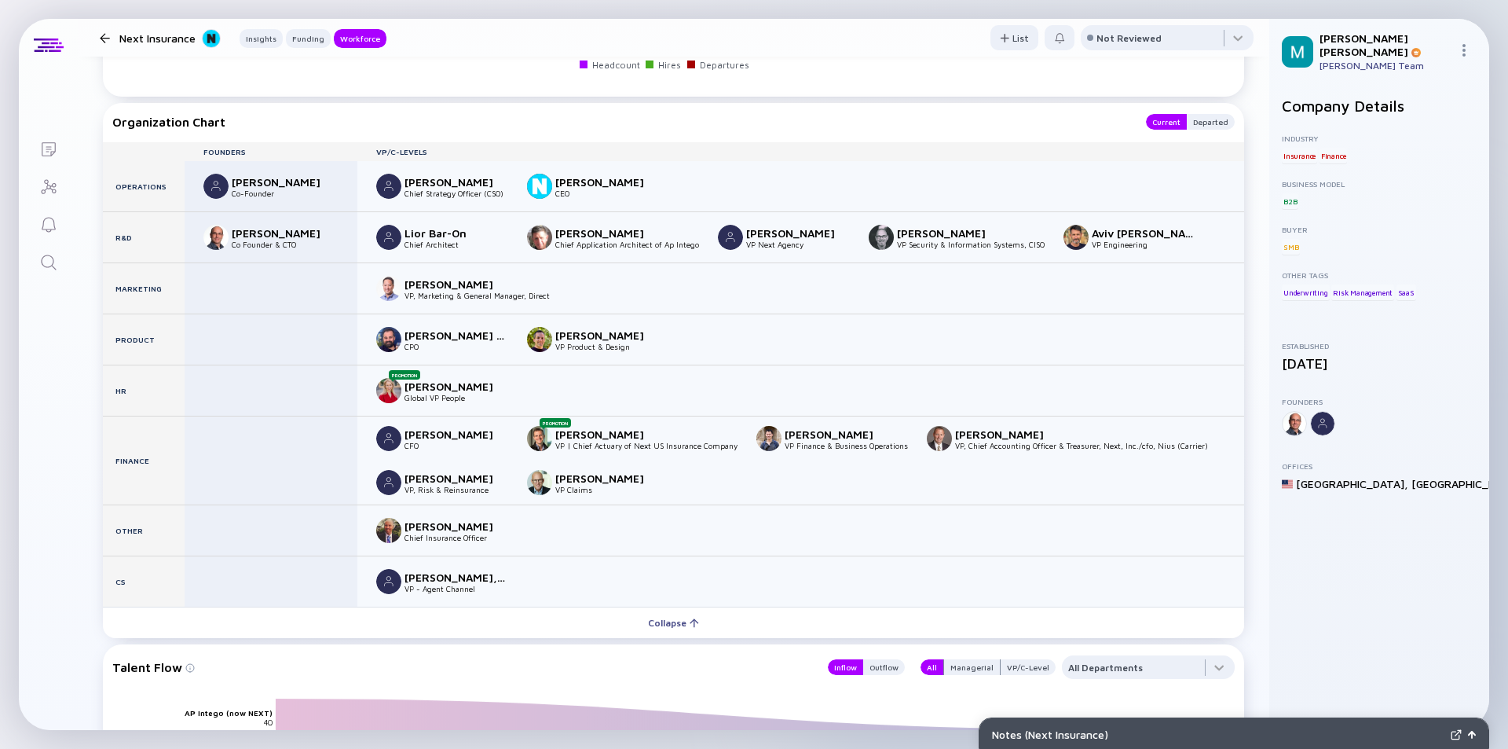
click at [108, 42] on div at bounding box center [105, 38] width 10 height 10
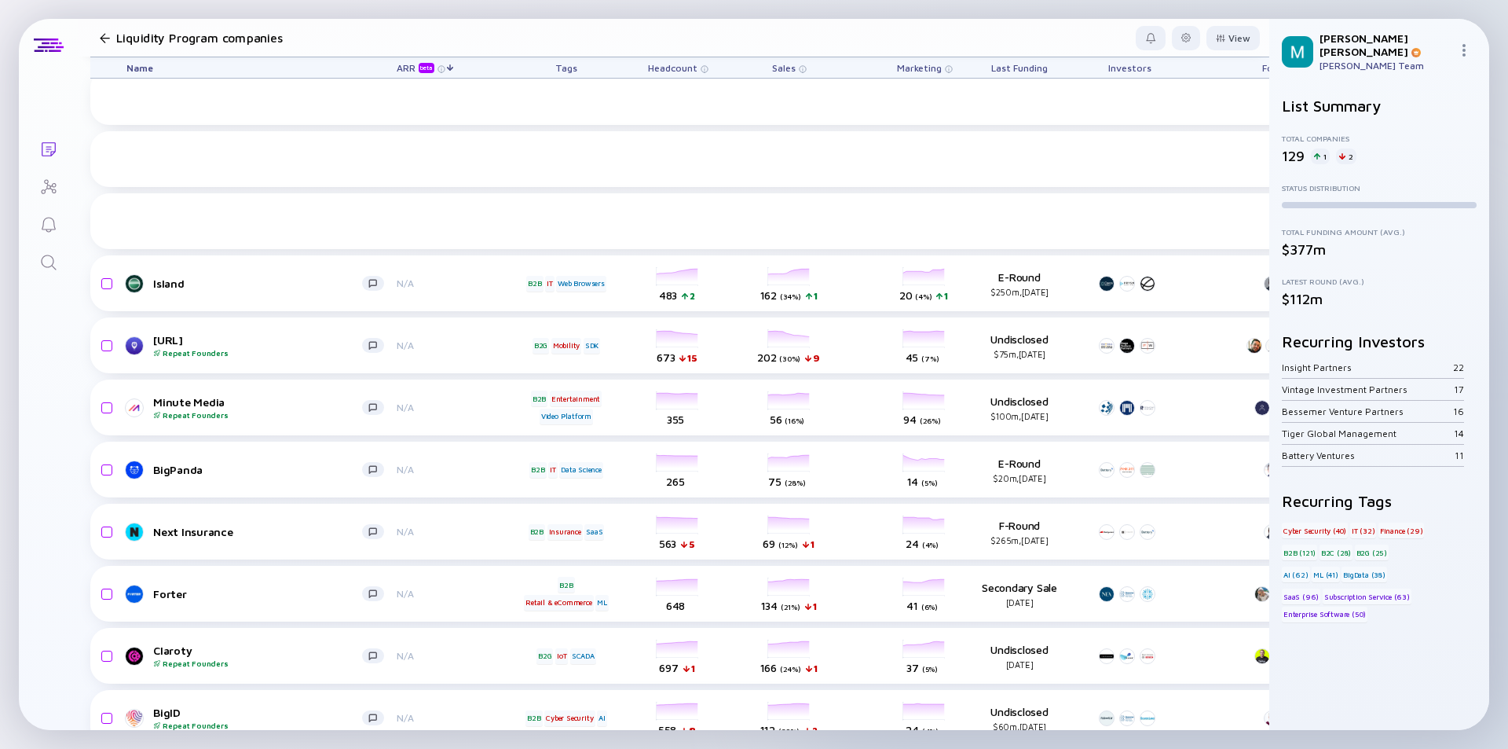
scroll to position [5218, 0]
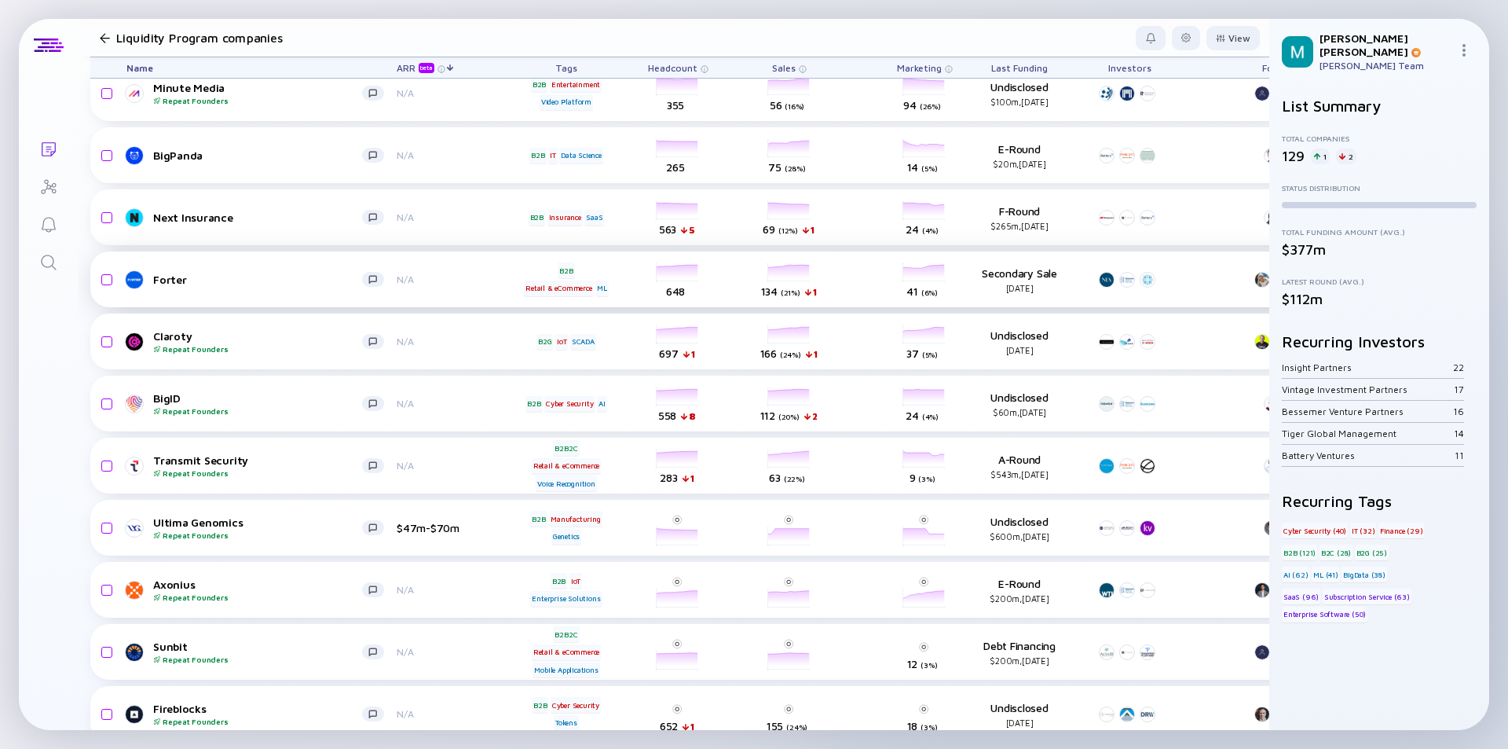
click at [251, 278] on div "Forter" at bounding box center [257, 279] width 209 height 13
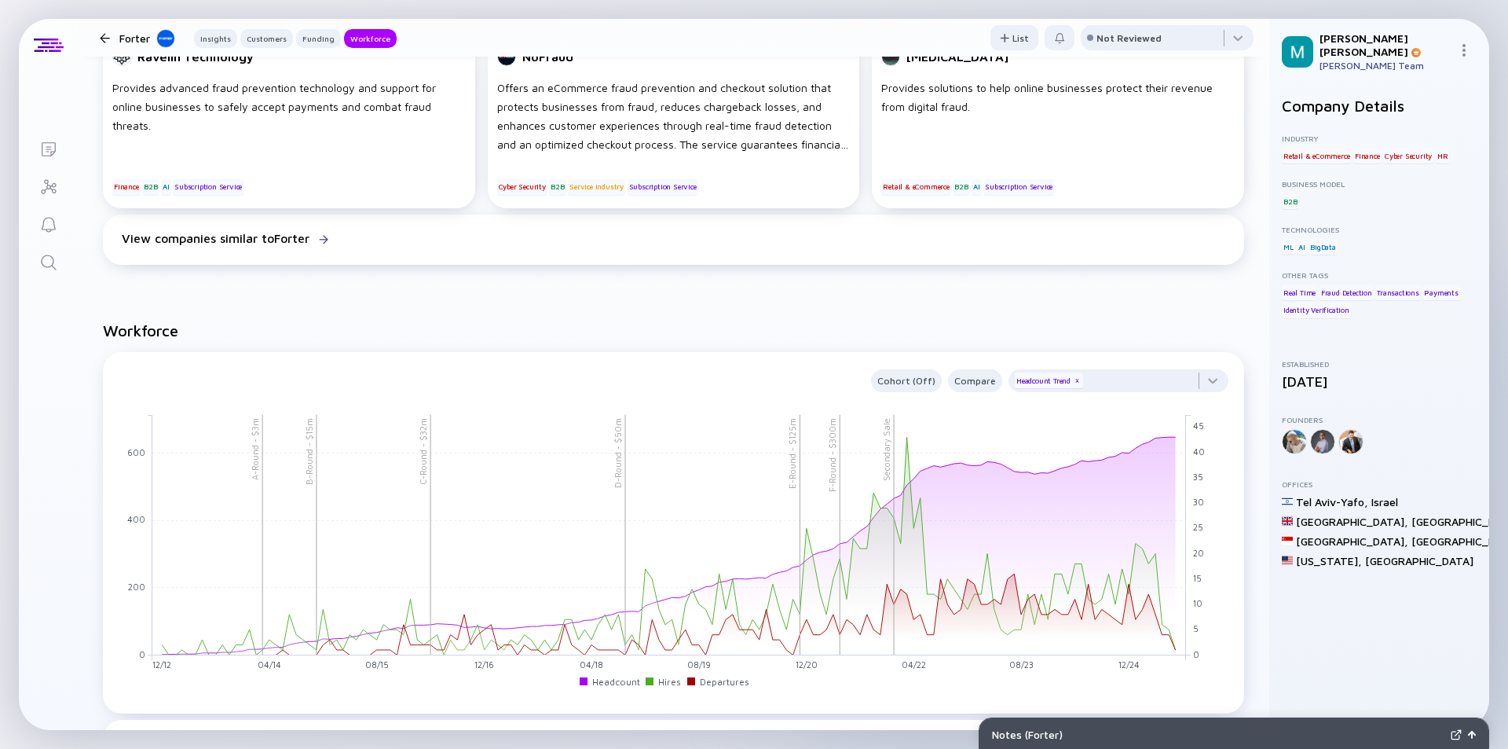
scroll to position [1807, 0]
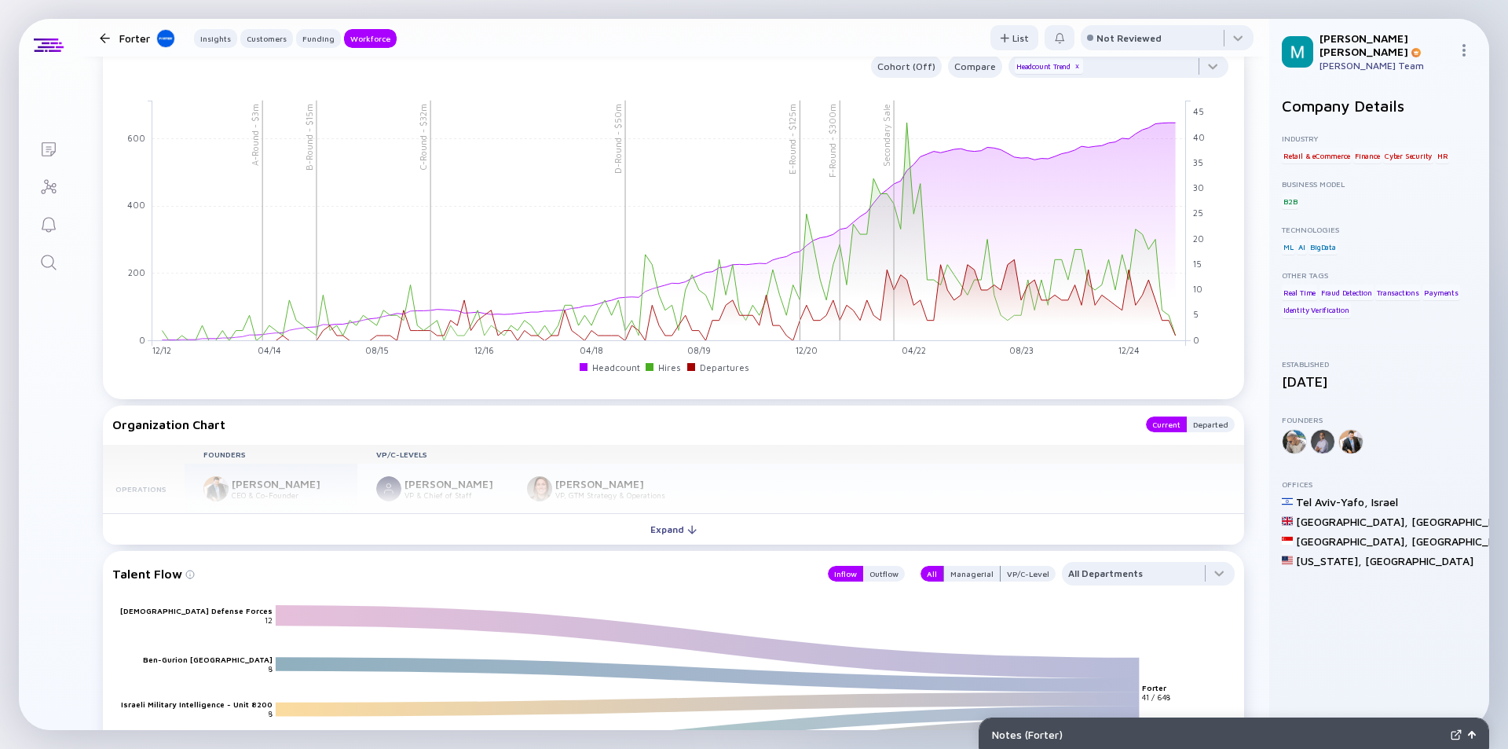
click at [664, 531] on div "Expand" at bounding box center [673, 529] width 65 height 24
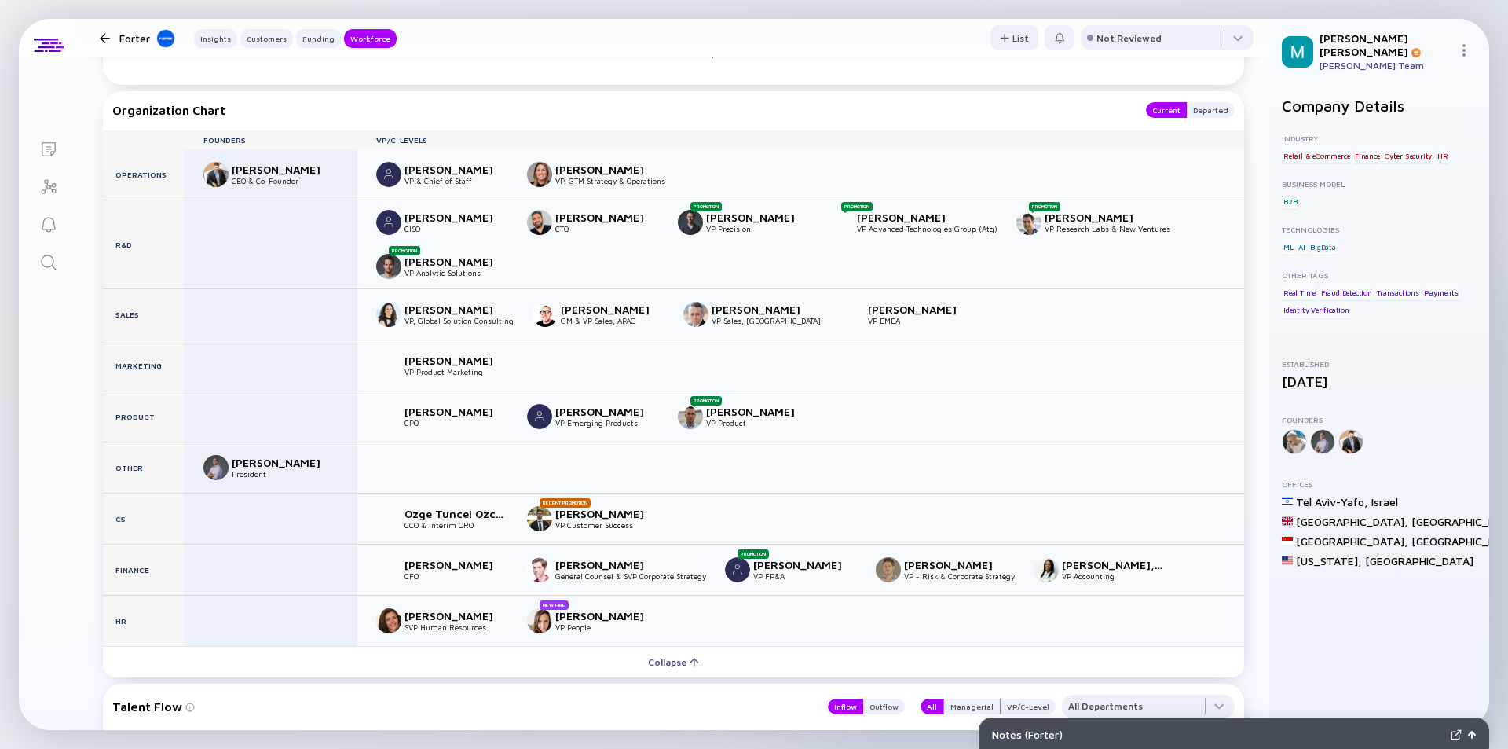
scroll to position [2200, 0]
